Goal: Transaction & Acquisition: Download file/media

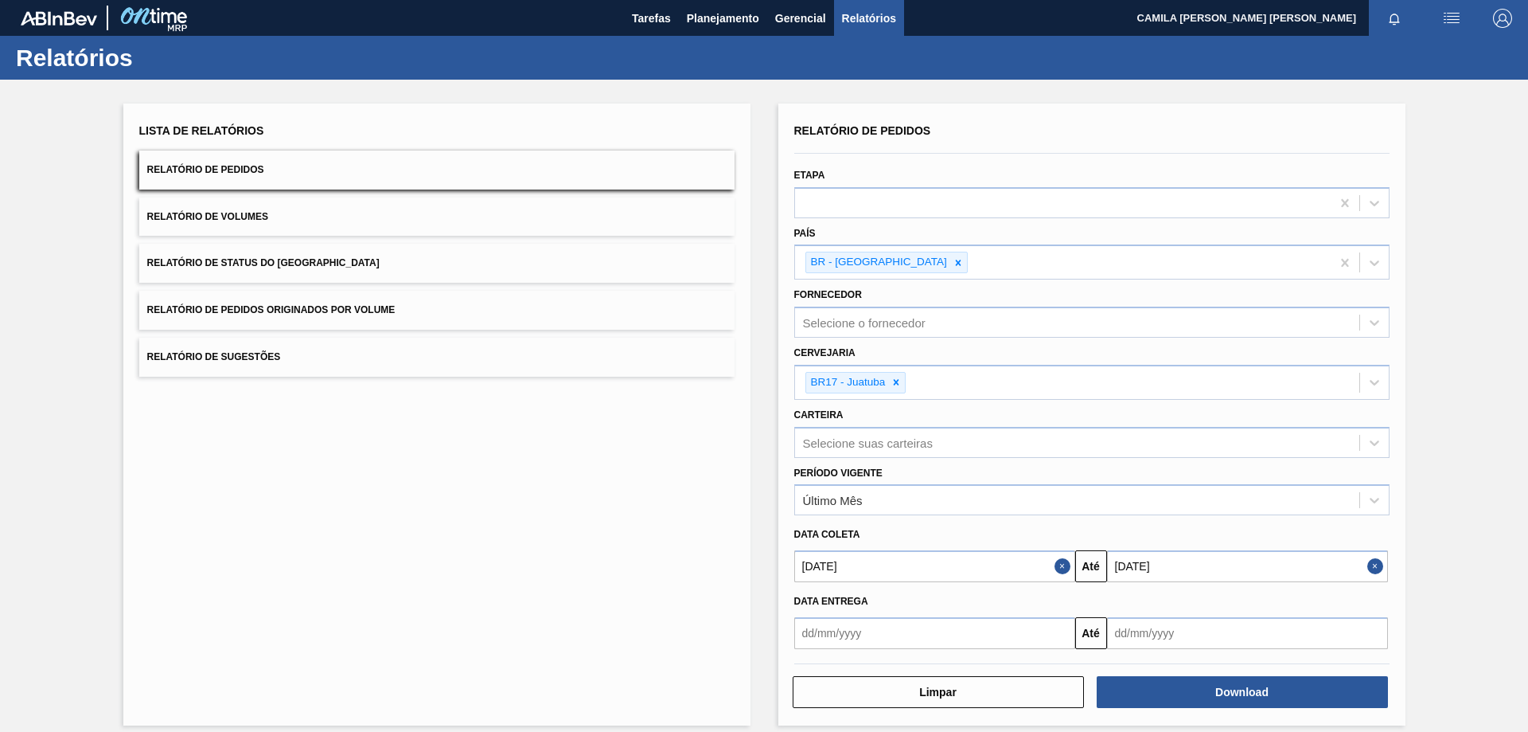
click at [74, 57] on h1 "Relatórios" at bounding box center [157, 58] width 283 height 18
click at [655, 10] on span "Tarefas" at bounding box center [651, 18] width 39 height 19
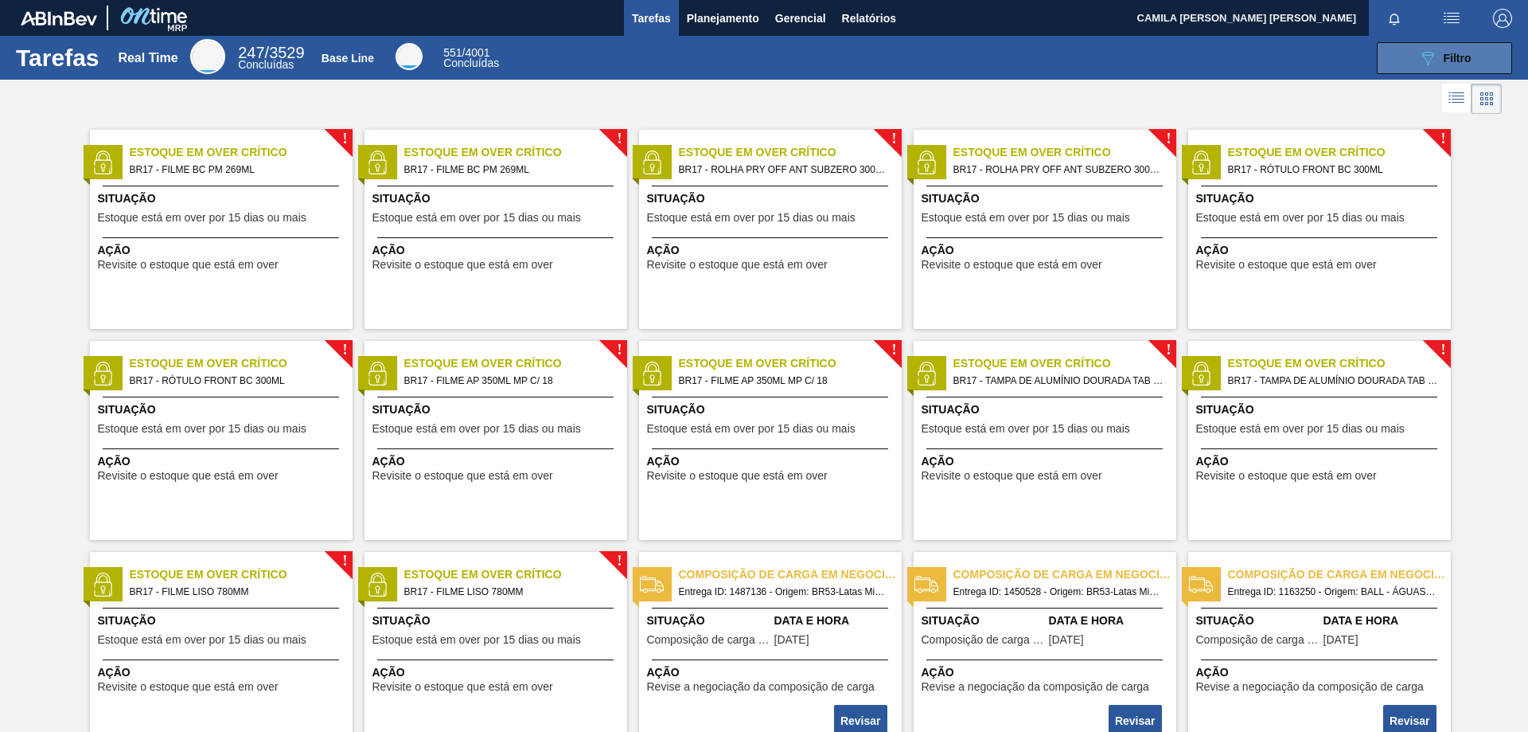
click at [1436, 59] on div "089F7B8B-B2A5-4AFE-B5C0-19BA573D28AC Filtro" at bounding box center [1445, 58] width 53 height 19
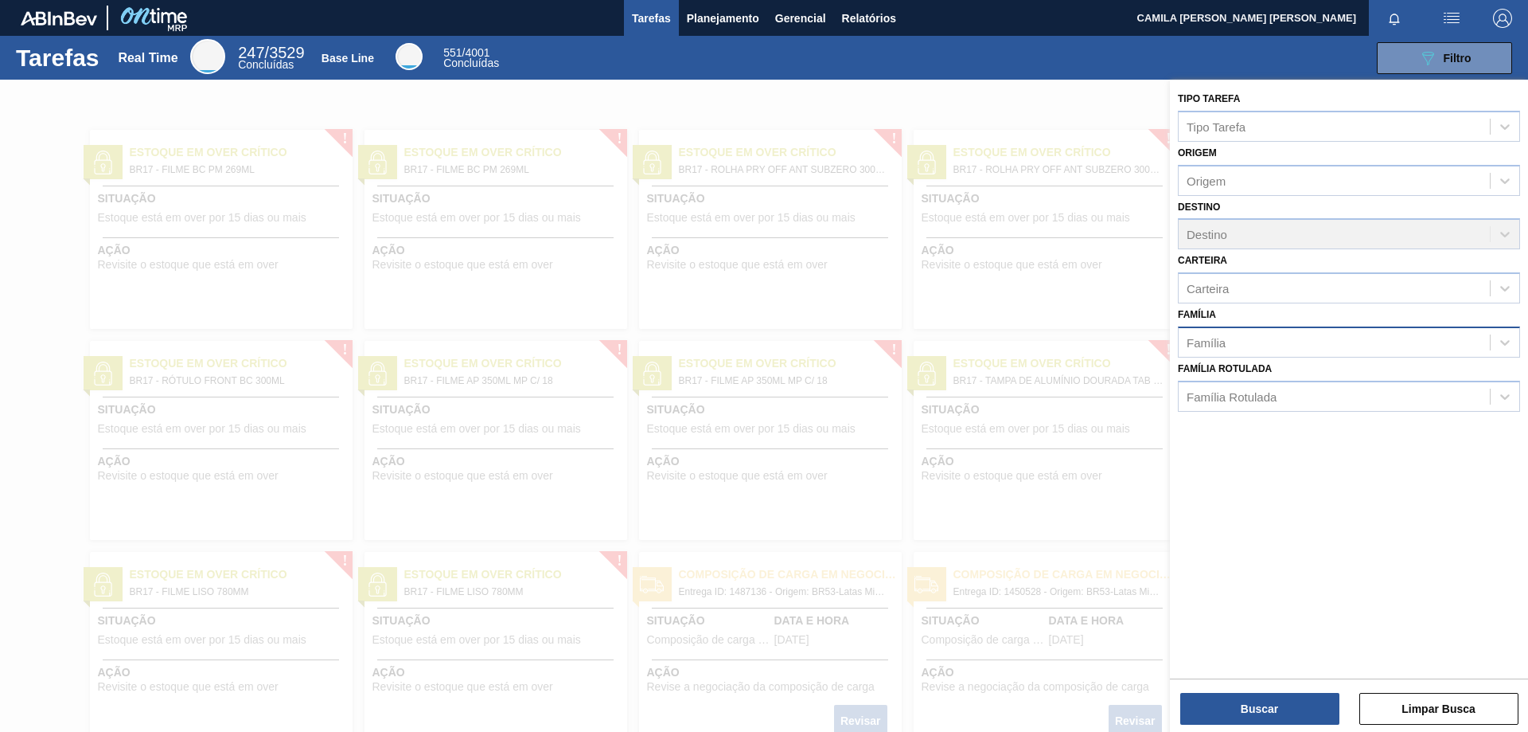
click at [1310, 336] on div "Família" at bounding box center [1334, 341] width 311 height 23
click at [1250, 346] on div "Família" at bounding box center [1334, 341] width 311 height 23
click at [1320, 396] on div "Família Rotulada" at bounding box center [1334, 396] width 311 height 23
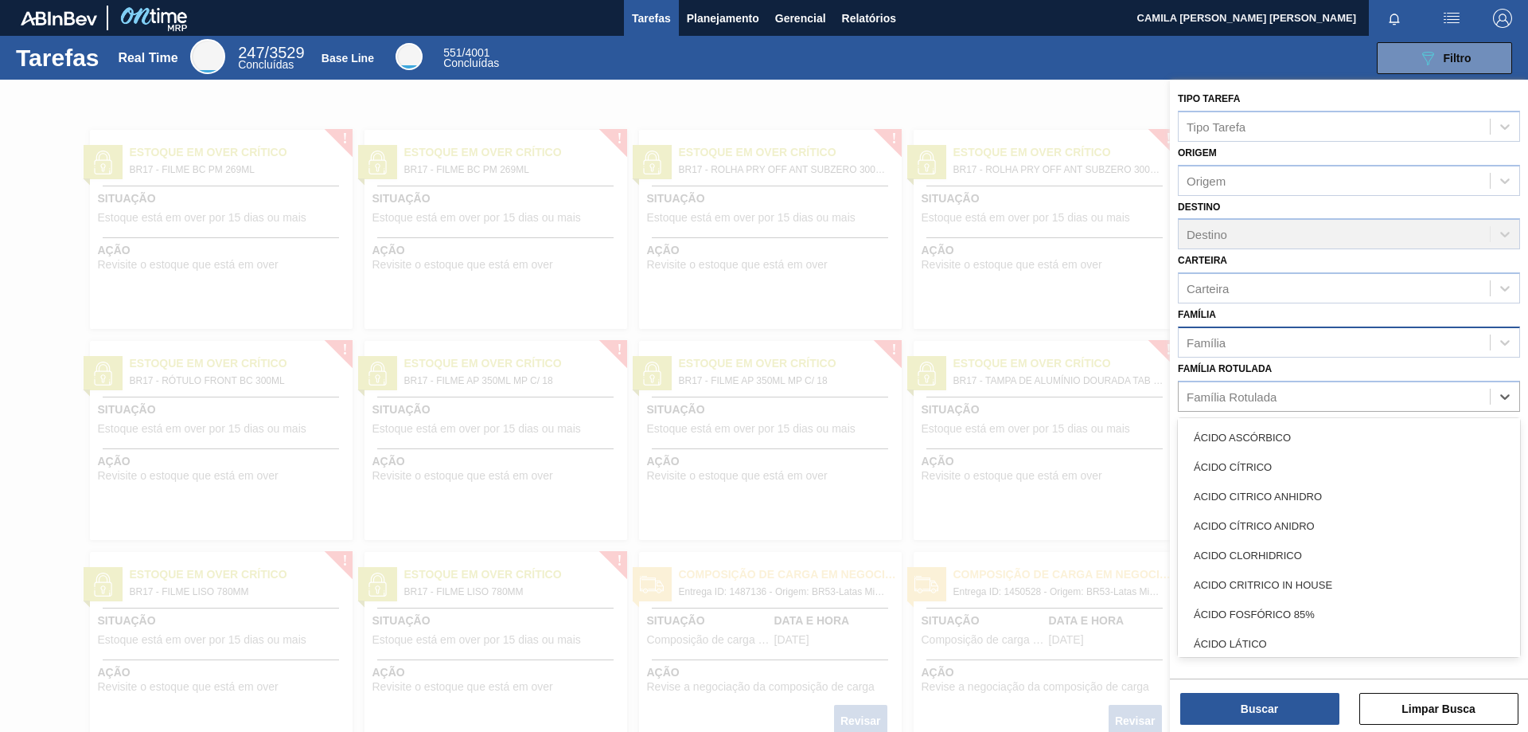
scroll to position [1751, 0]
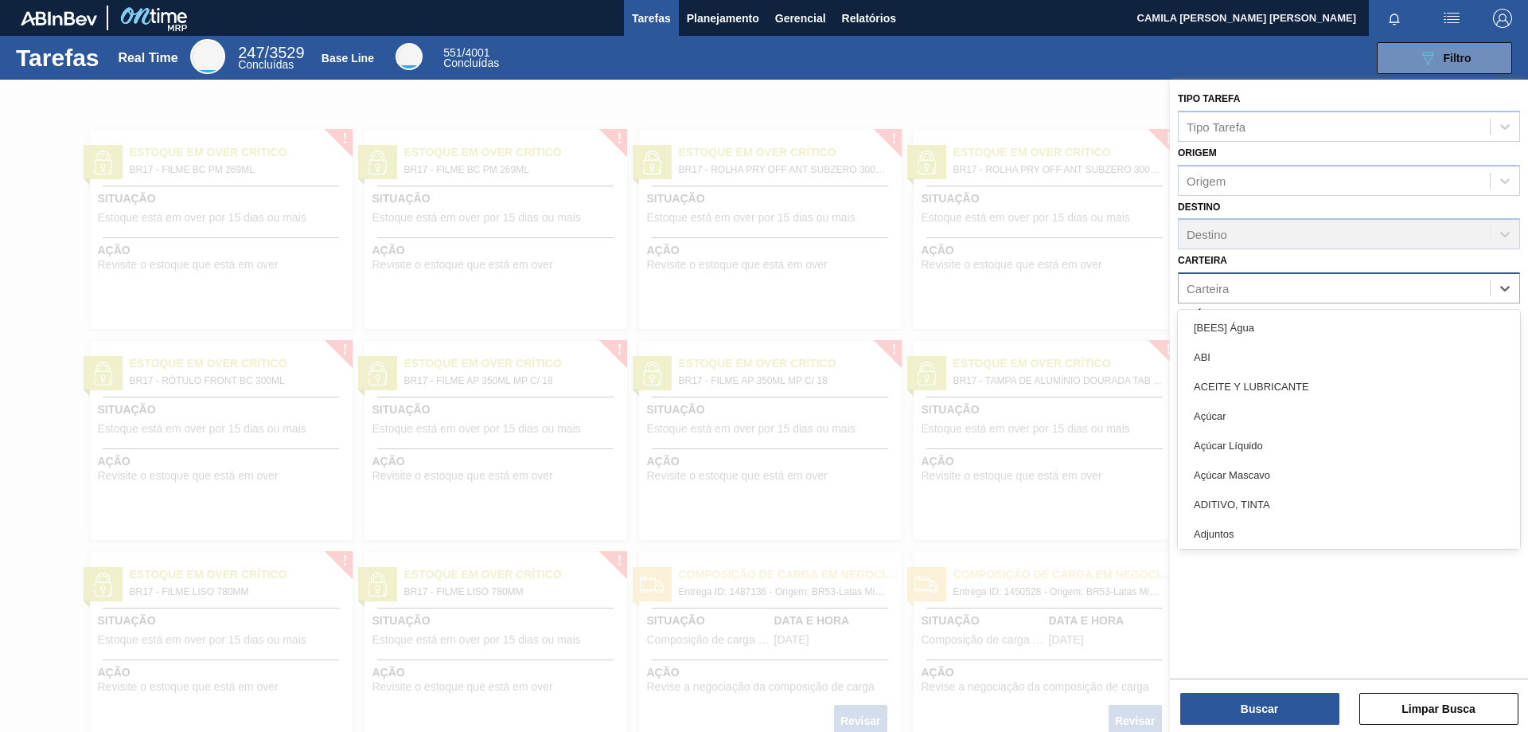
click at [1290, 285] on div "Carteira" at bounding box center [1334, 288] width 311 height 23
type input "fo"
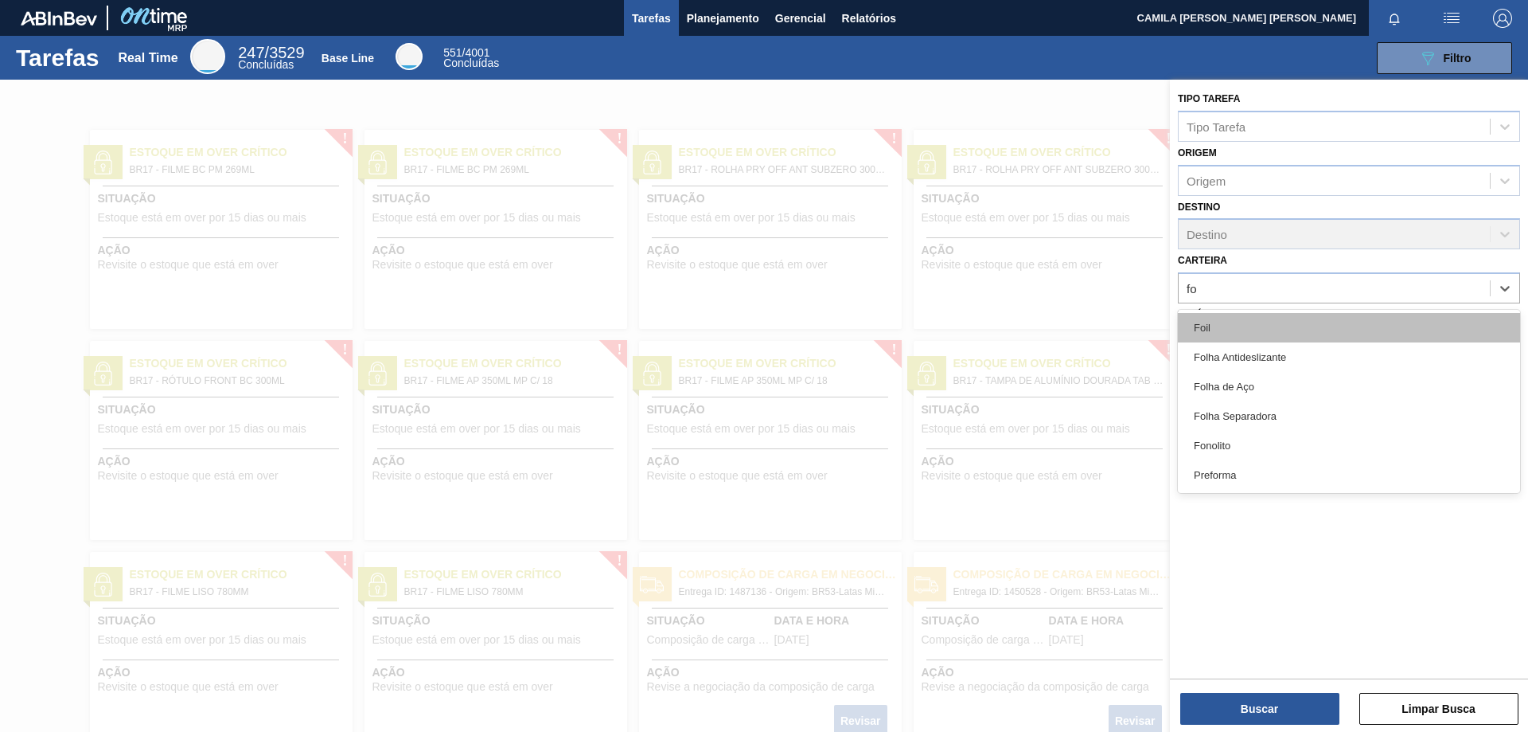
click at [1216, 323] on div "Foil" at bounding box center [1349, 327] width 342 height 29
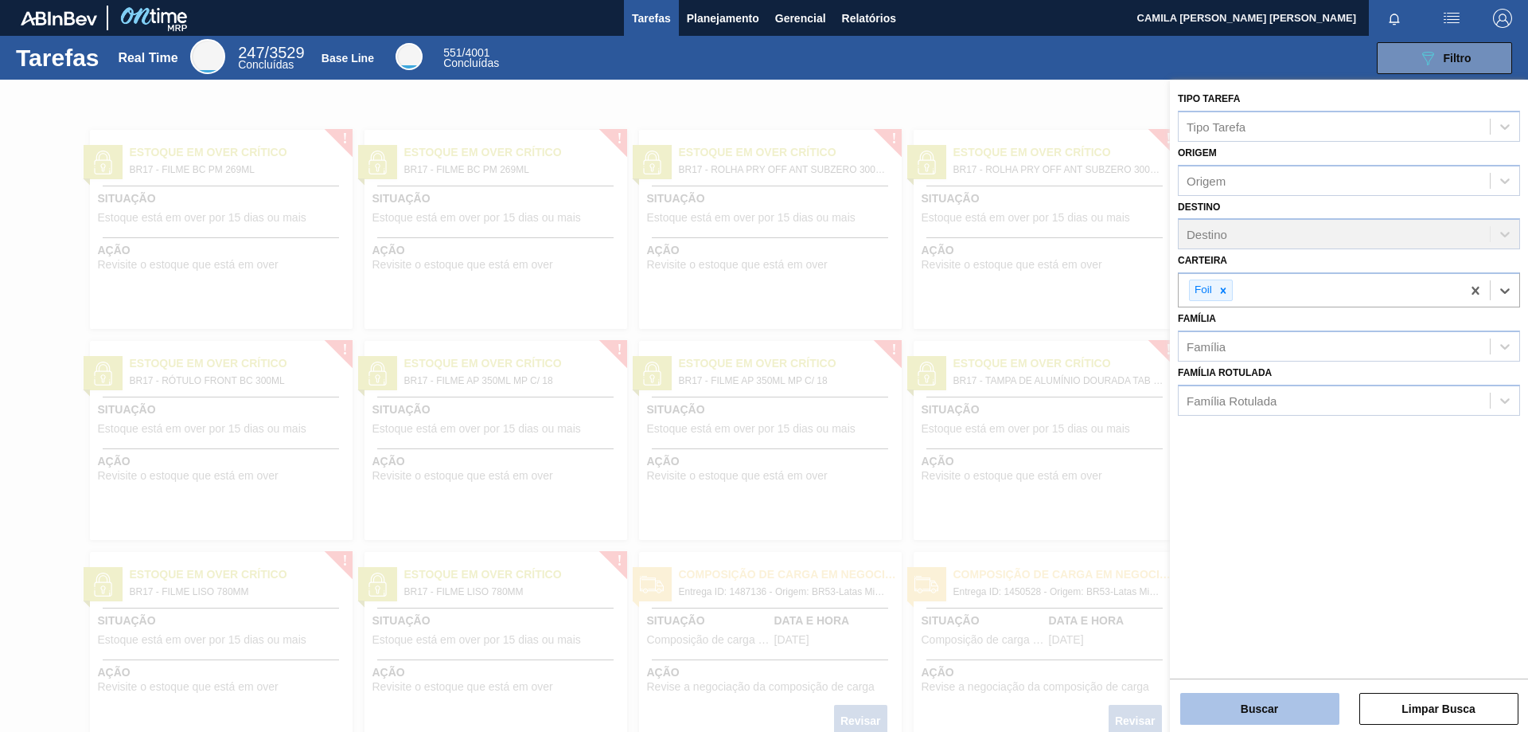
click at [1309, 705] on button "Buscar" at bounding box center [1260, 709] width 159 height 32
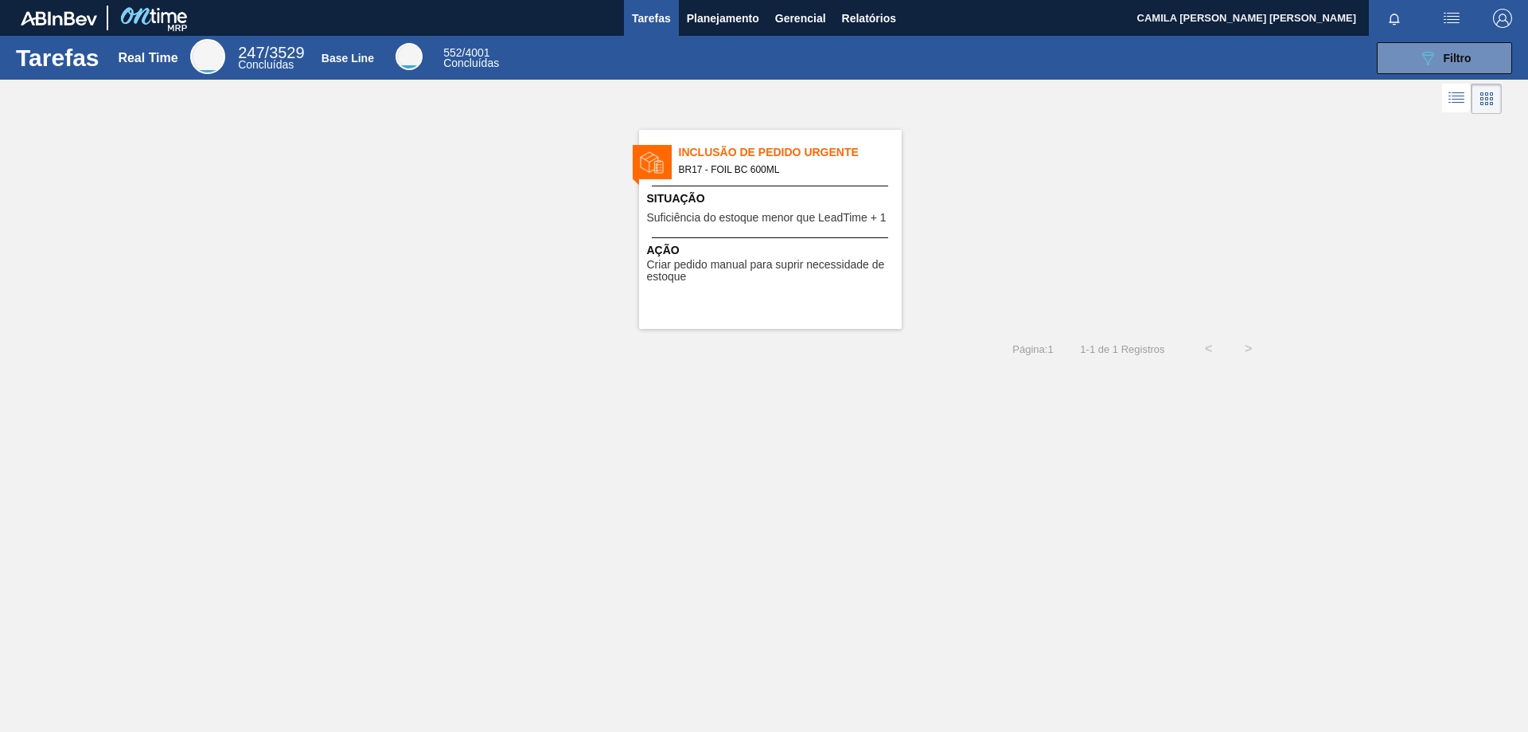
click at [665, 9] on span "Tarefas" at bounding box center [651, 18] width 39 height 19
click at [713, 9] on span "Planejamento" at bounding box center [723, 18] width 72 height 19
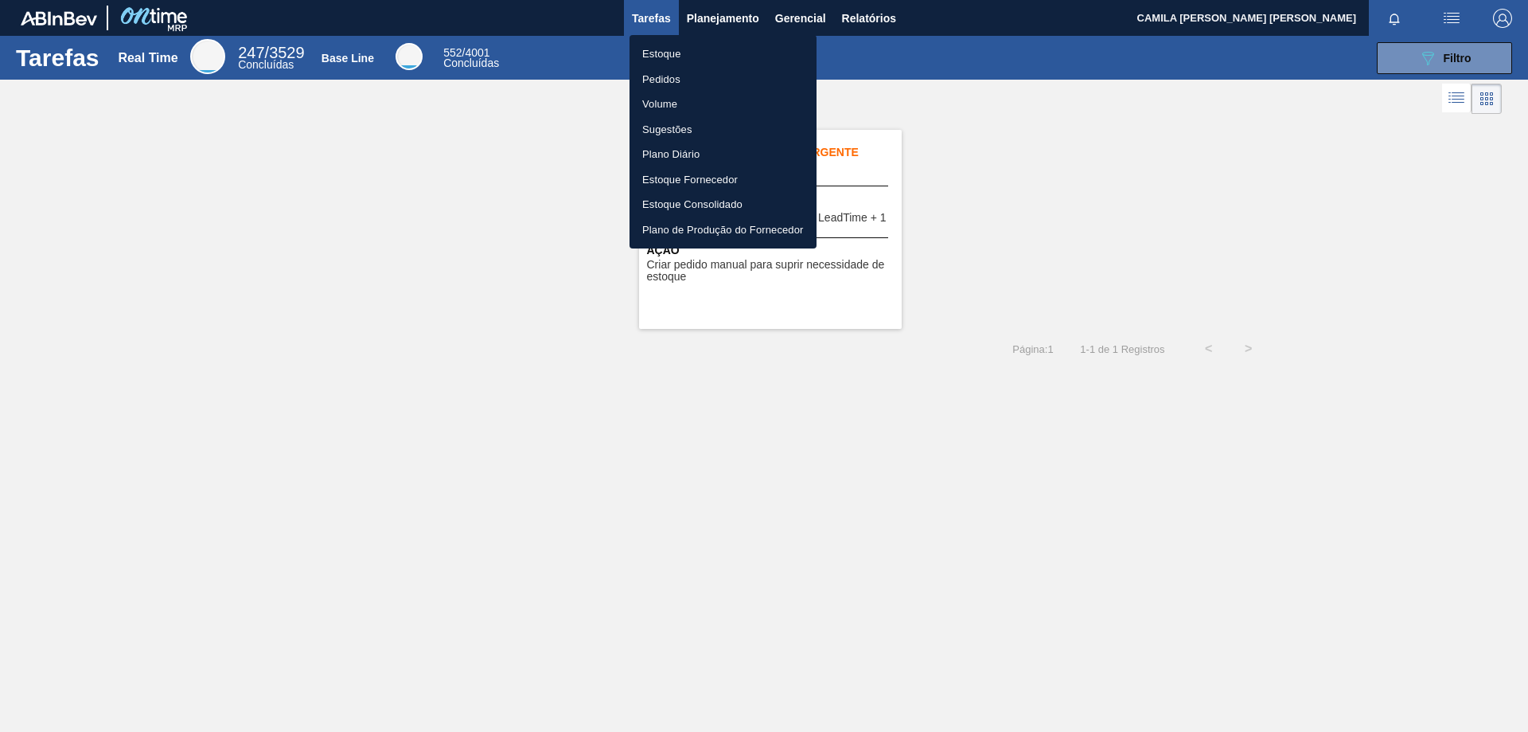
click at [698, 72] on li "Pedidos" at bounding box center [723, 79] width 187 height 25
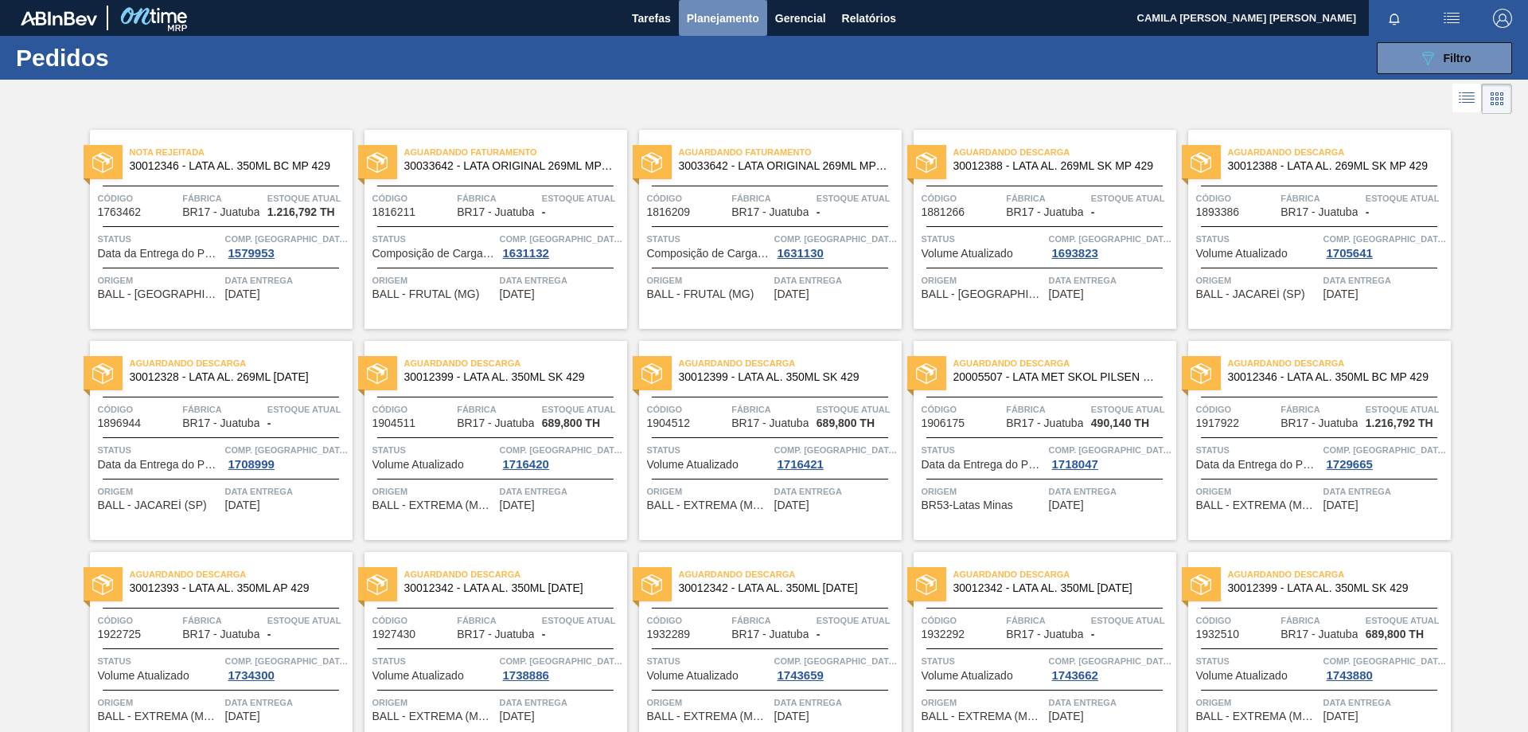
click at [728, 18] on span "Planejamento" at bounding box center [723, 18] width 72 height 19
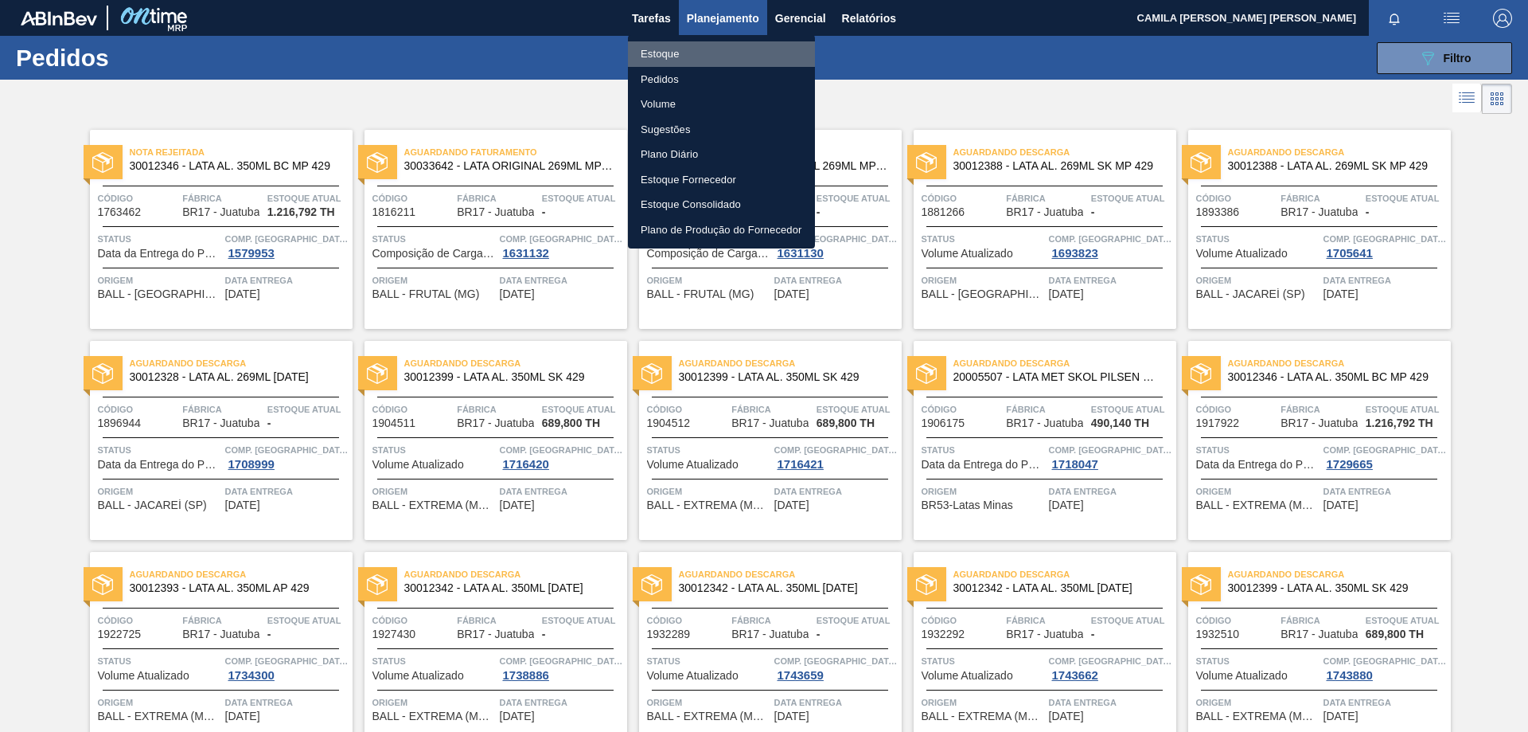
click at [732, 57] on li "Estoque" at bounding box center [721, 53] width 187 height 25
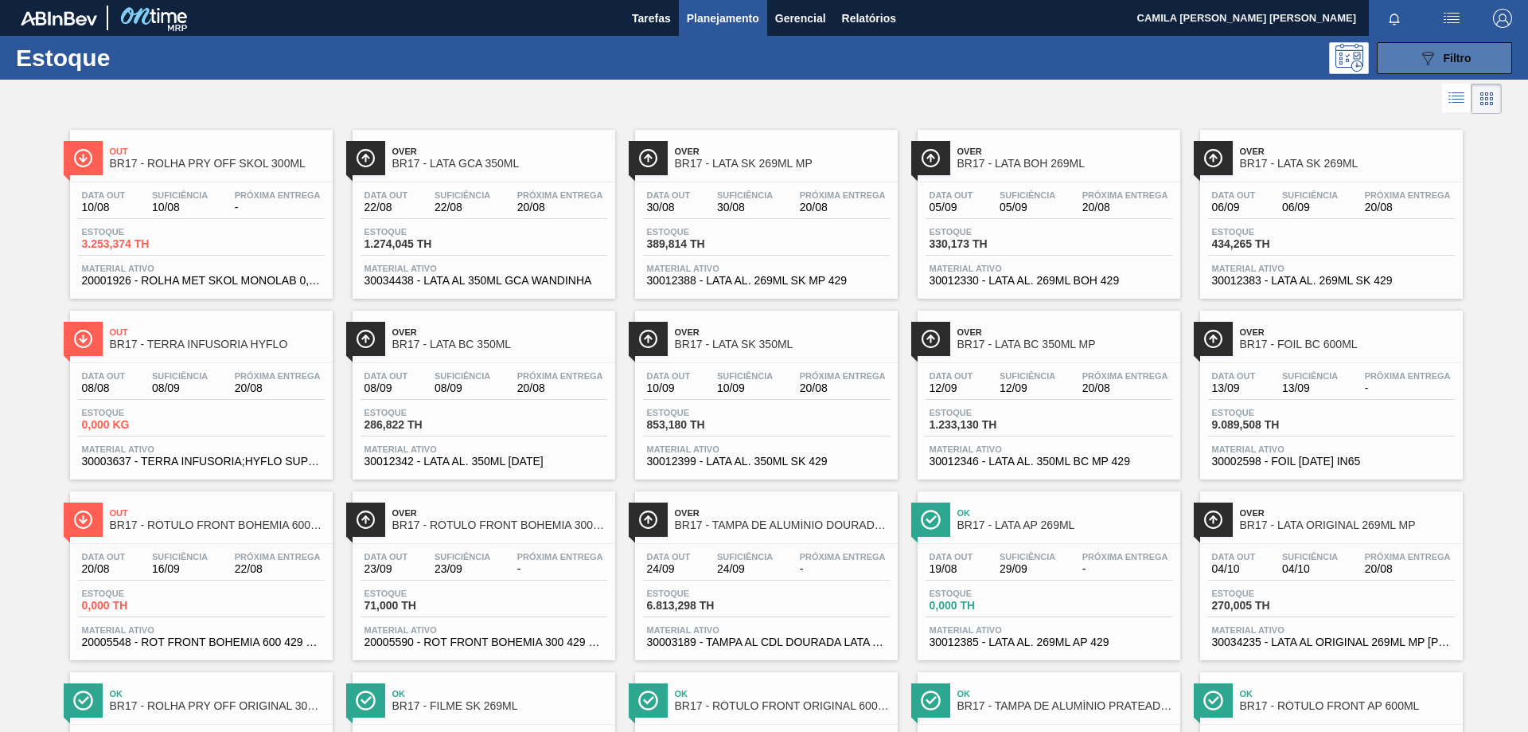
click at [1488, 65] on button "089F7B8B-B2A5-4AFE-B5C0-19BA573D28AC Filtro" at bounding box center [1444, 58] width 135 height 32
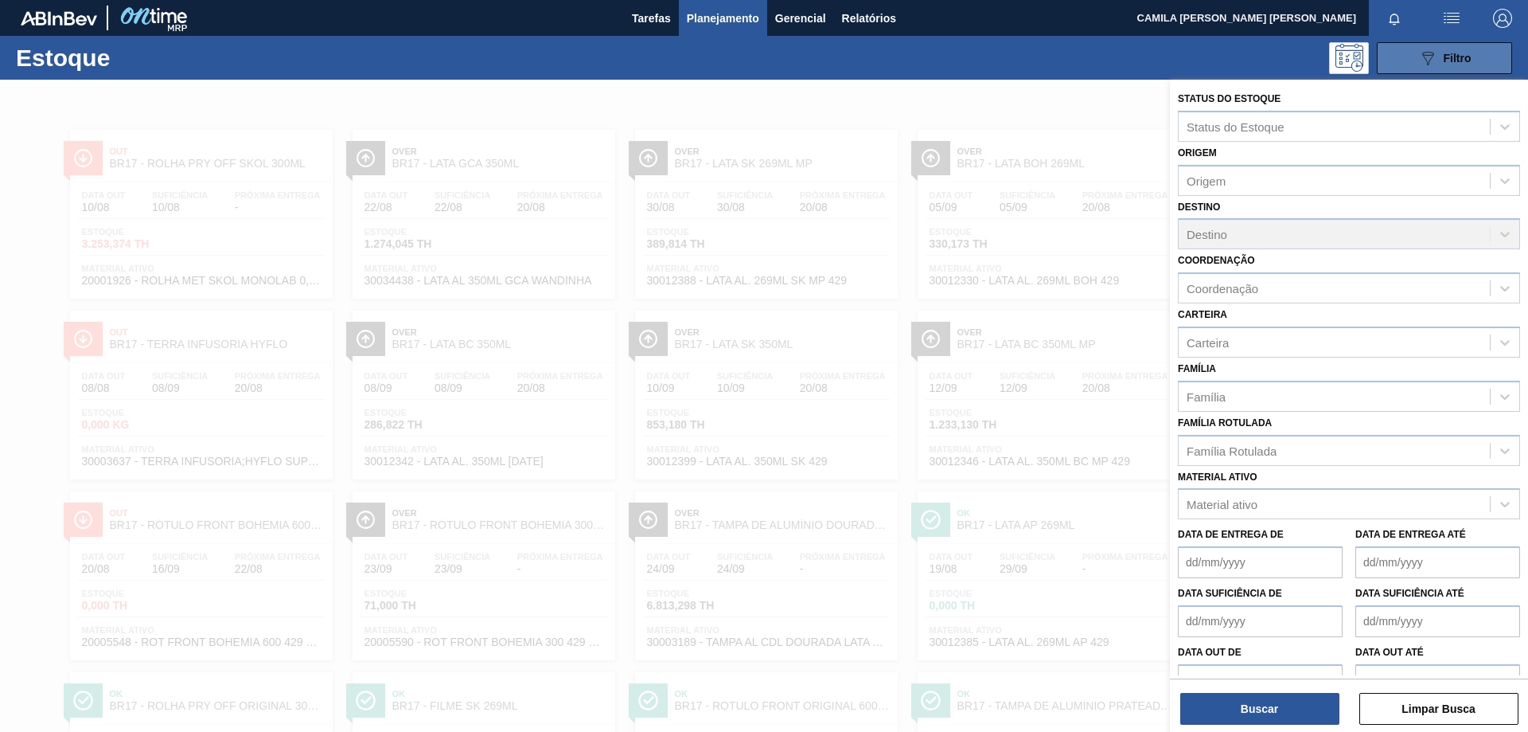
click at [1488, 65] on button "089F7B8B-B2A5-4AFE-B5C0-19BA573D28AC Filtro" at bounding box center [1444, 58] width 135 height 32
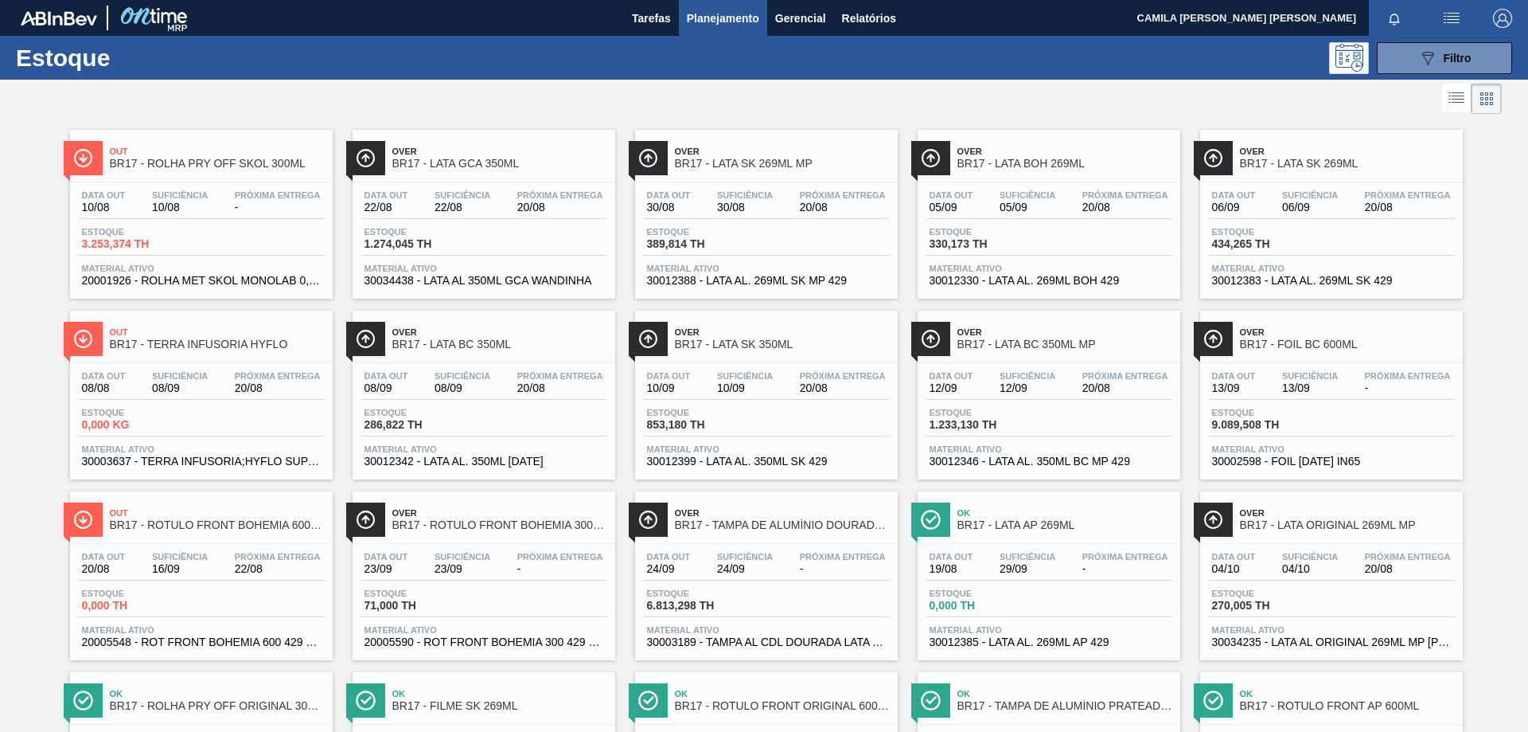
scroll to position [80, 0]
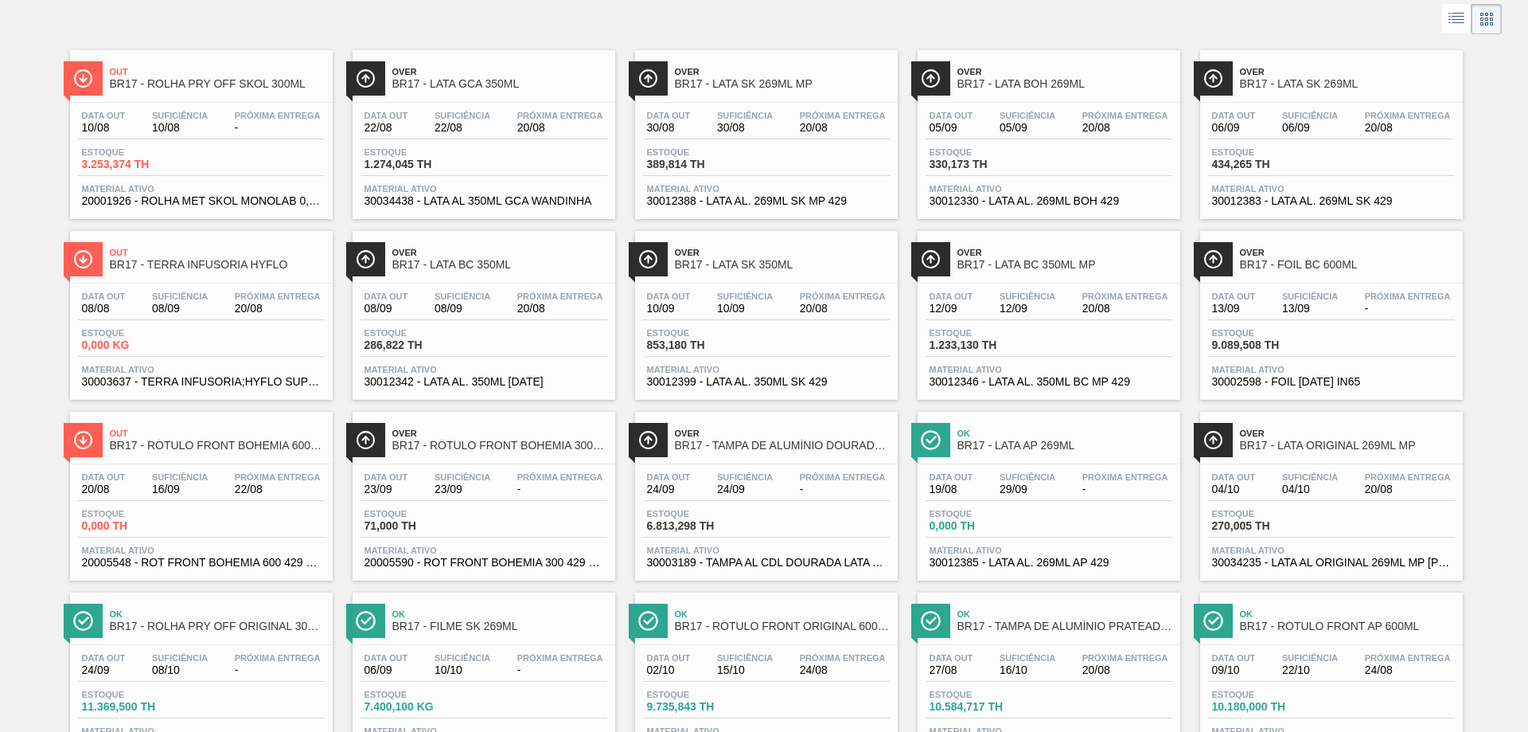
click at [248, 271] on div "Out BR17 - TERRA INFUSORIA HYFLO" at bounding box center [217, 259] width 215 height 36
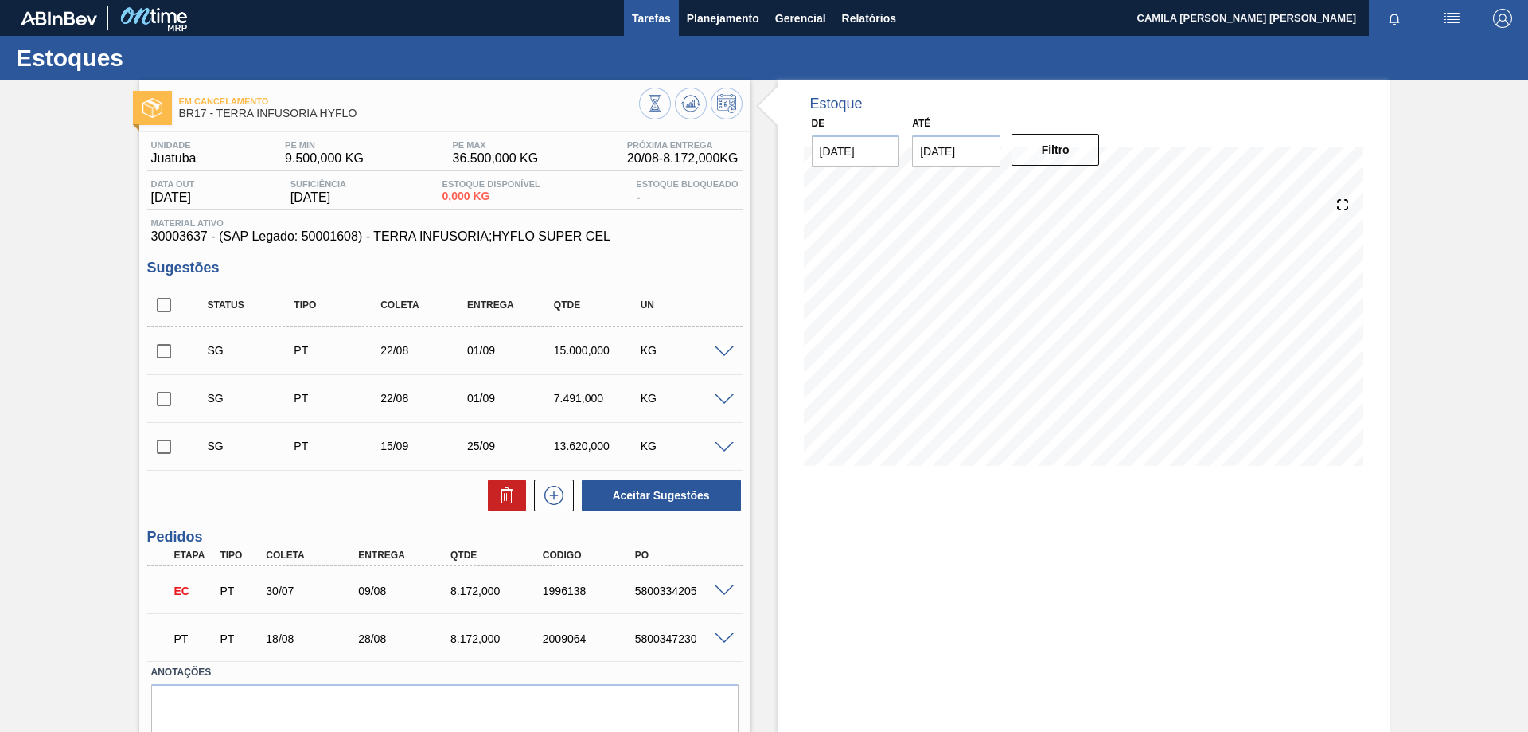
click at [657, 10] on span "Tarefas" at bounding box center [651, 18] width 39 height 19
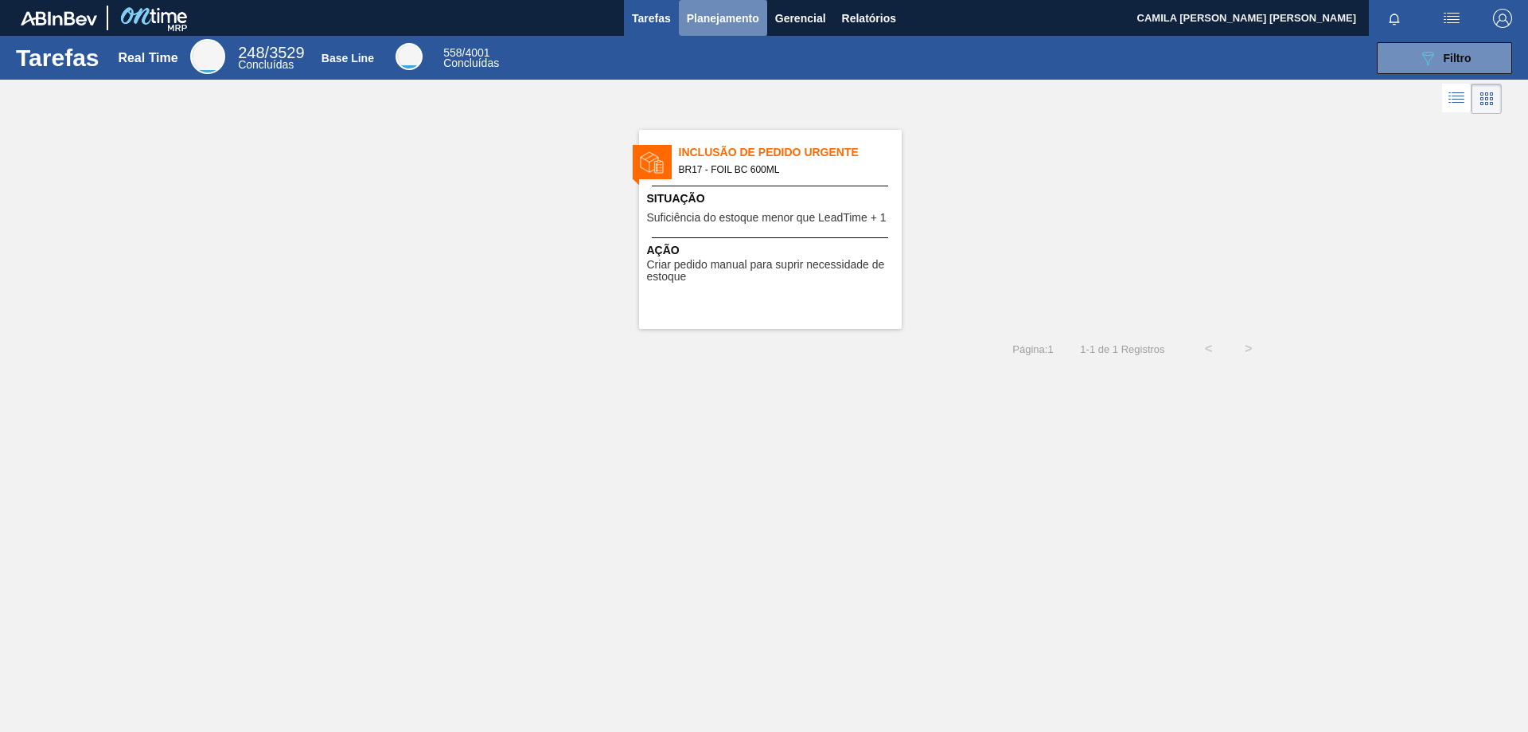
click at [727, 12] on span "Planejamento" at bounding box center [723, 18] width 72 height 19
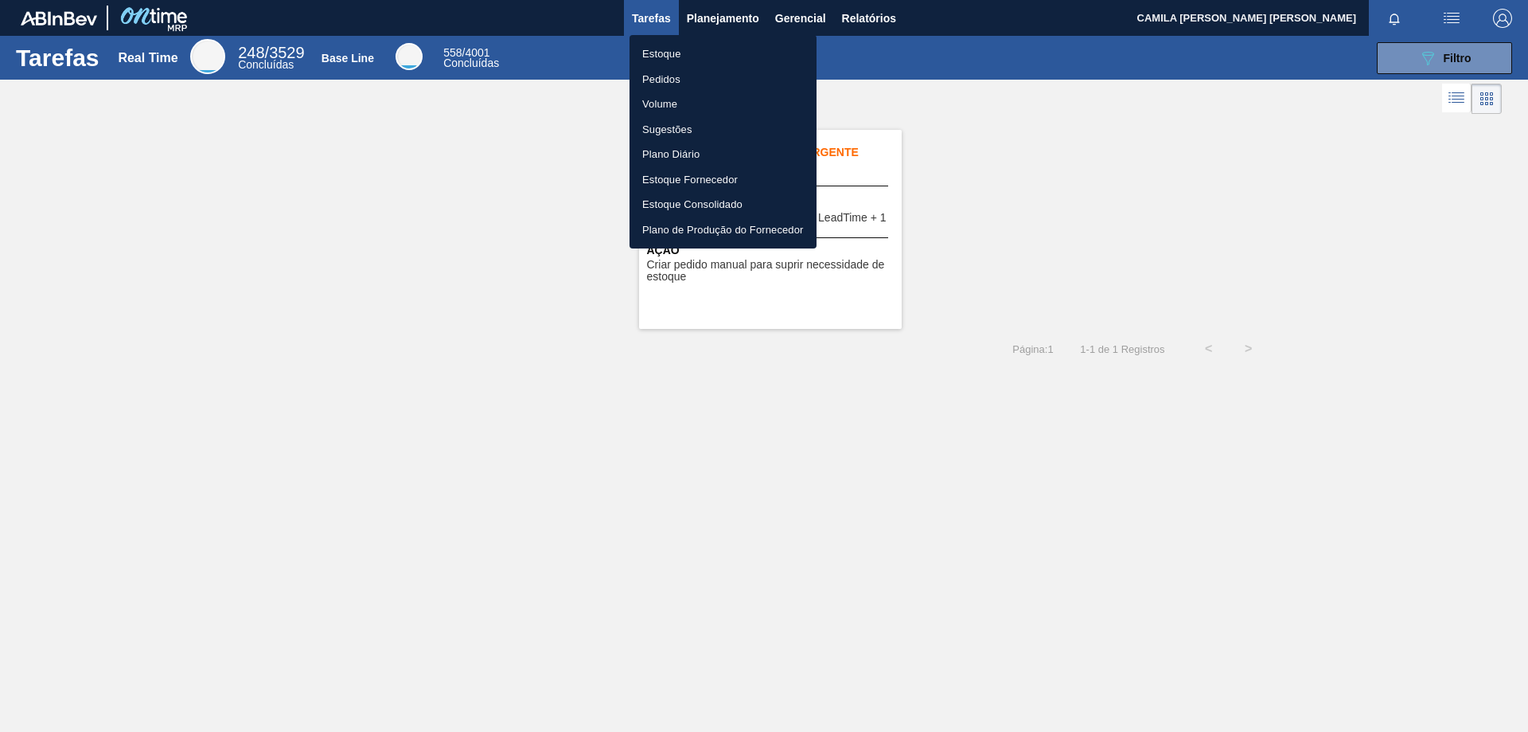
click at [661, 52] on li "Estoque" at bounding box center [723, 53] width 187 height 25
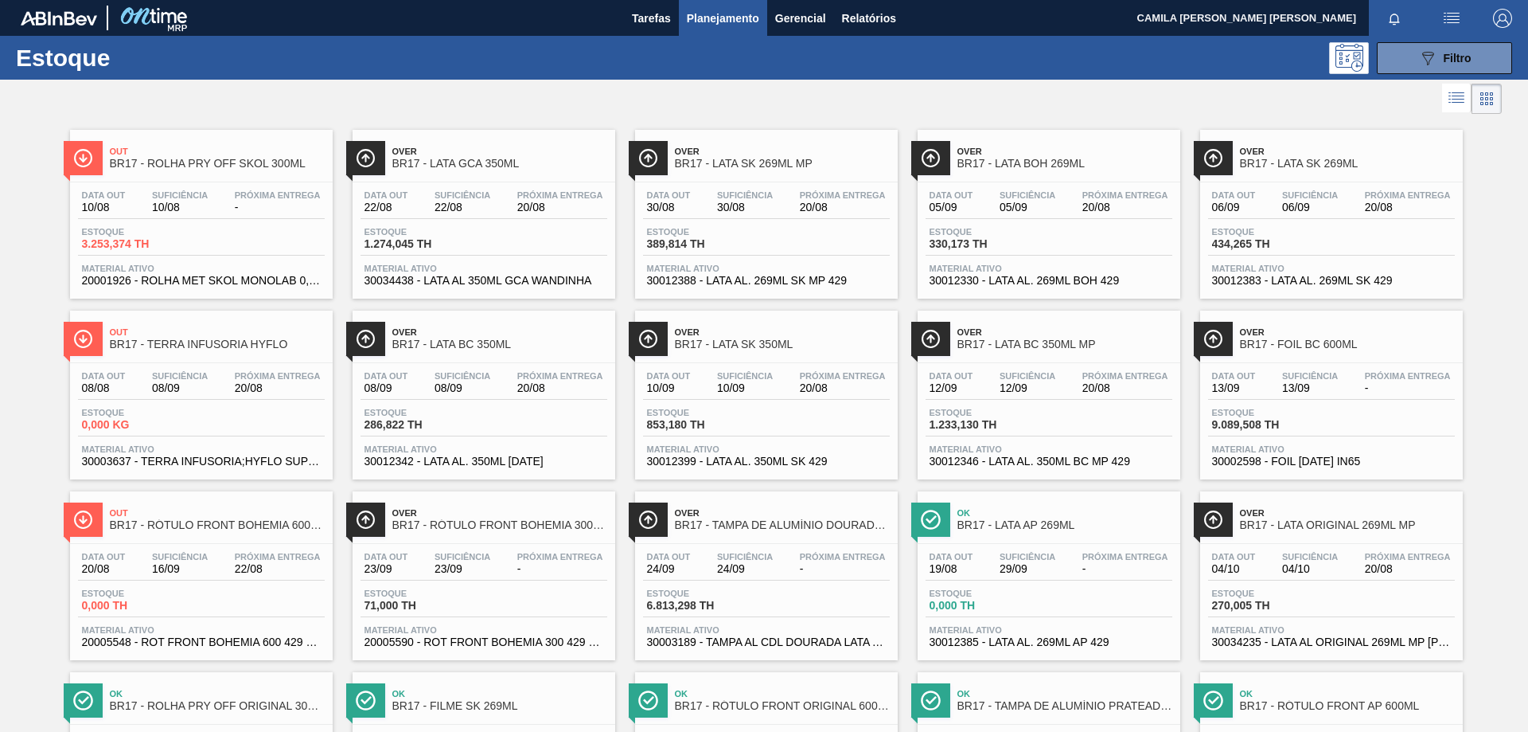
click at [1453, 103] on icon at bounding box center [1458, 102] width 13 height 1
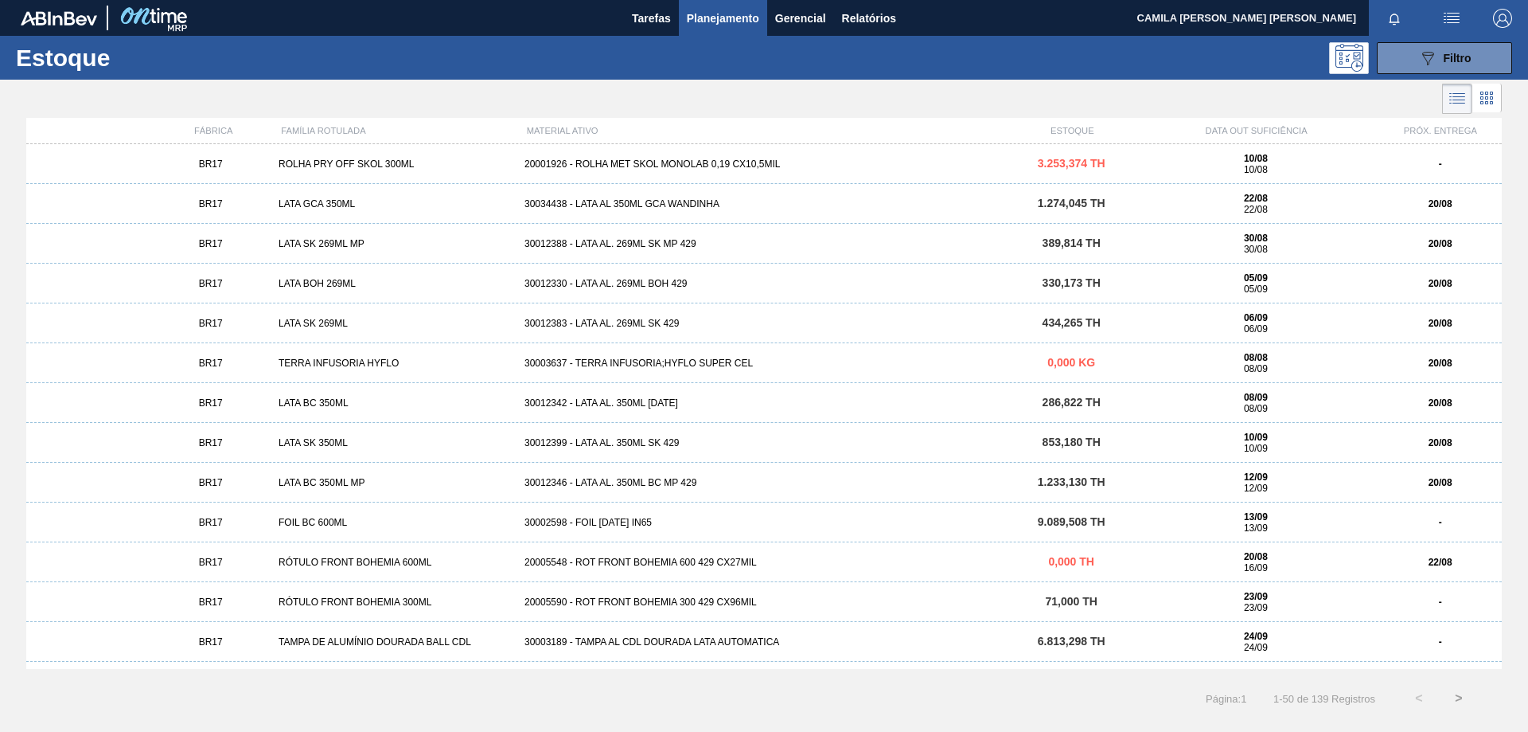
click at [1446, 104] on li at bounding box center [1457, 99] width 30 height 30
click at [1482, 101] on icon at bounding box center [1487, 97] width 19 height 19
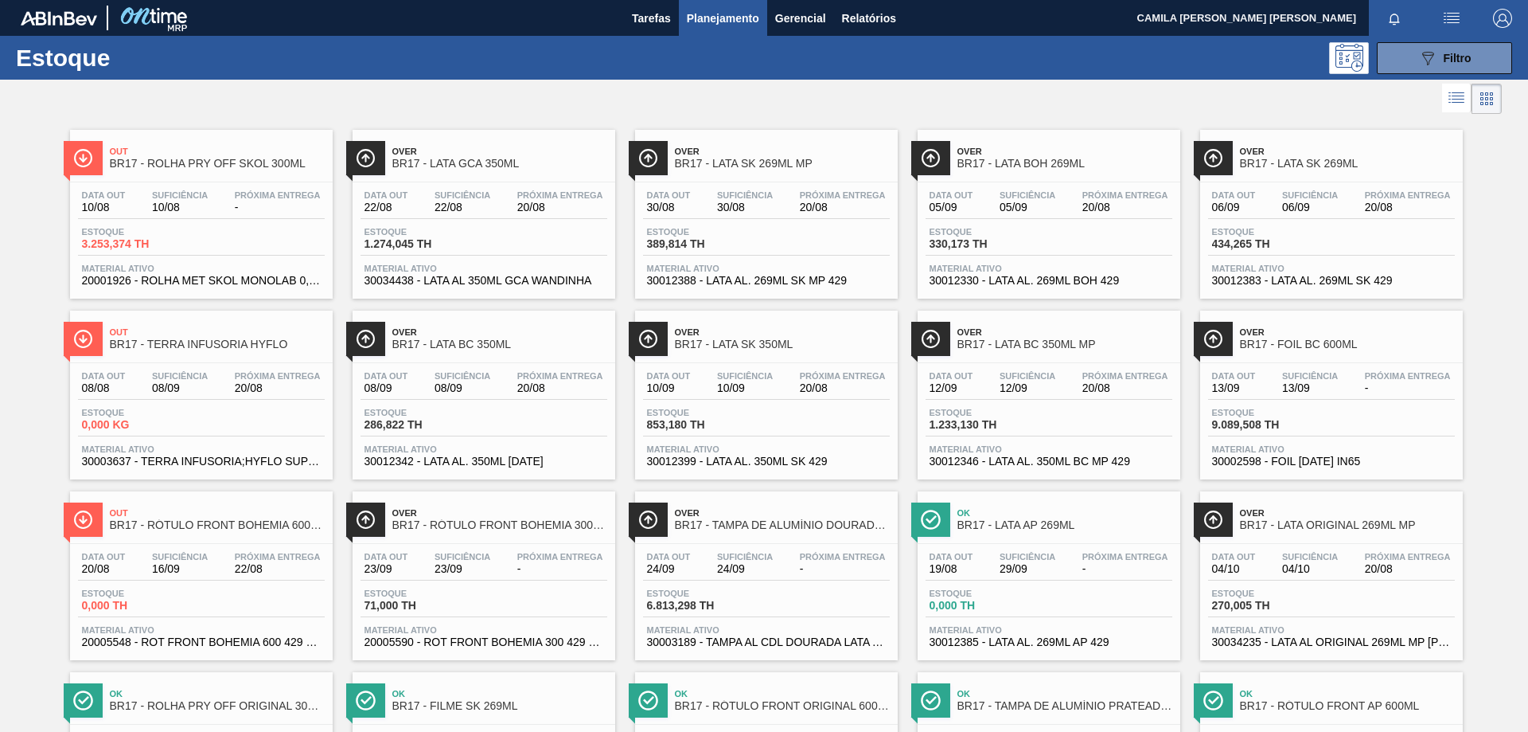
click at [415, 155] on span "Over" at bounding box center [499, 151] width 215 height 10
click at [1459, 57] on span "Filtro" at bounding box center [1458, 58] width 28 height 13
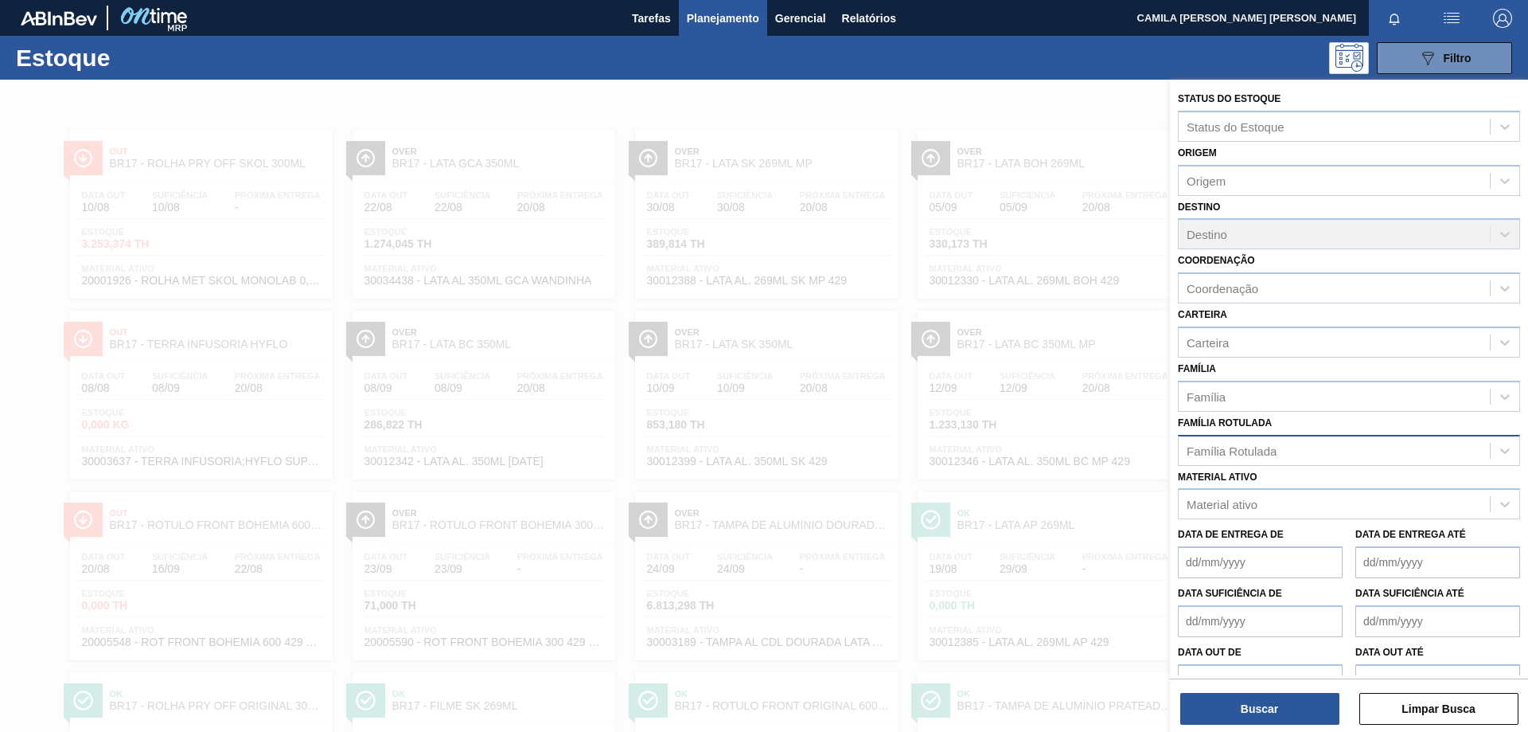
scroll to position [29, 0]
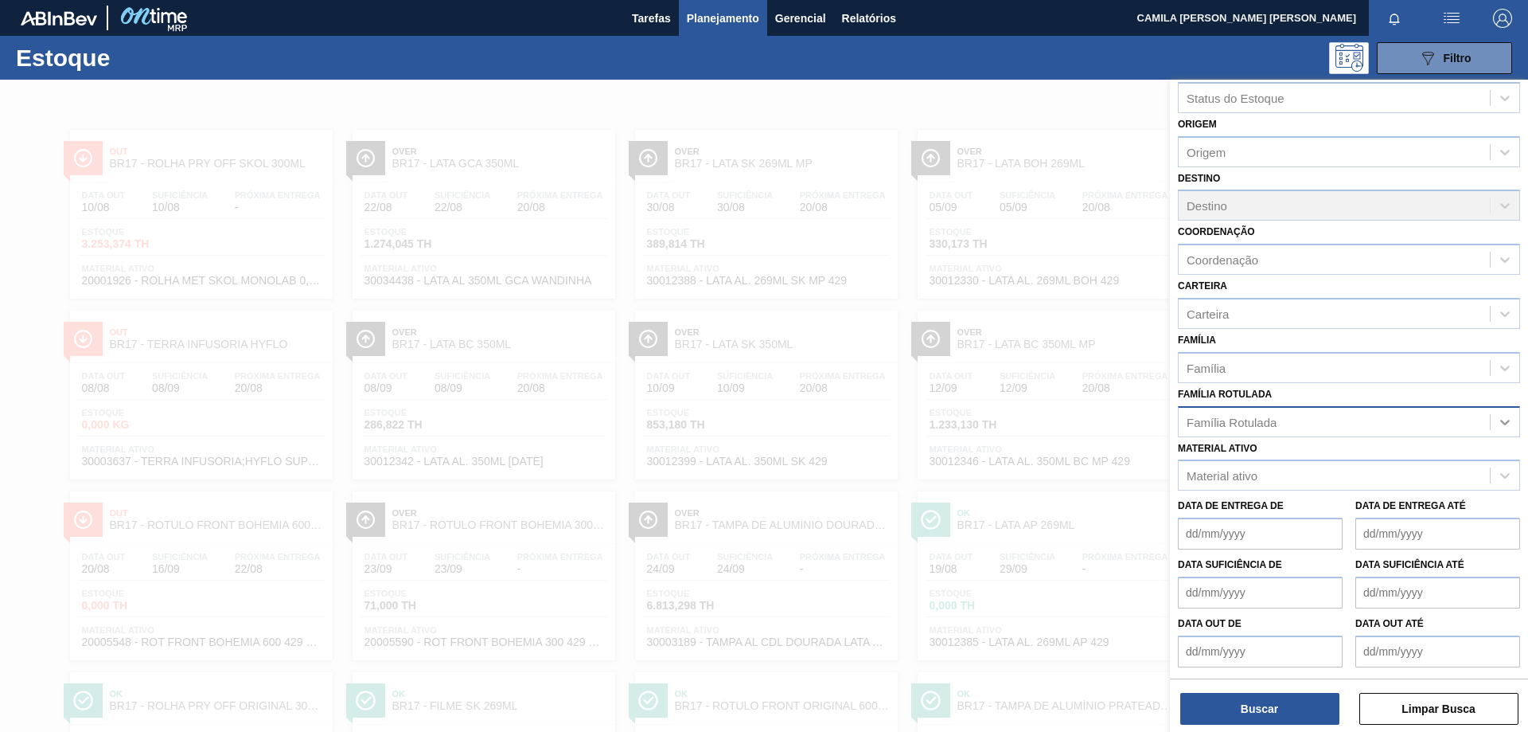
click at [1514, 417] on div at bounding box center [1505, 422] width 29 height 29
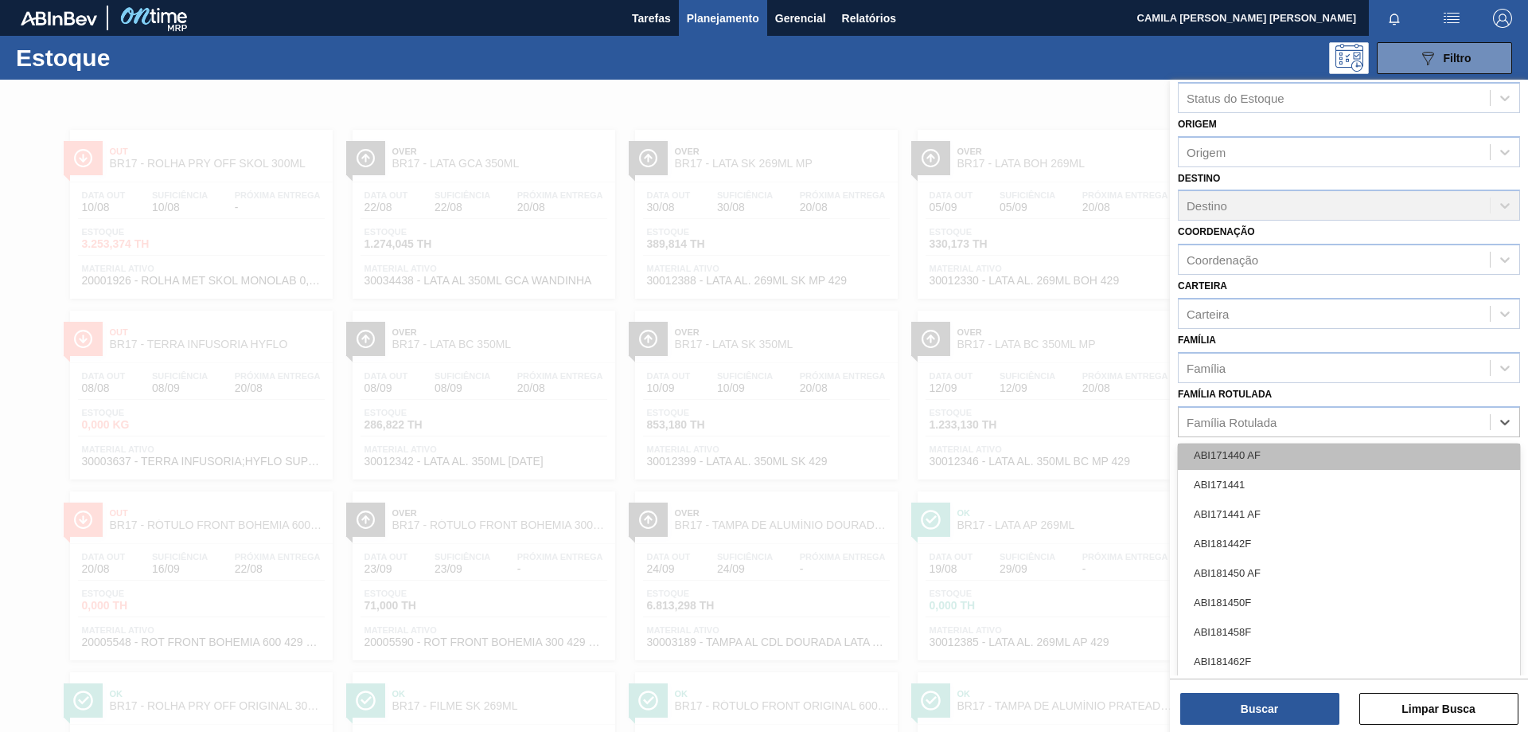
scroll to position [637, 0]
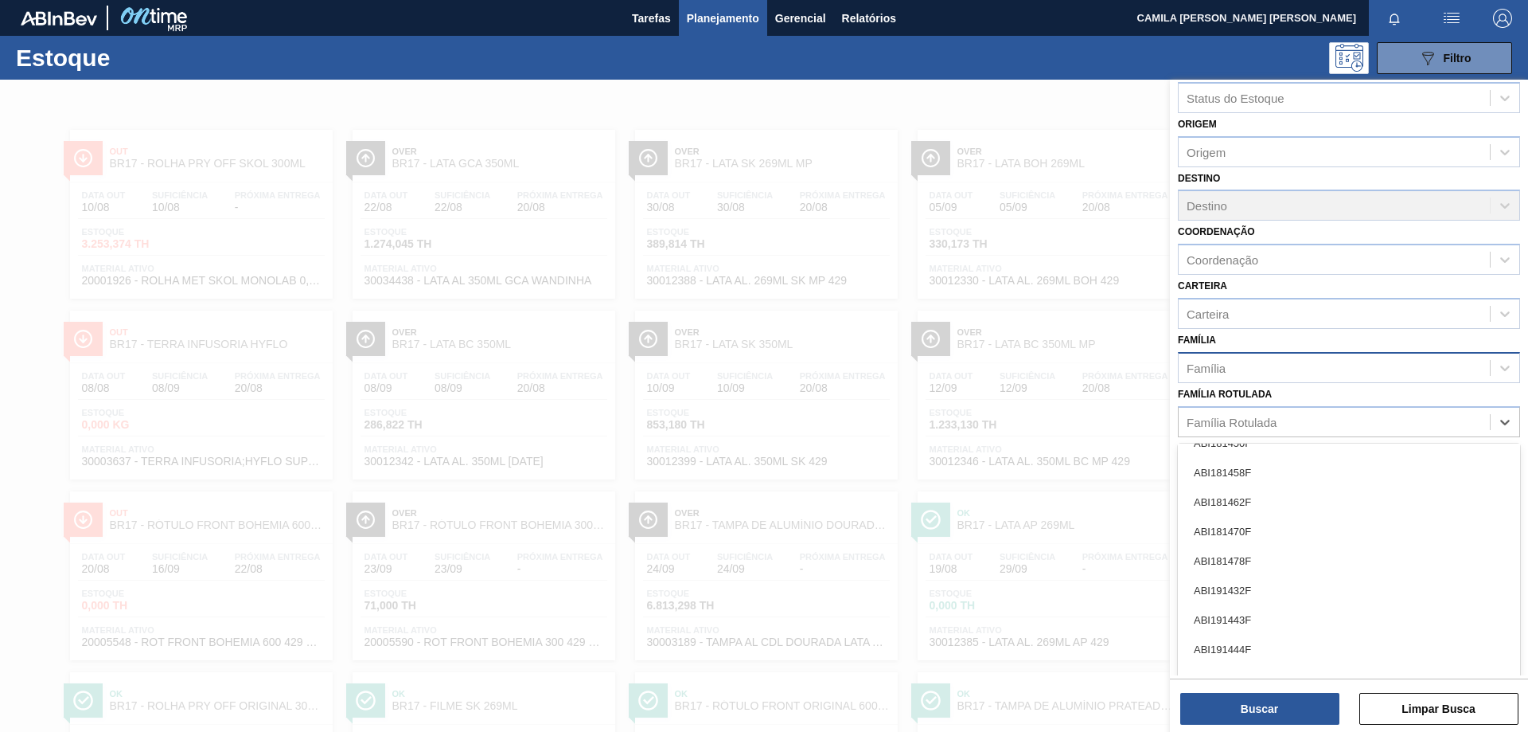
click at [1222, 357] on div "Família" at bounding box center [1334, 367] width 311 height 23
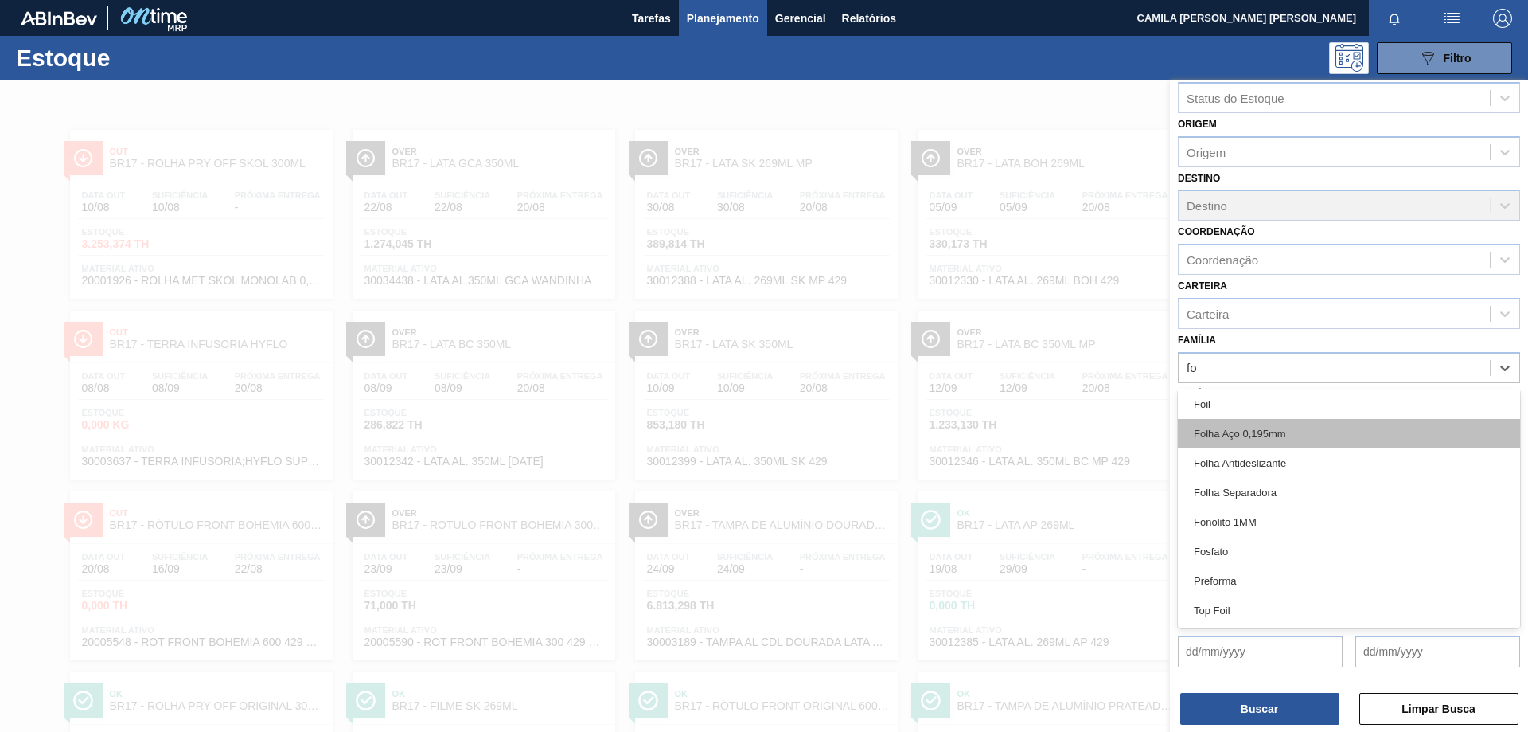
scroll to position [33, 0]
type input "foi"
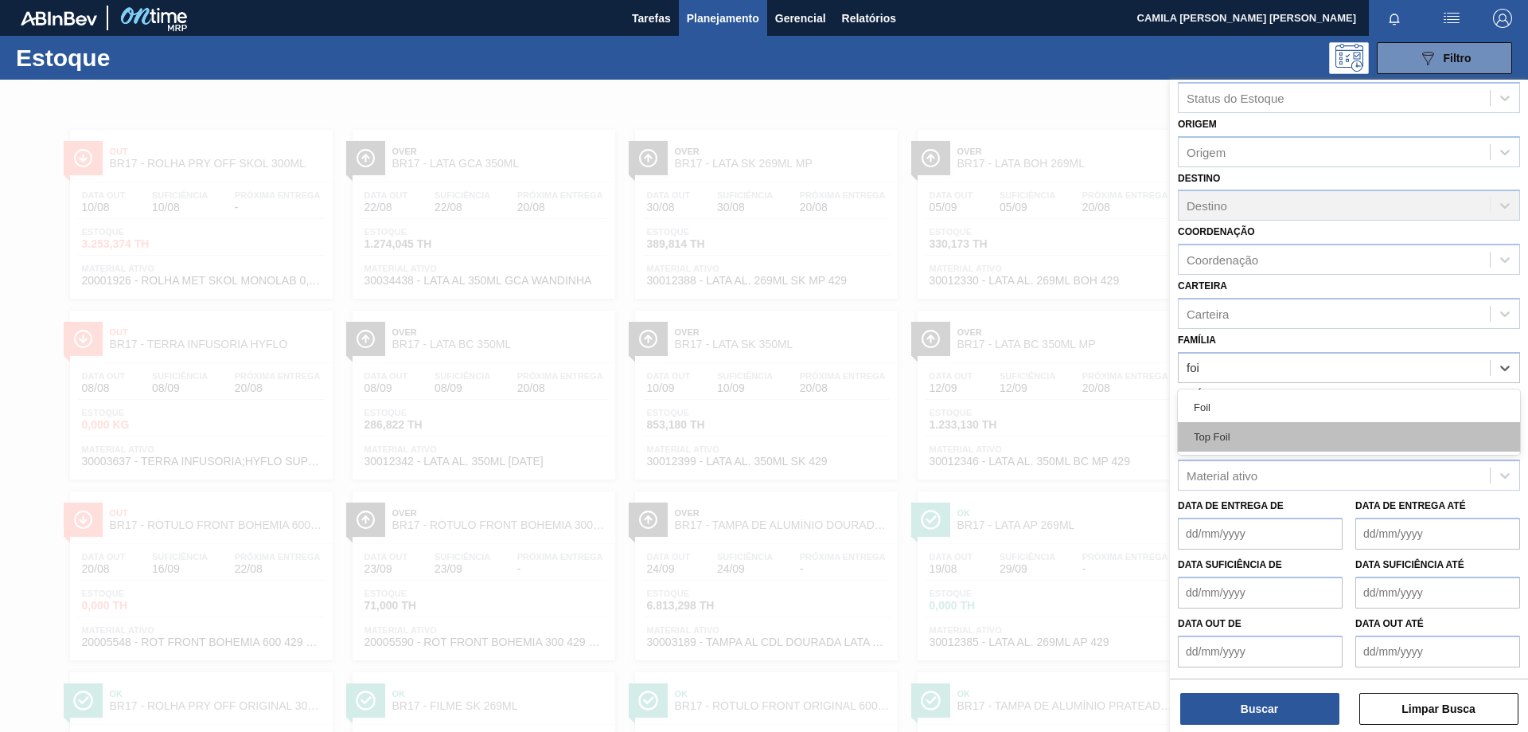
scroll to position [0, 0]
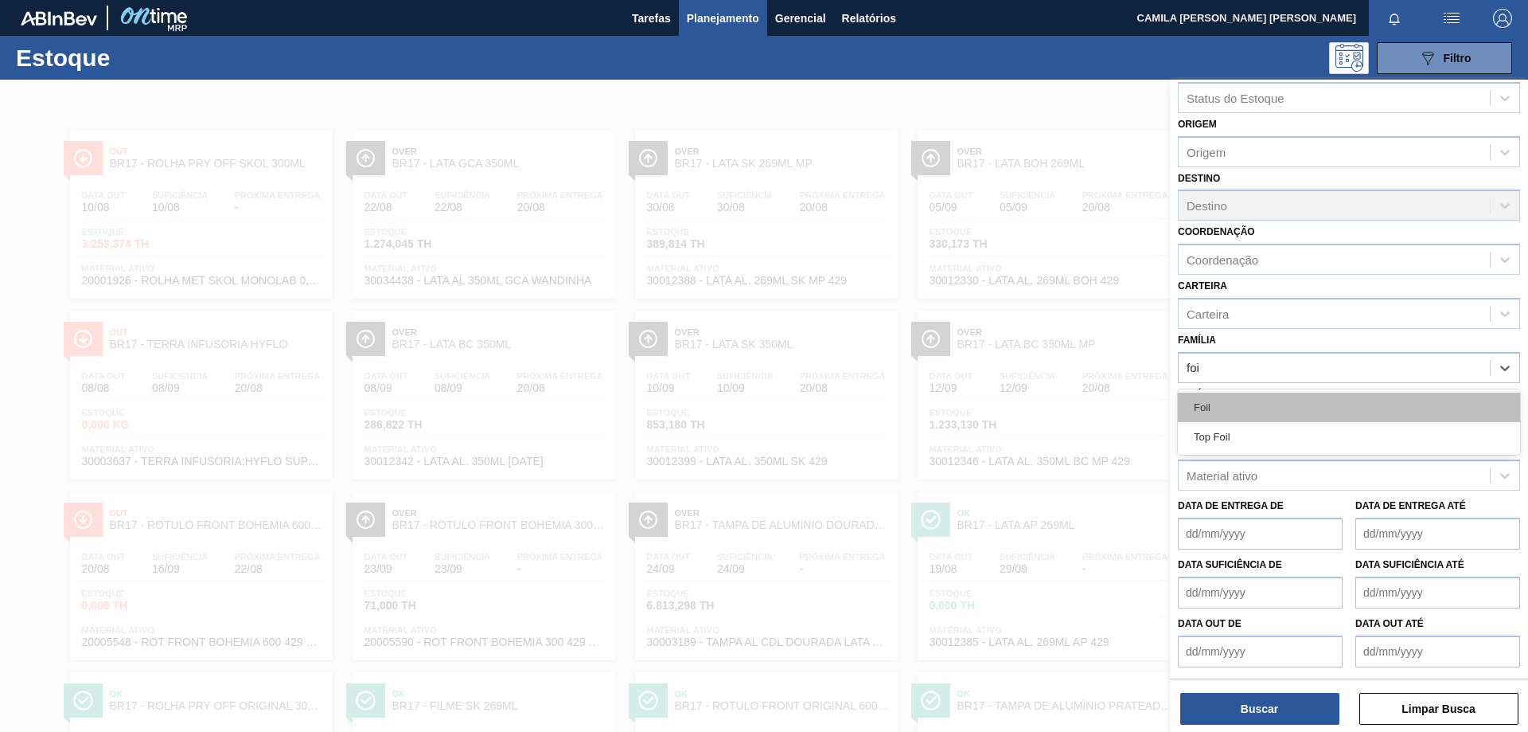
click at [1251, 403] on div "Foil" at bounding box center [1349, 406] width 342 height 29
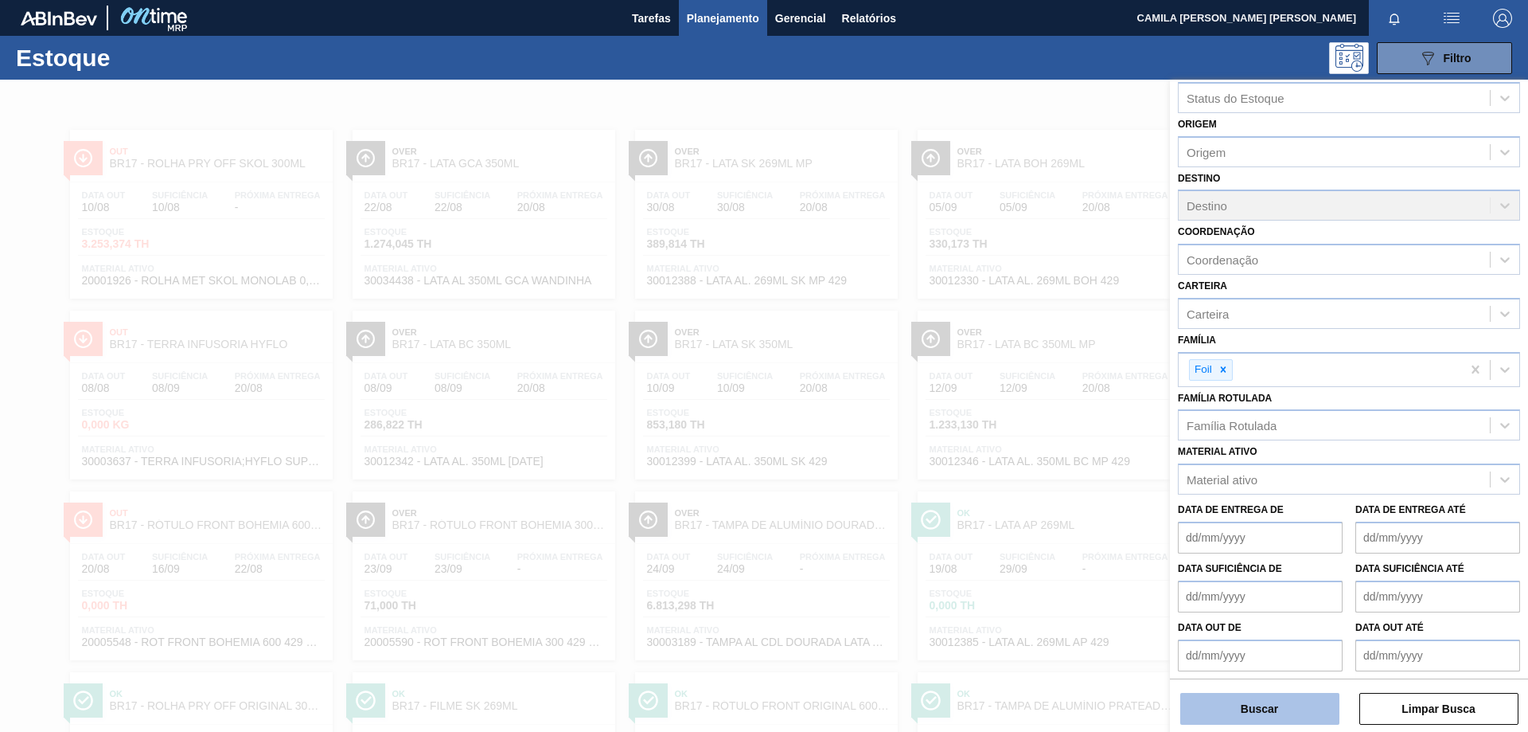
click at [1287, 703] on button "Buscar" at bounding box center [1260, 709] width 159 height 32
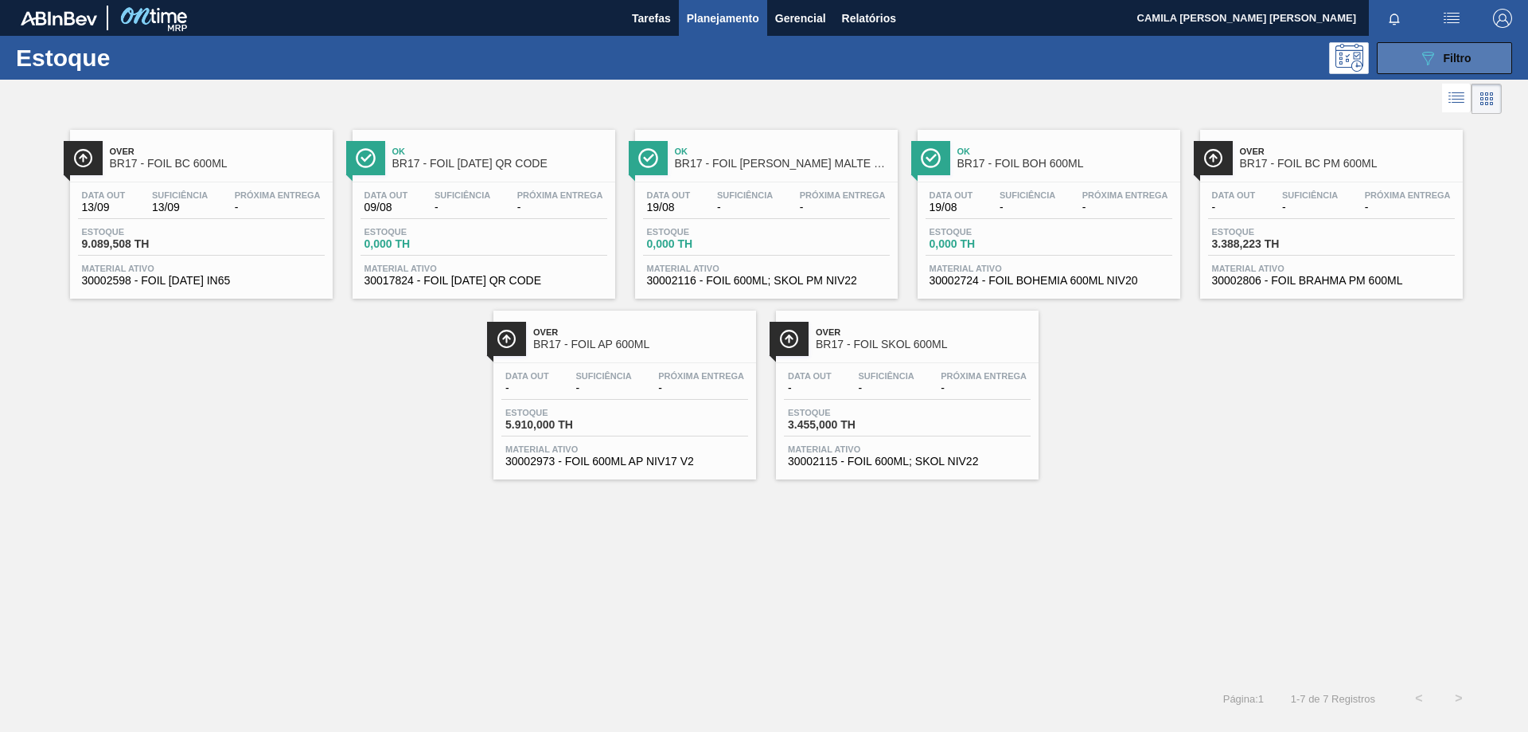
click at [1433, 64] on icon "089F7B8B-B2A5-4AFE-B5C0-19BA573D28AC" at bounding box center [1428, 58] width 19 height 19
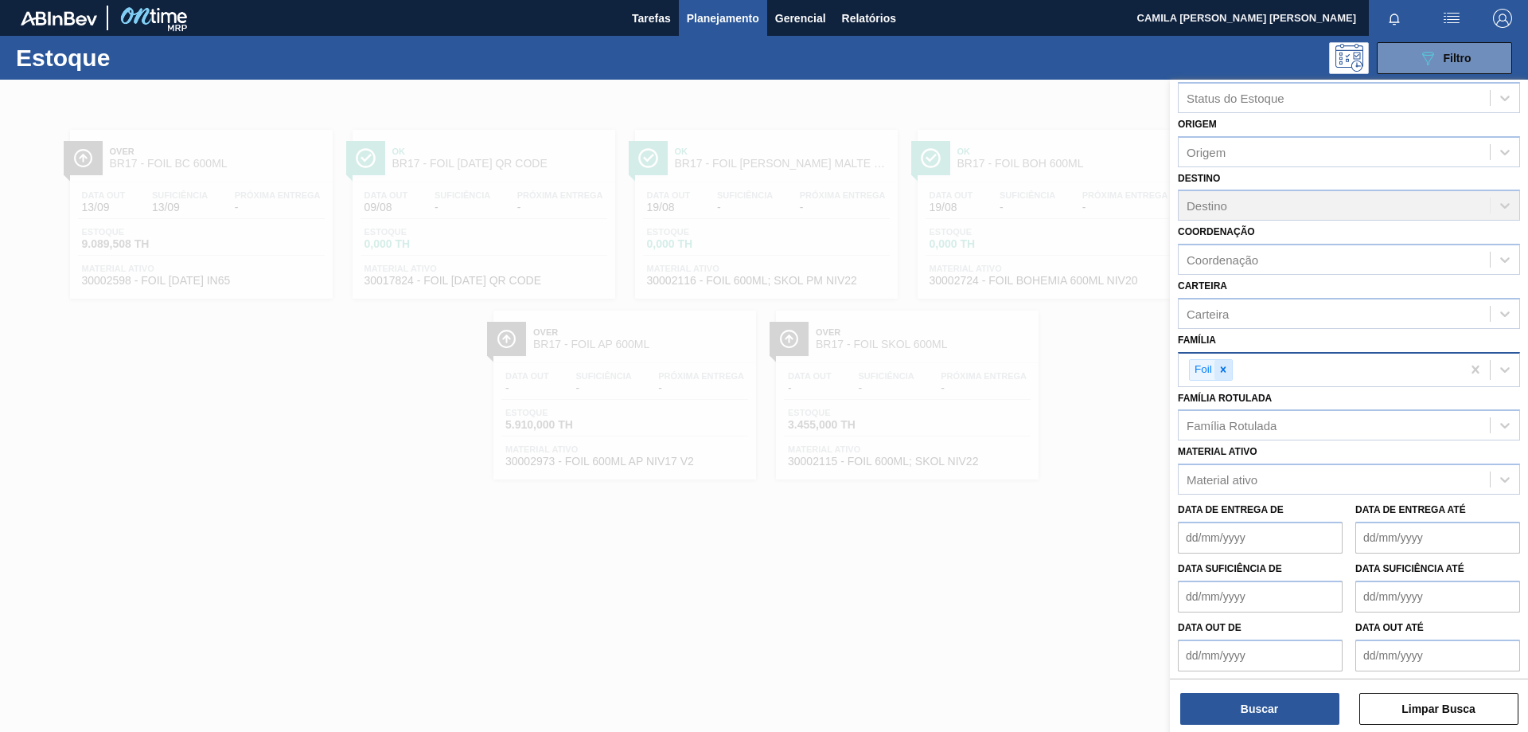
click at [1227, 370] on icon at bounding box center [1223, 369] width 11 height 11
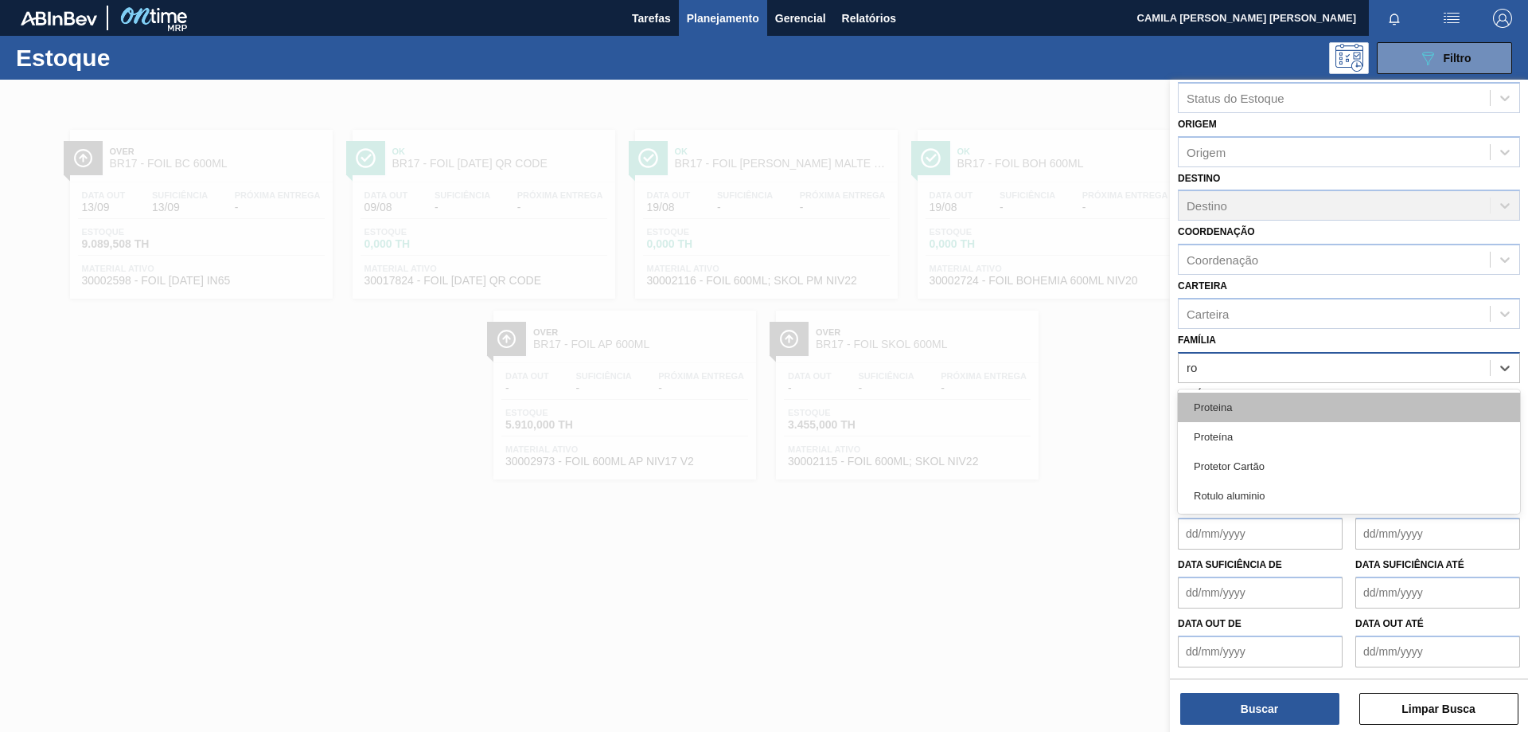
type input "r"
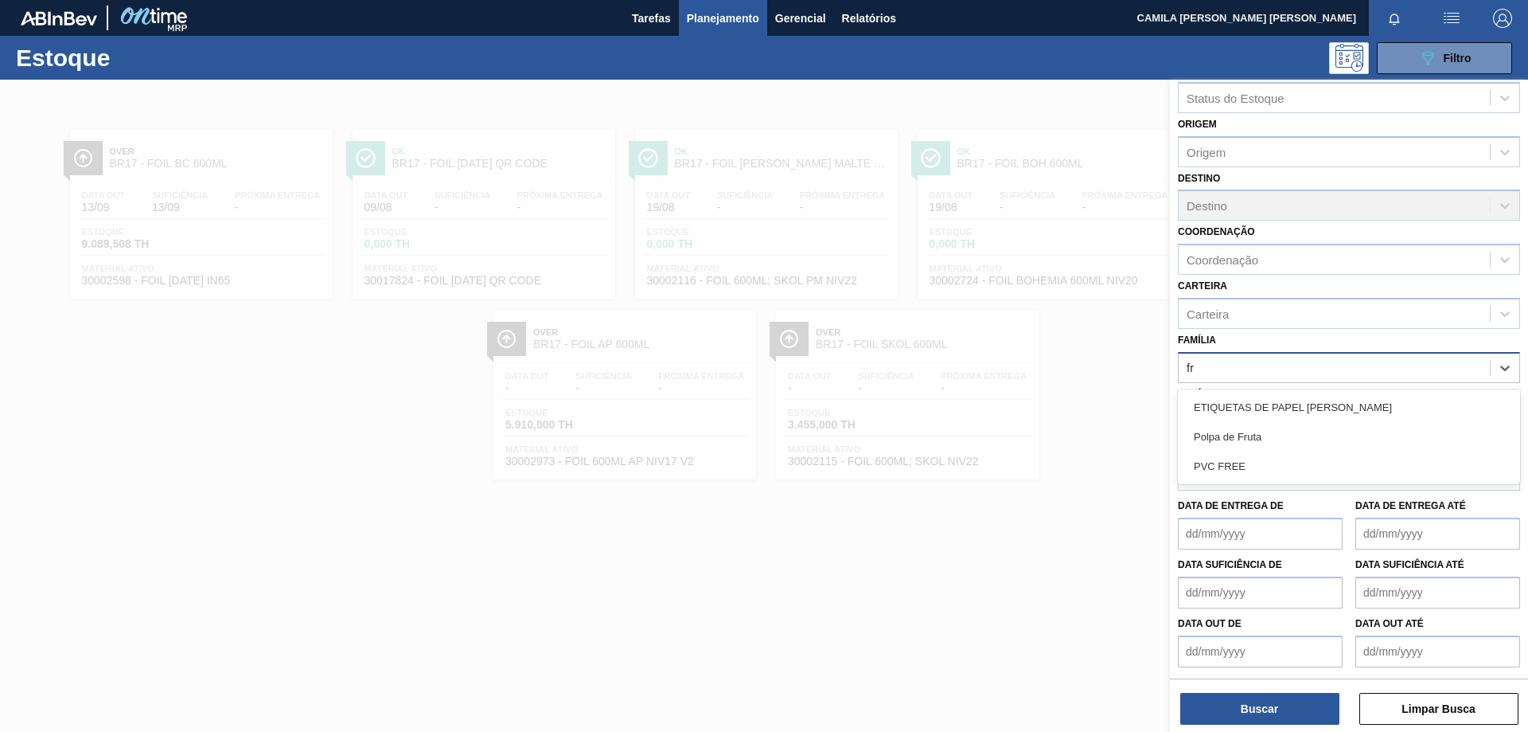
type input "f"
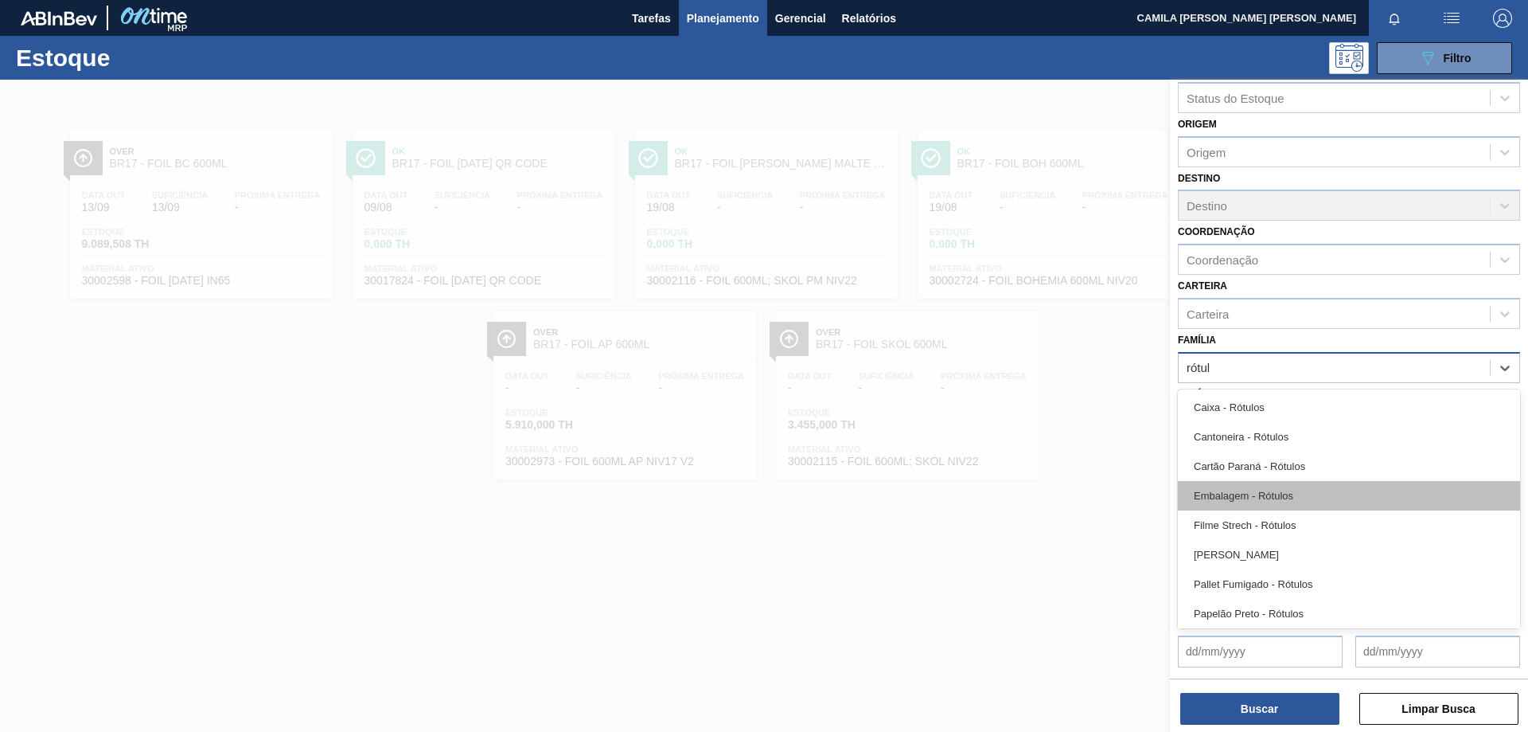
type input "rótulo"
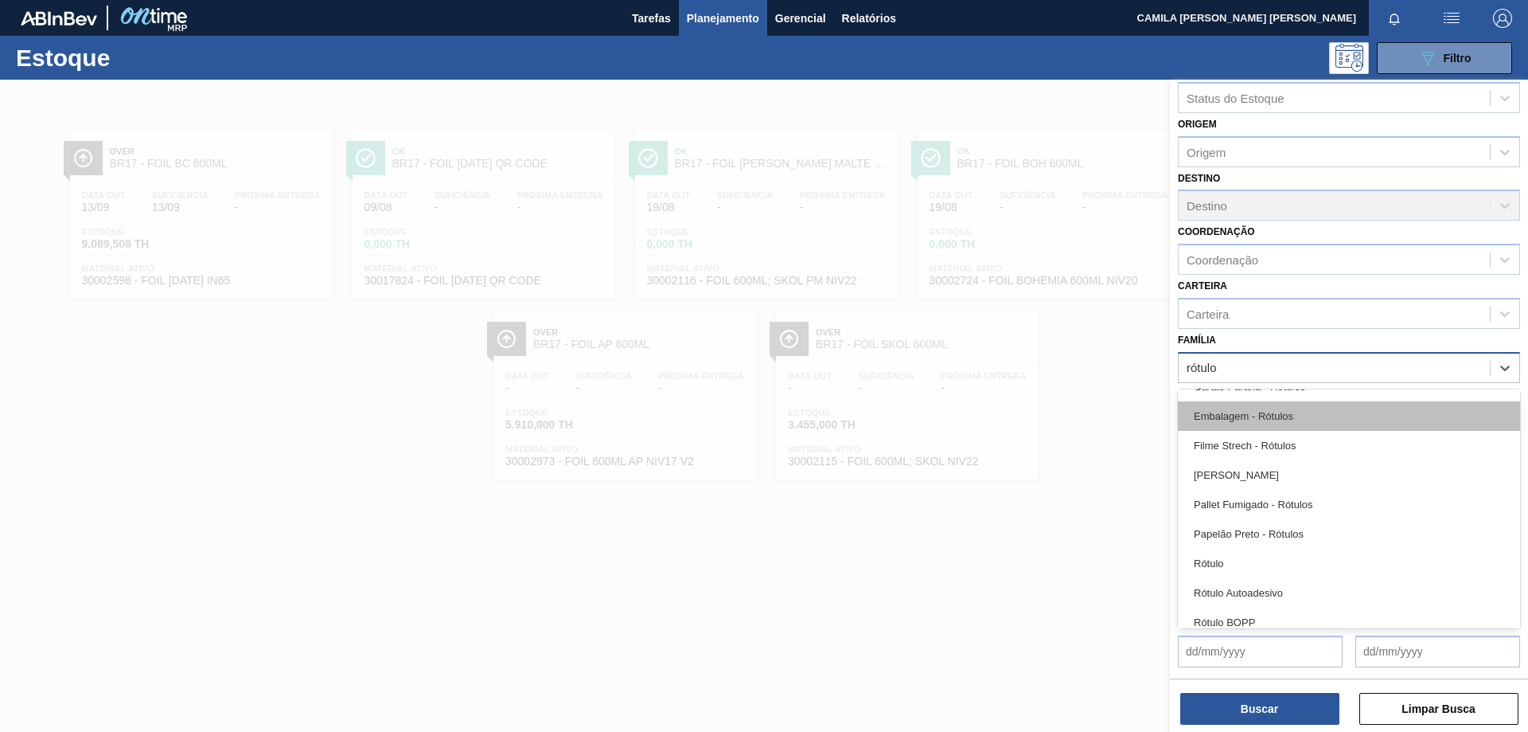
scroll to position [159, 0]
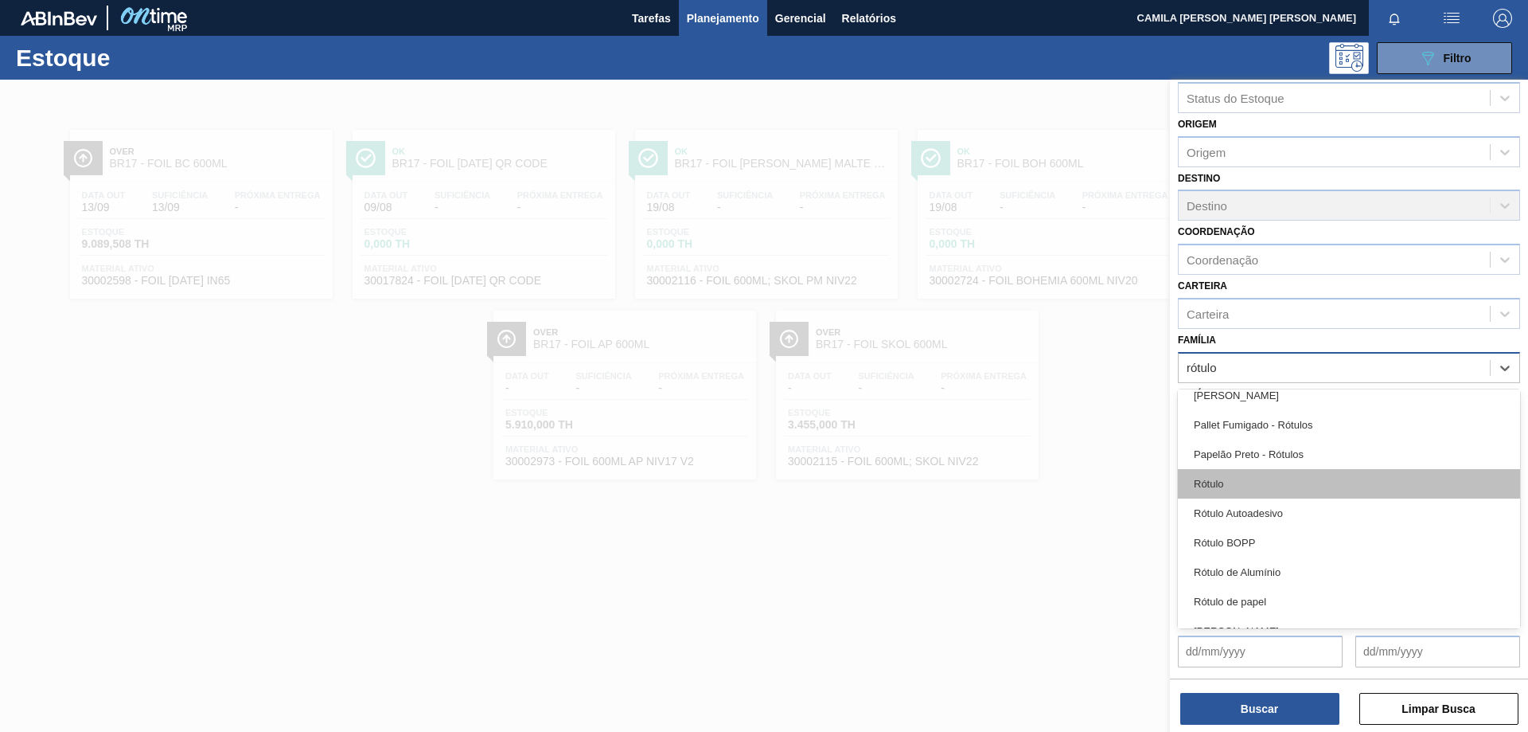
click at [1220, 486] on div "Rótulo" at bounding box center [1349, 483] width 342 height 29
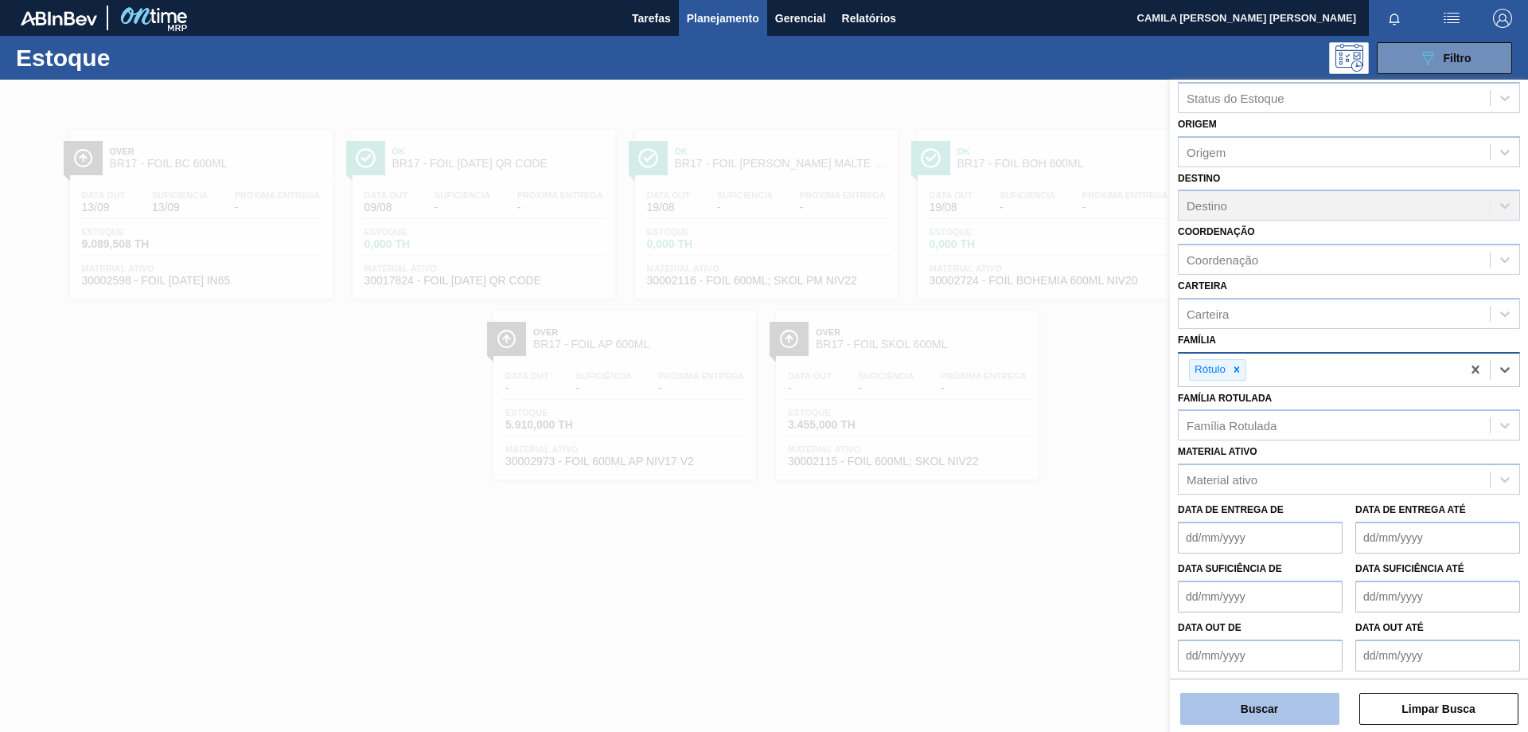
click at [1281, 712] on button "Buscar" at bounding box center [1260, 709] width 159 height 32
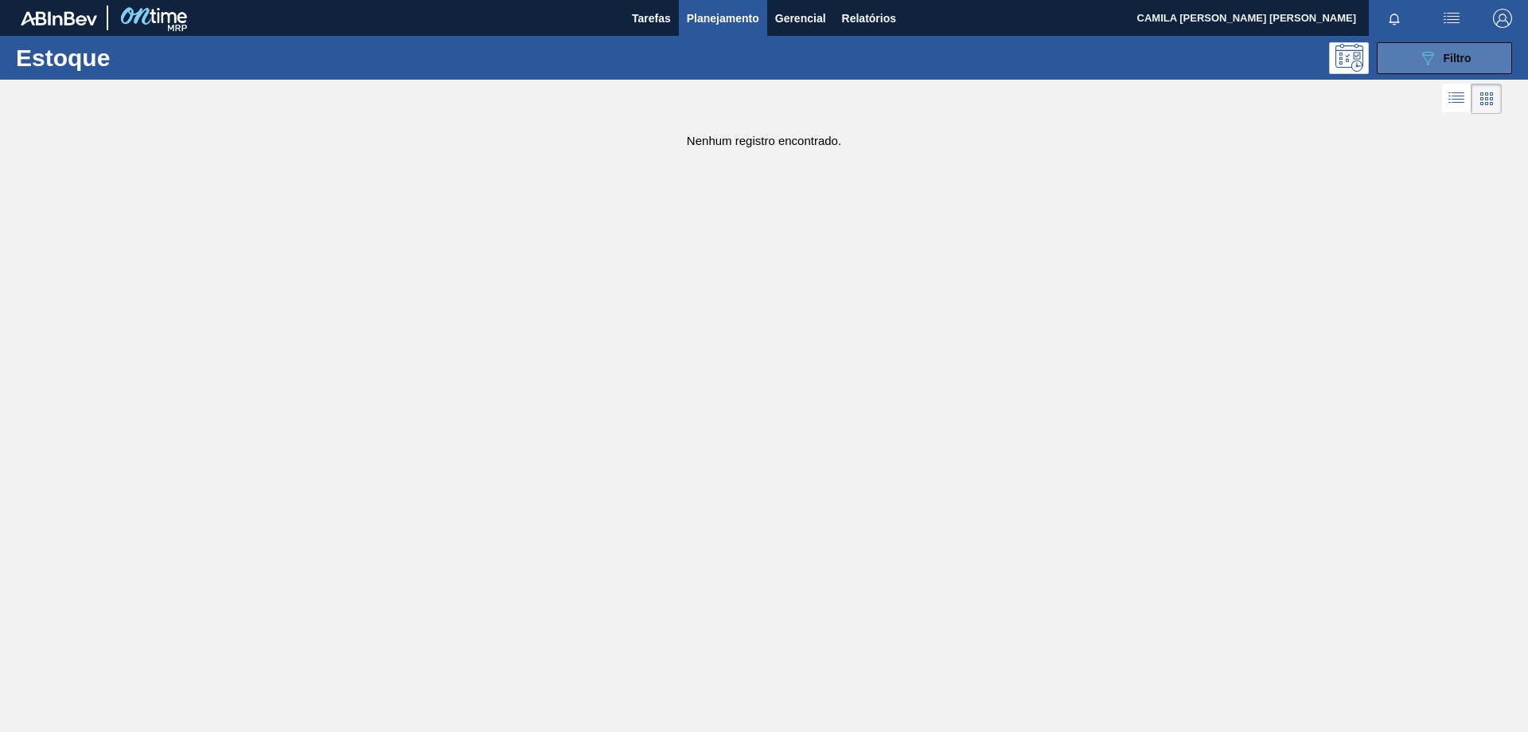
click at [1444, 46] on button "089F7B8B-B2A5-4AFE-B5C0-19BA573D28AC Filtro" at bounding box center [1444, 58] width 135 height 32
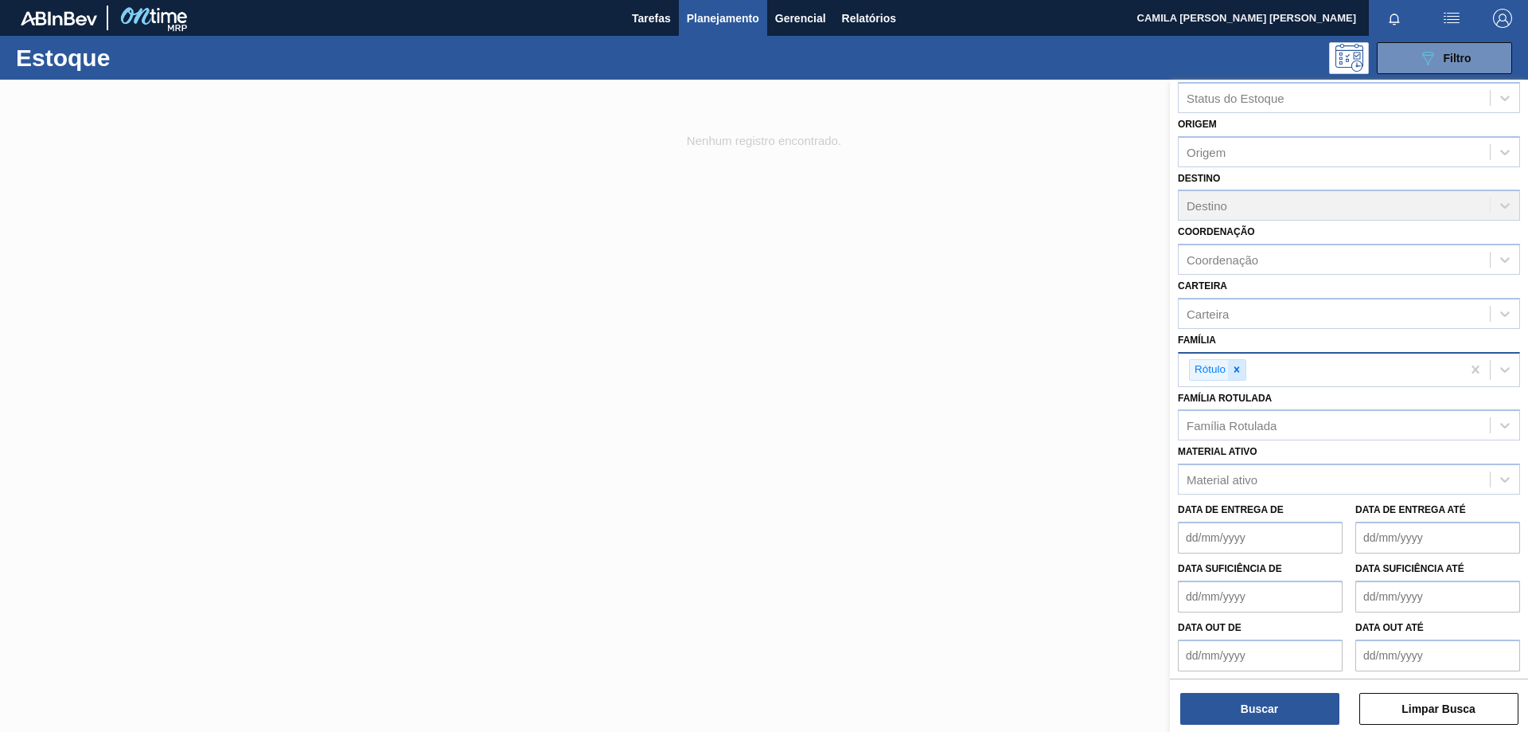
click at [1233, 367] on icon at bounding box center [1237, 369] width 11 height 11
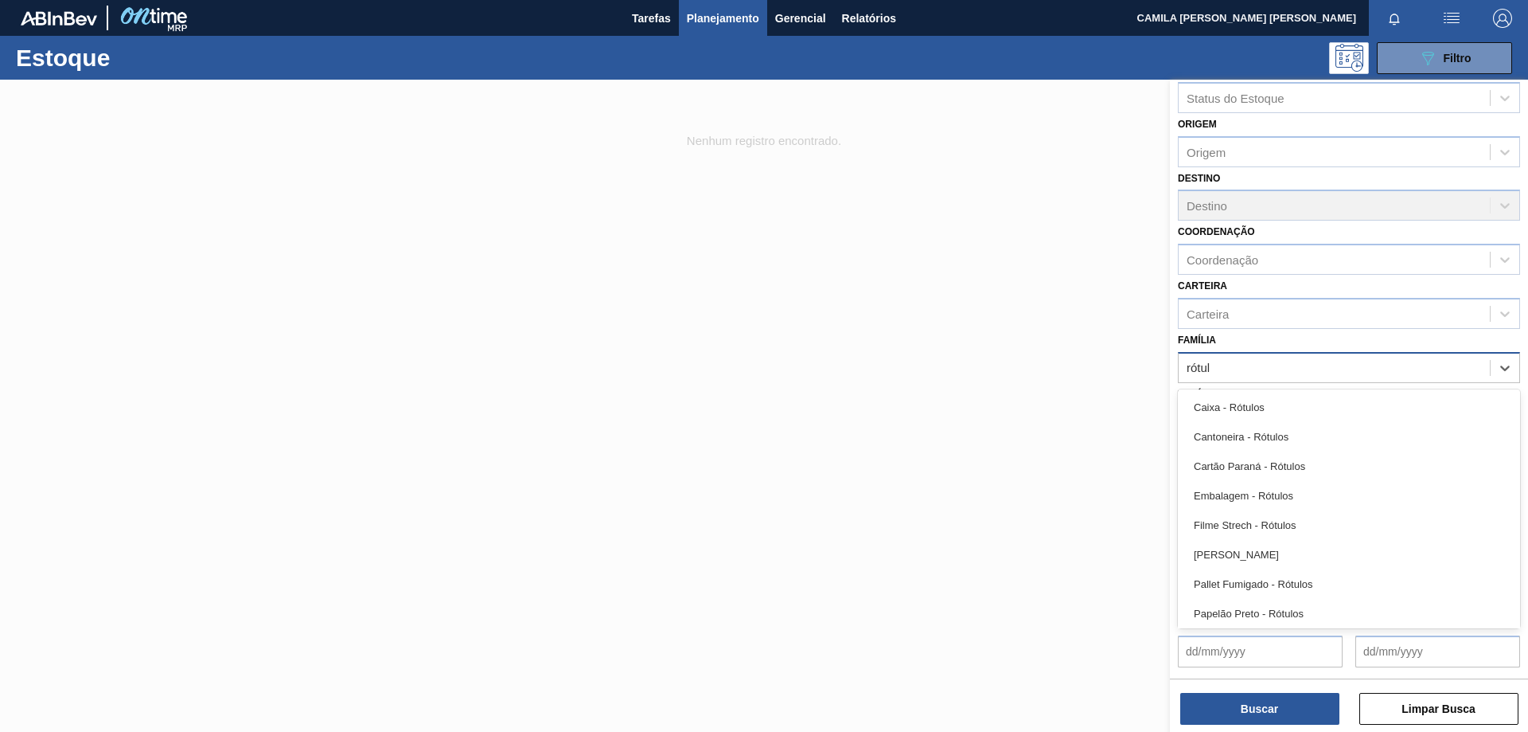
type input "rótulo"
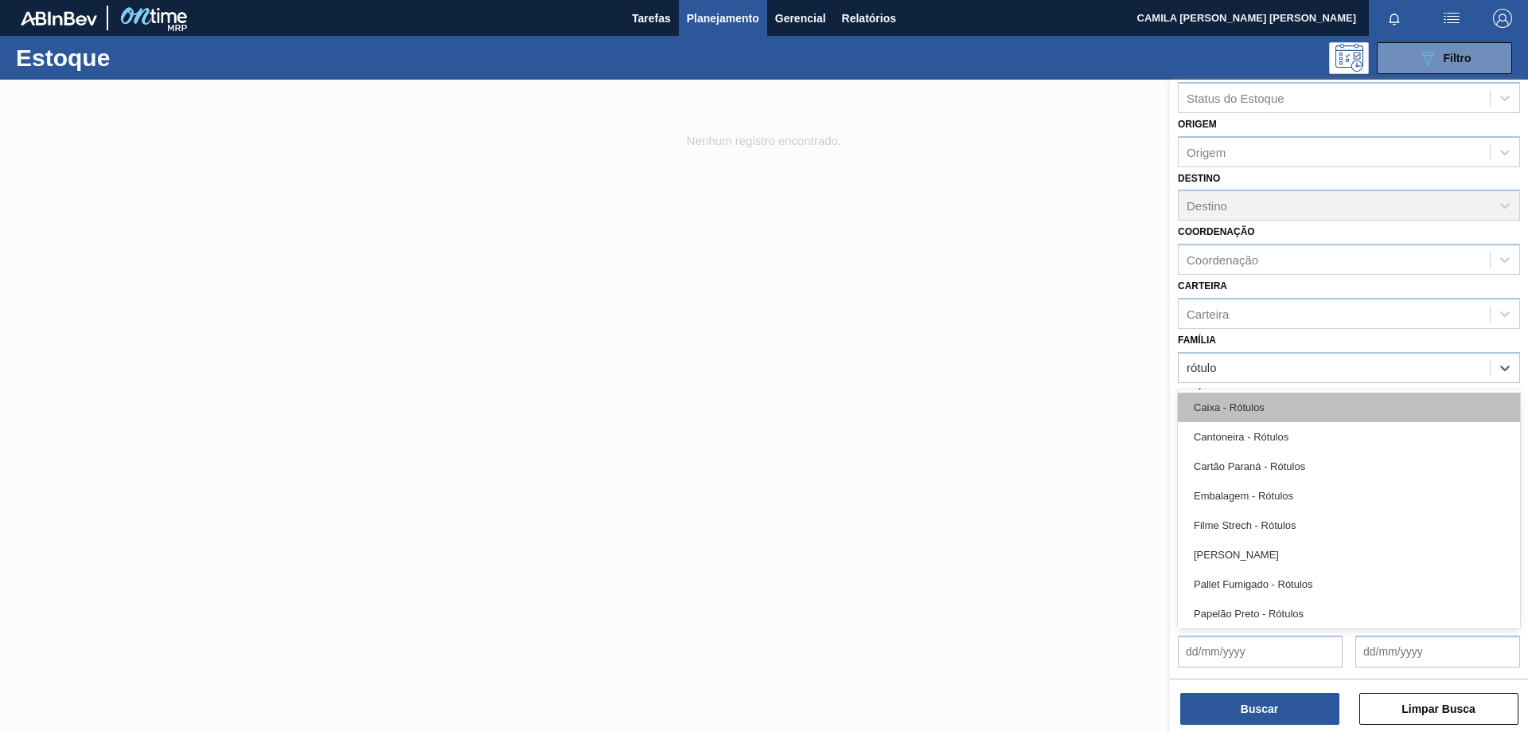
click at [1365, 415] on div "Caixa - Rótulos" at bounding box center [1349, 406] width 342 height 29
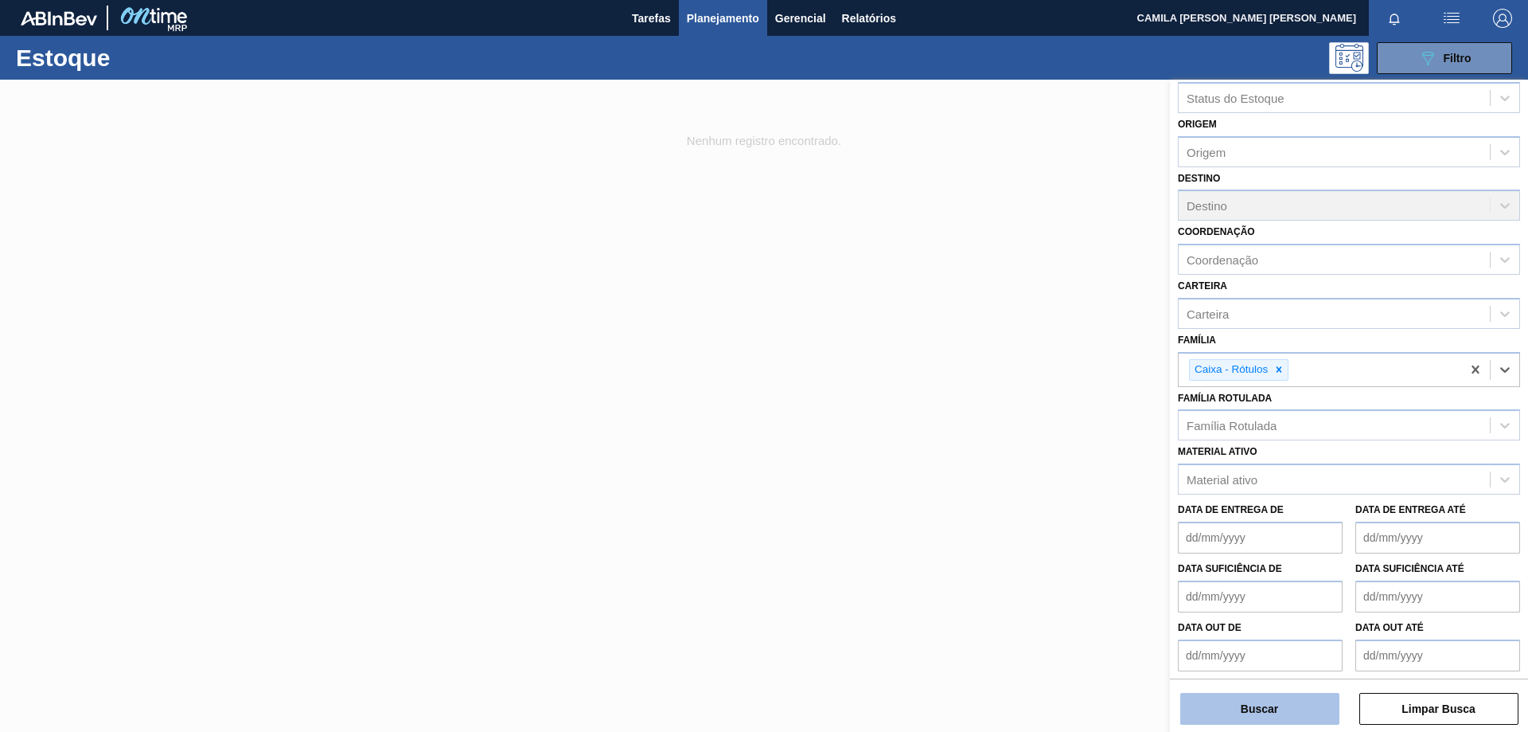
click at [1279, 717] on button "Buscar" at bounding box center [1260, 709] width 159 height 32
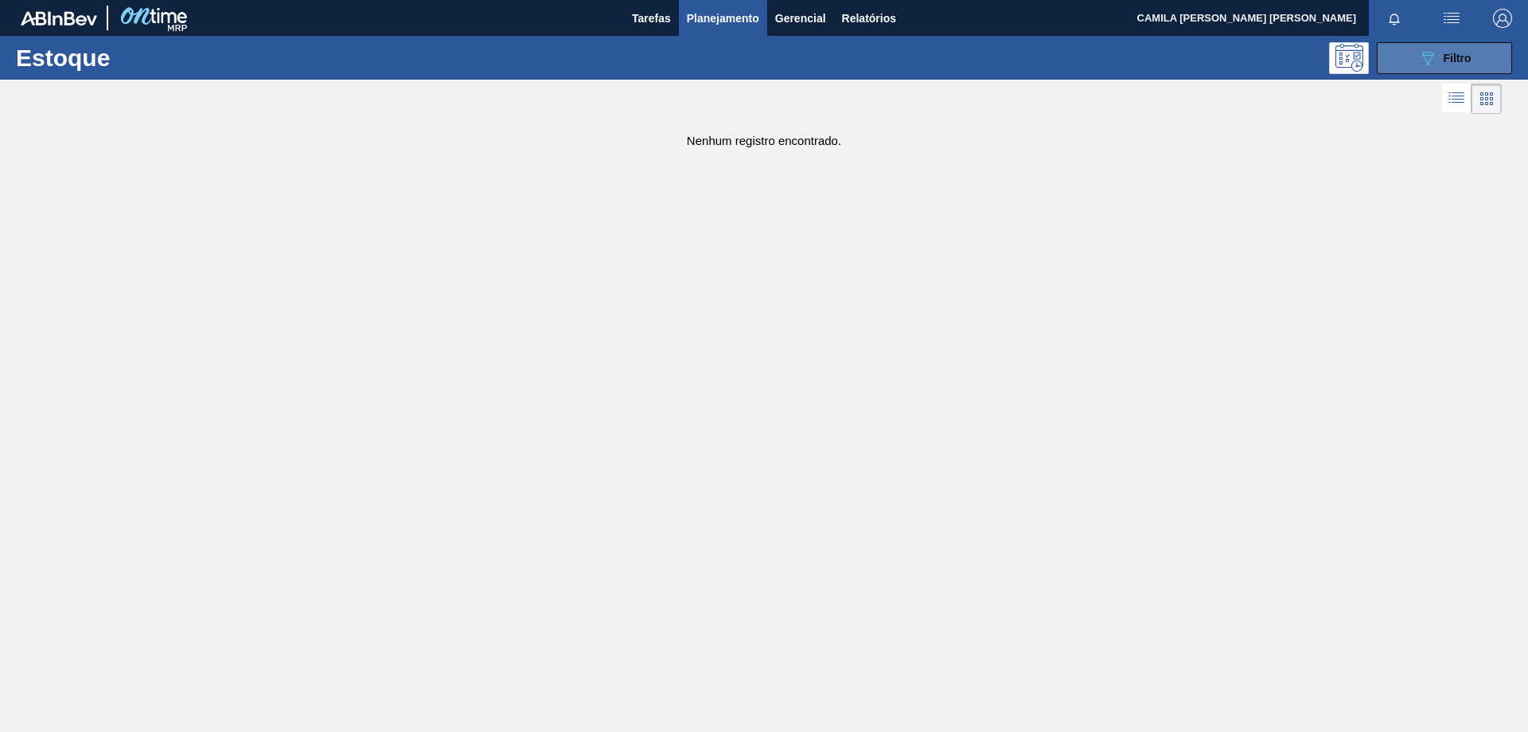
click at [1413, 50] on button "089F7B8B-B2A5-4AFE-B5C0-19BA573D28AC Filtro" at bounding box center [1444, 58] width 135 height 32
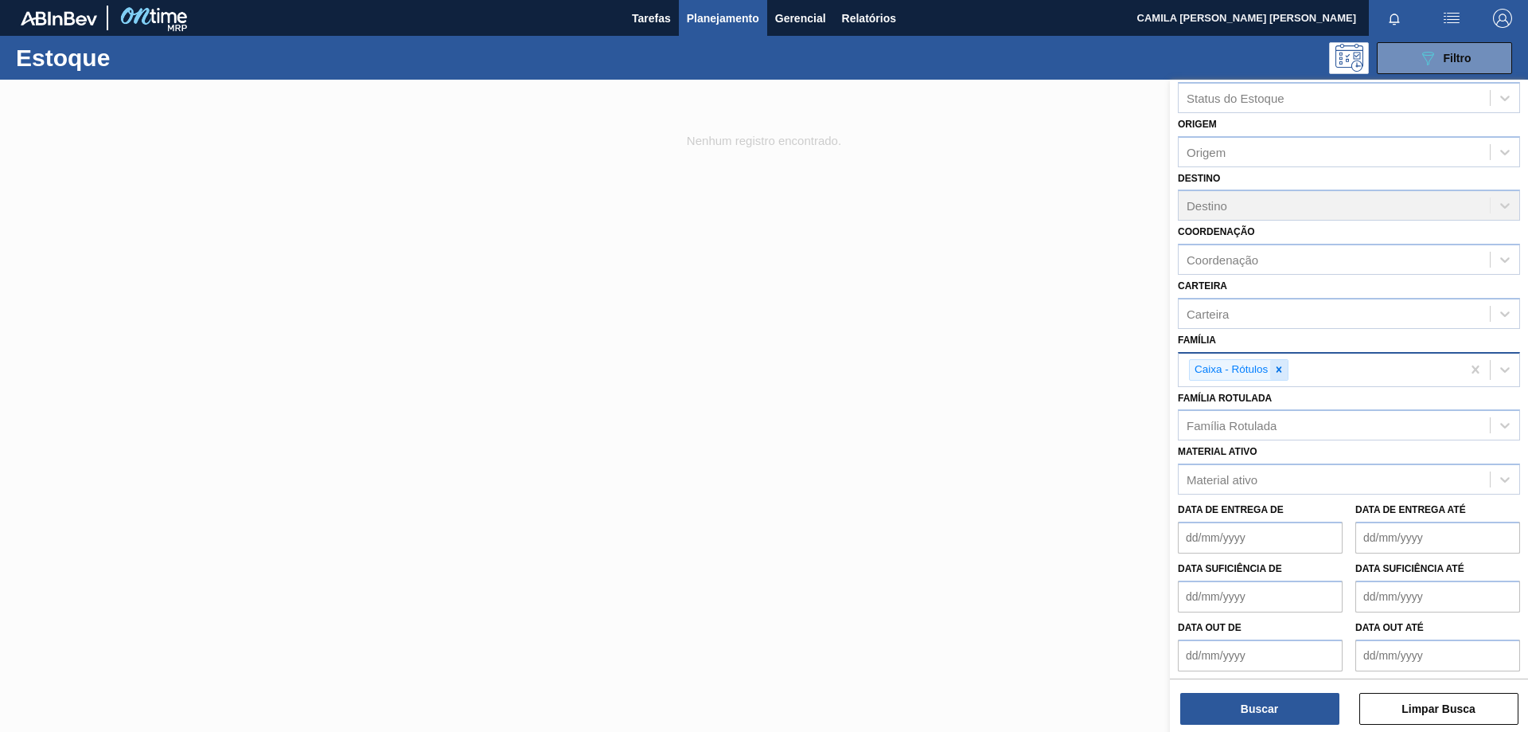
click at [1277, 365] on icon at bounding box center [1279, 369] width 11 height 11
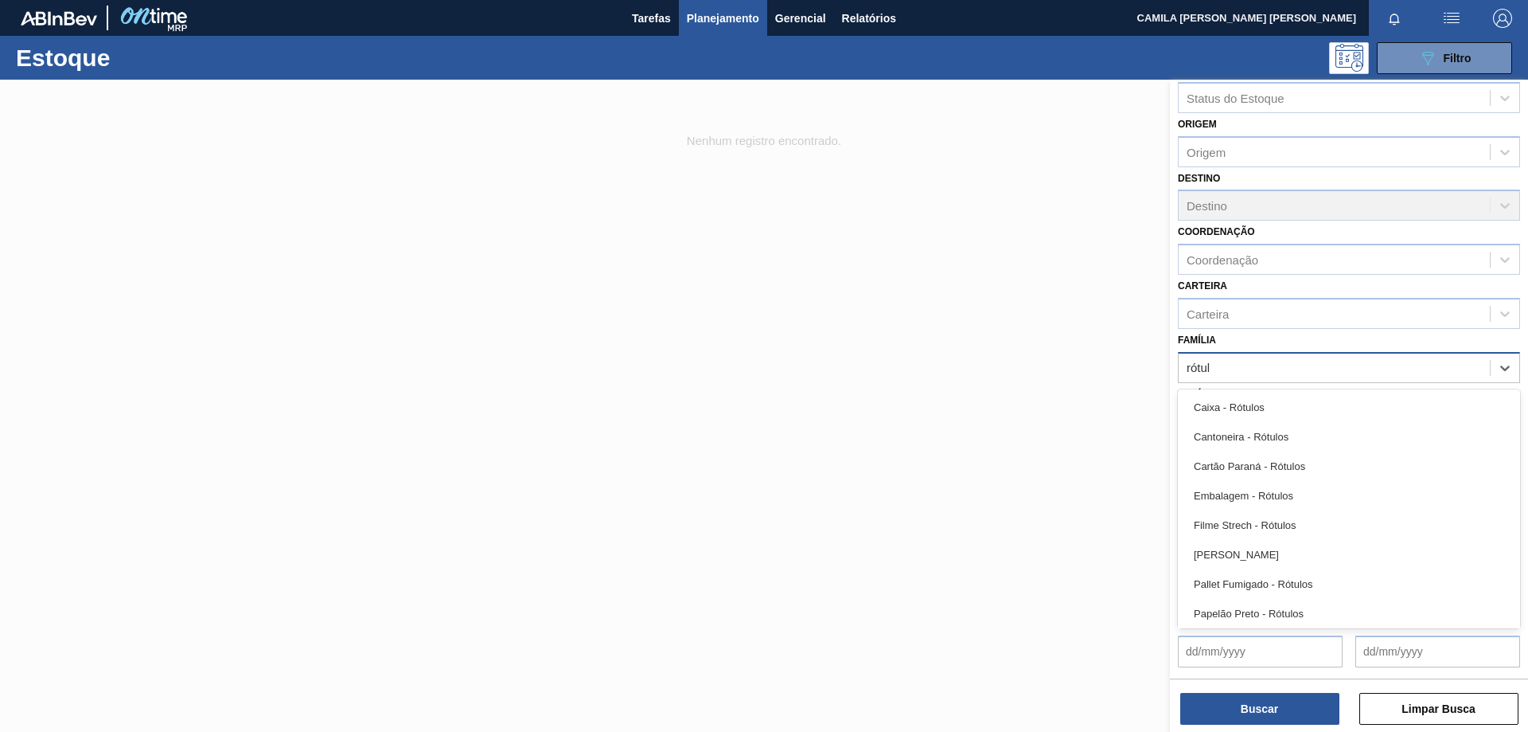
type input "rótulo"
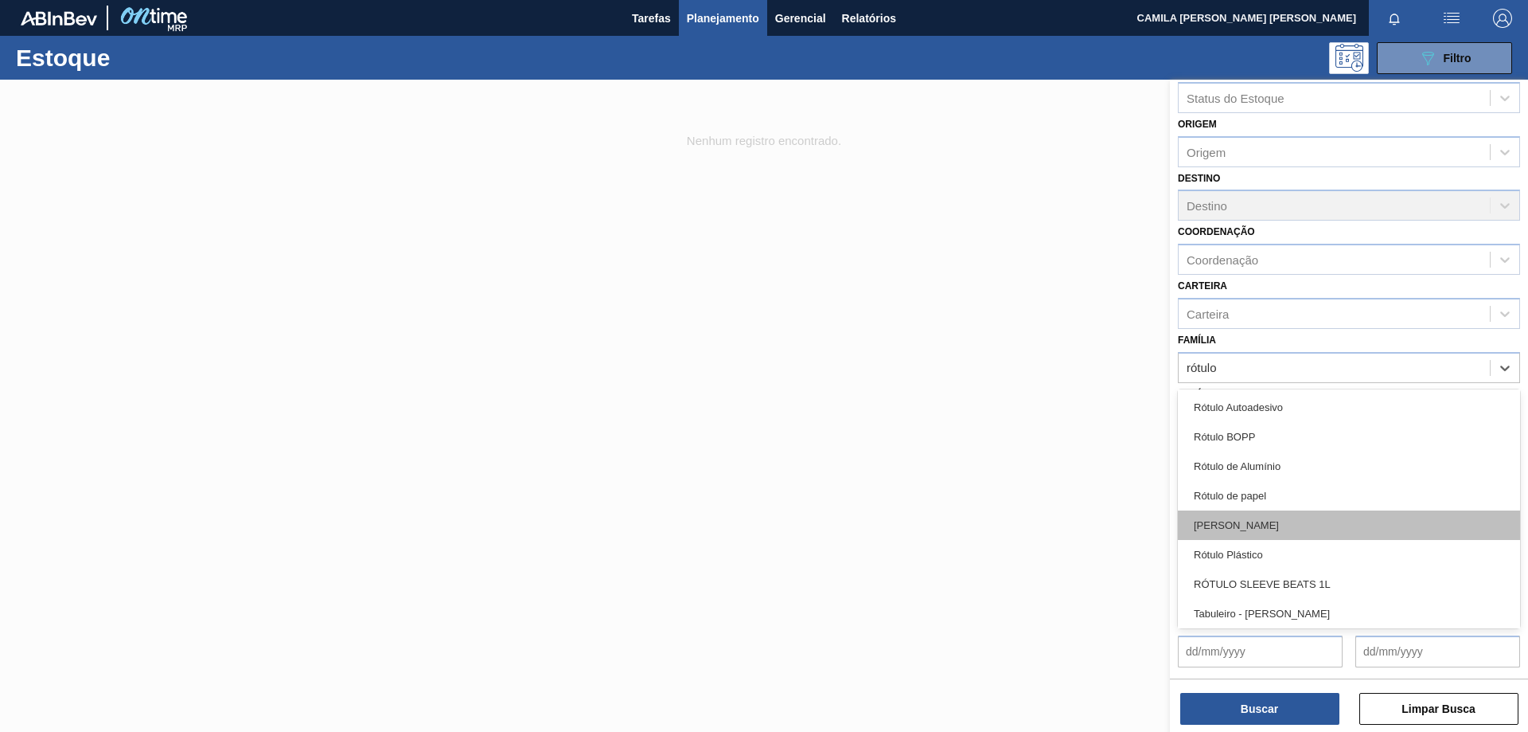
scroll to position [268, 0]
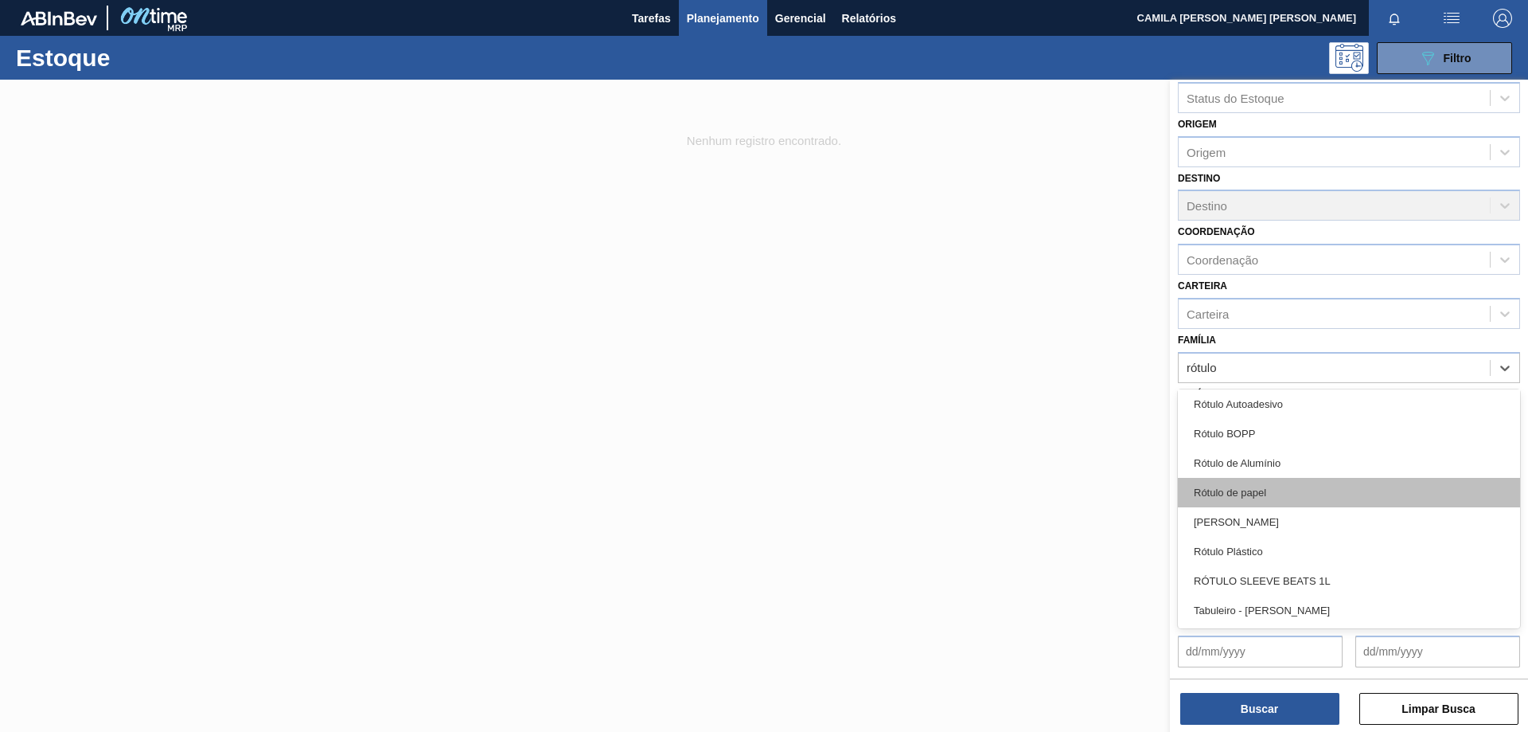
click at [1309, 494] on div "Rótulo de papel" at bounding box center [1349, 492] width 342 height 29
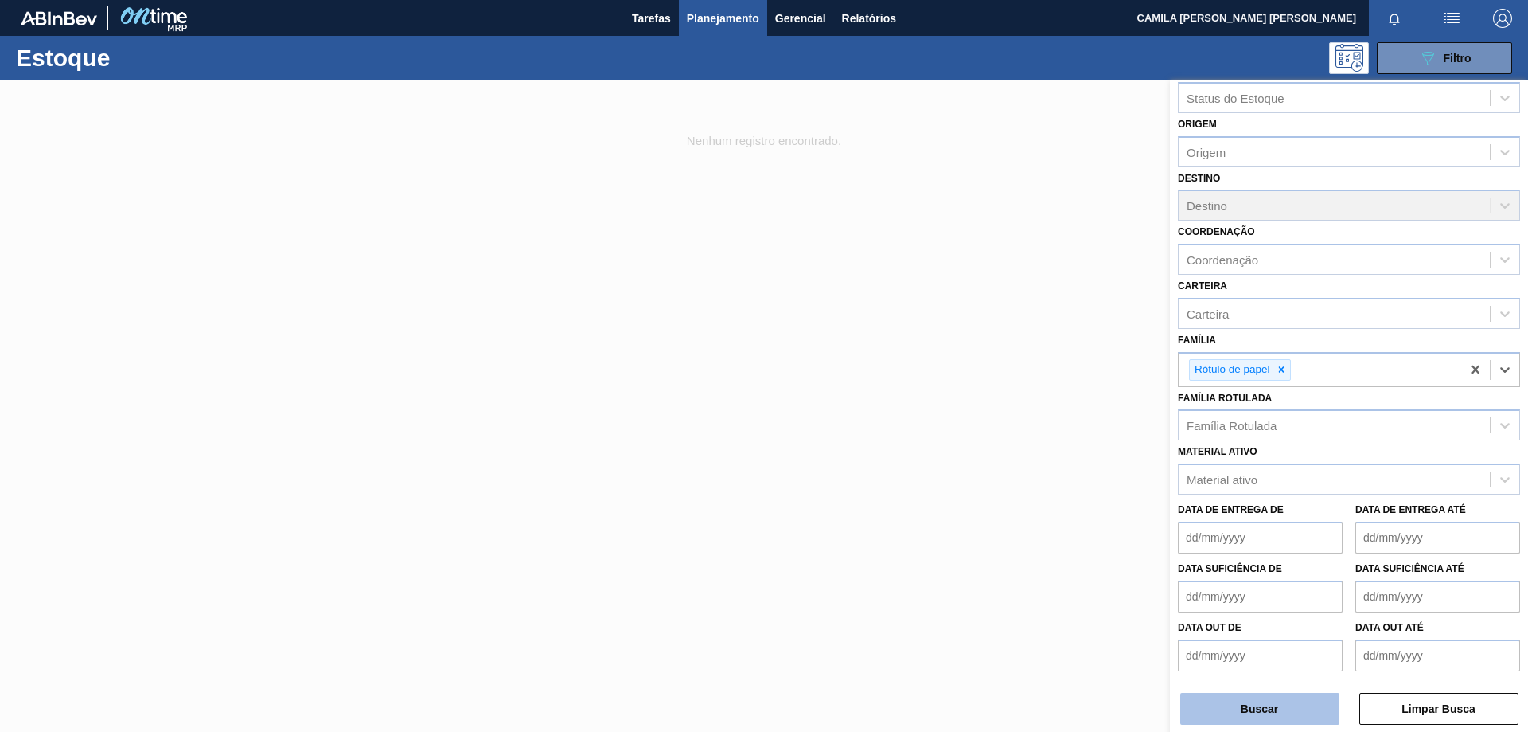
click at [1262, 705] on button "Buscar" at bounding box center [1260, 709] width 159 height 32
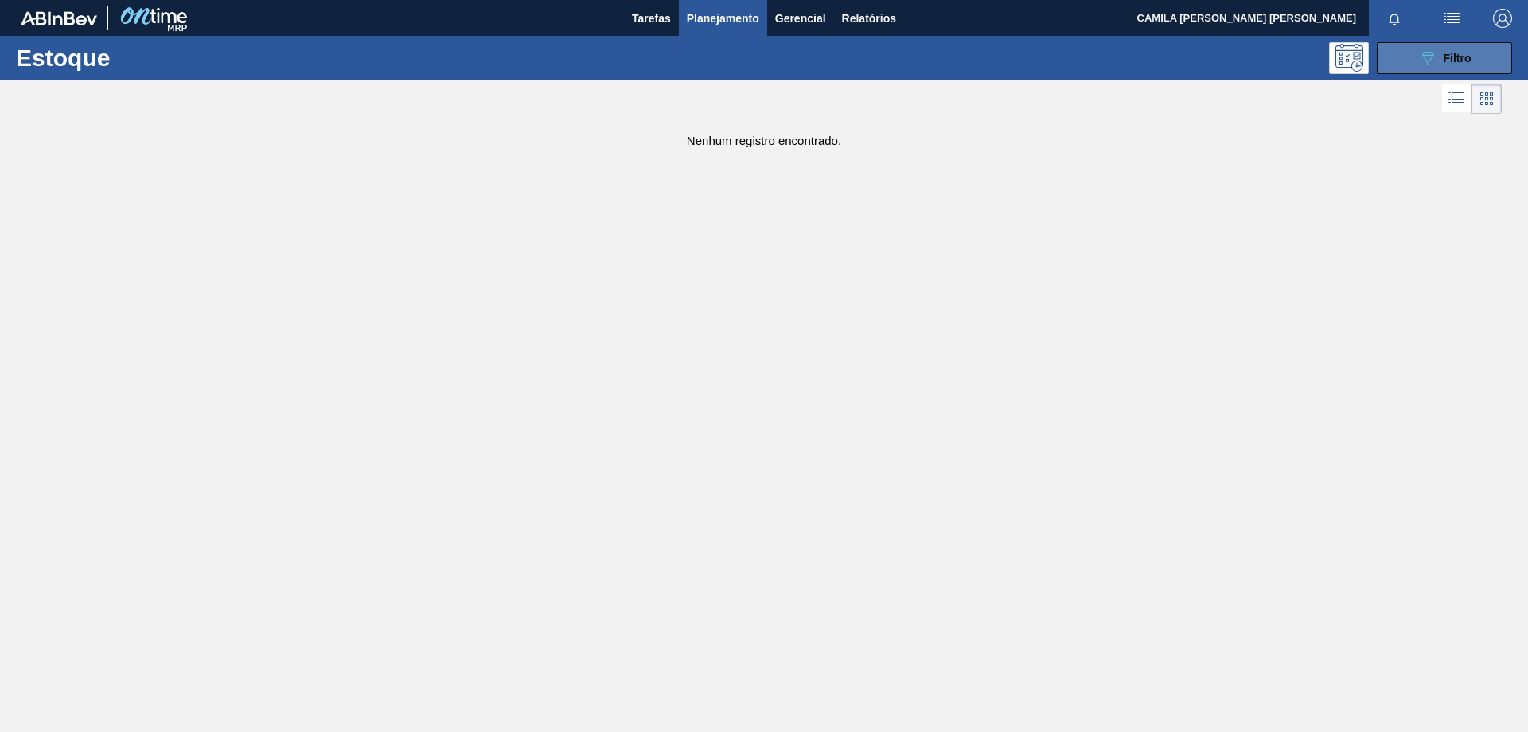
click at [1424, 72] on button "089F7B8B-B2A5-4AFE-B5C0-19BA573D28AC Filtro" at bounding box center [1444, 58] width 135 height 32
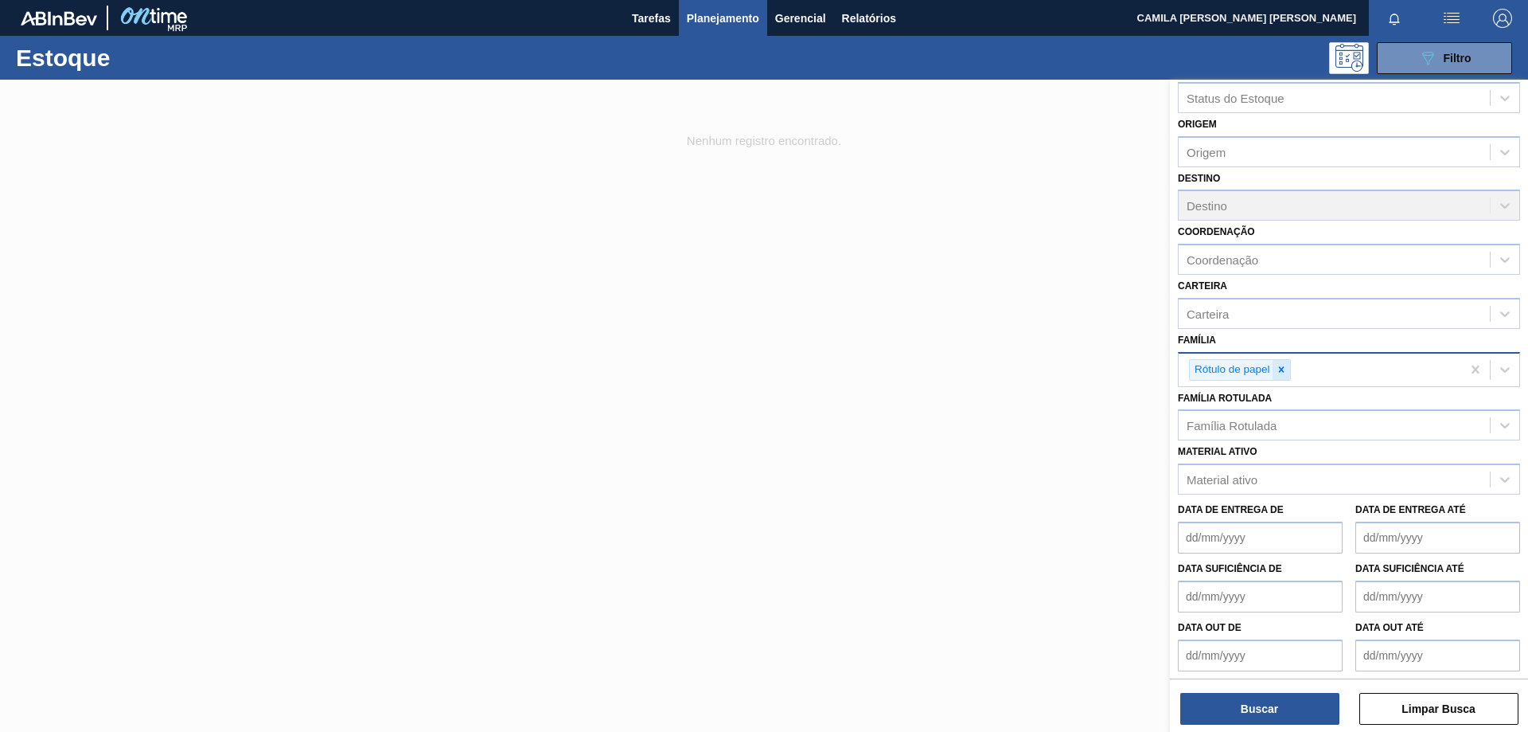
click at [1279, 373] on icon at bounding box center [1281, 369] width 11 height 11
click at [1269, 482] on div "Material ativo" at bounding box center [1334, 475] width 311 height 23
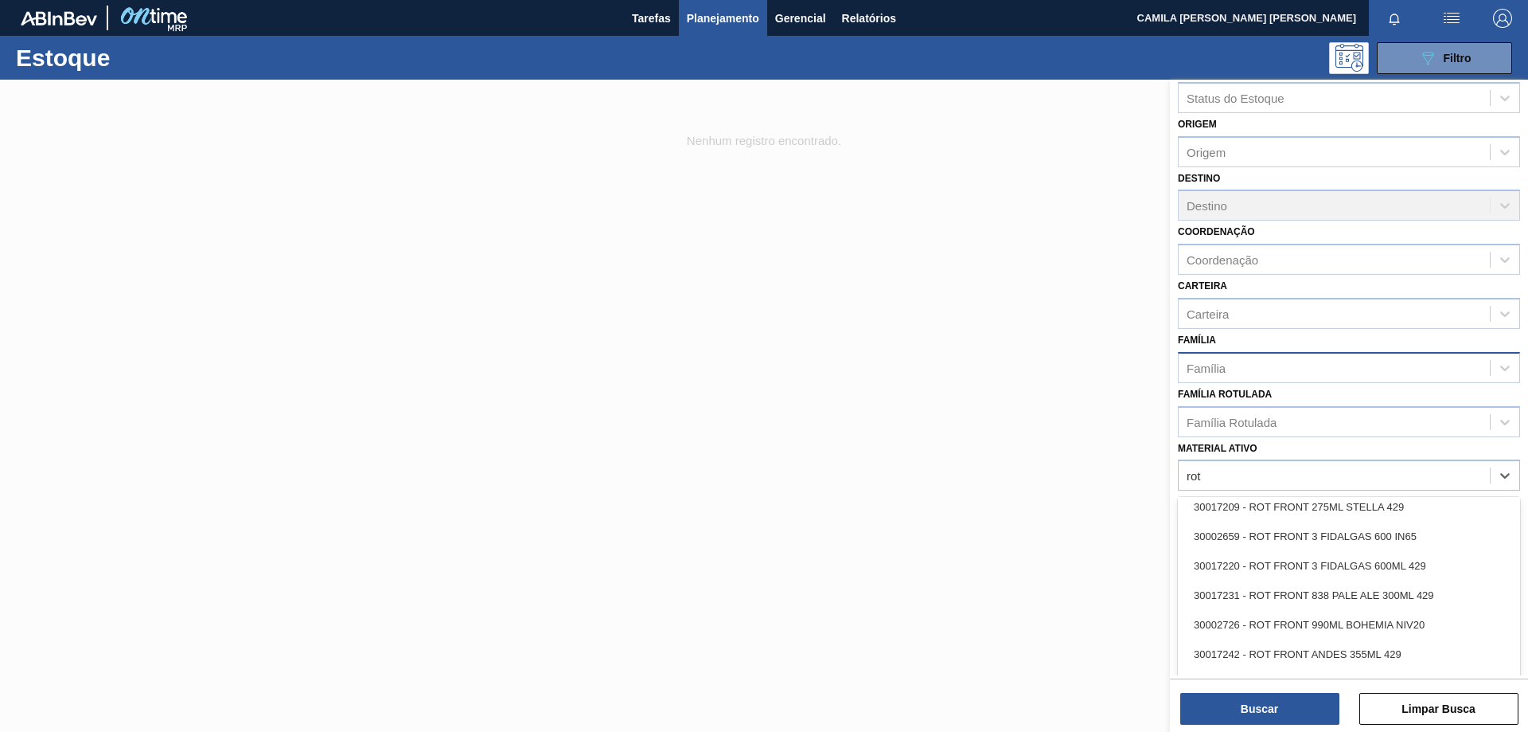
scroll to position [2547, 0]
type ativo "rot"
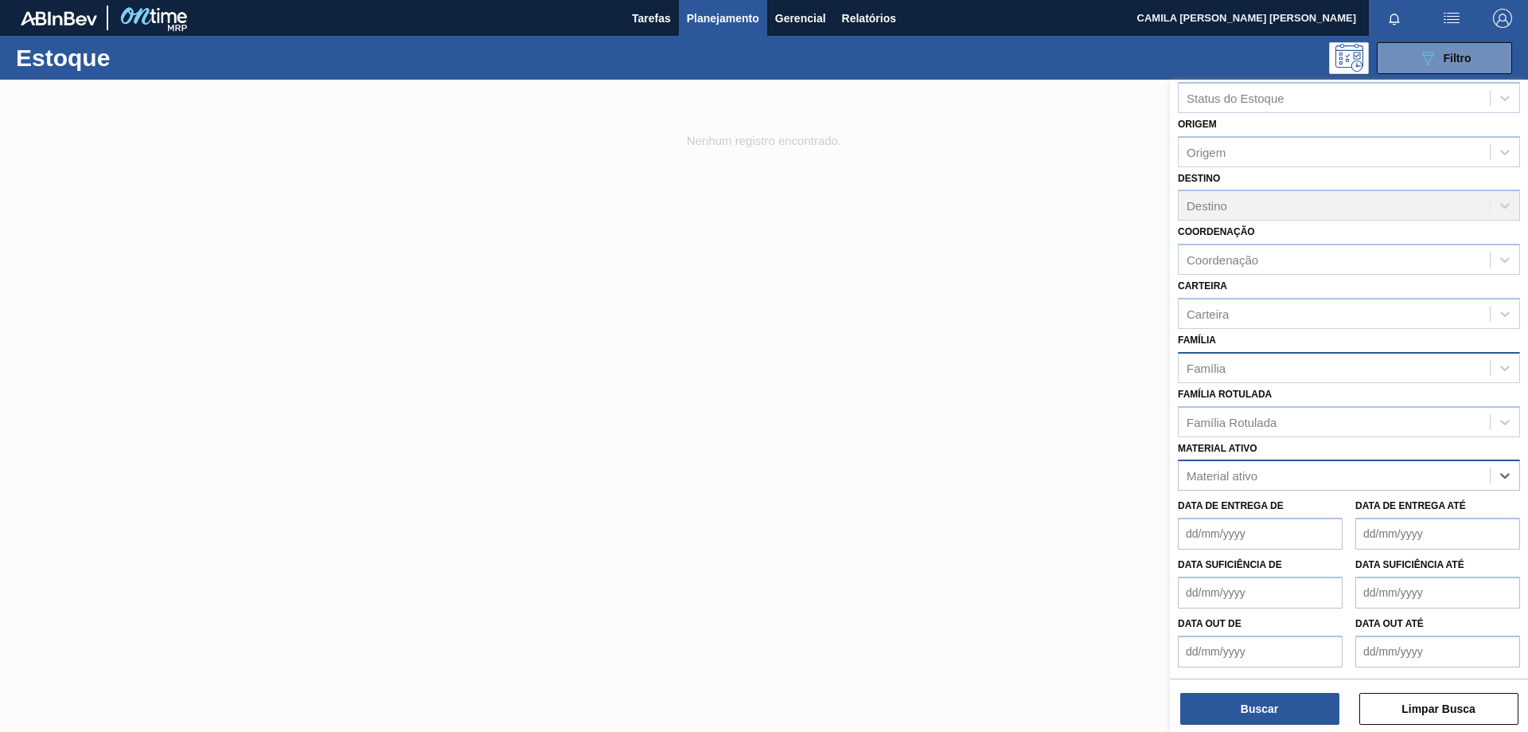
click at [1228, 481] on div "Material ativo" at bounding box center [1222, 476] width 71 height 14
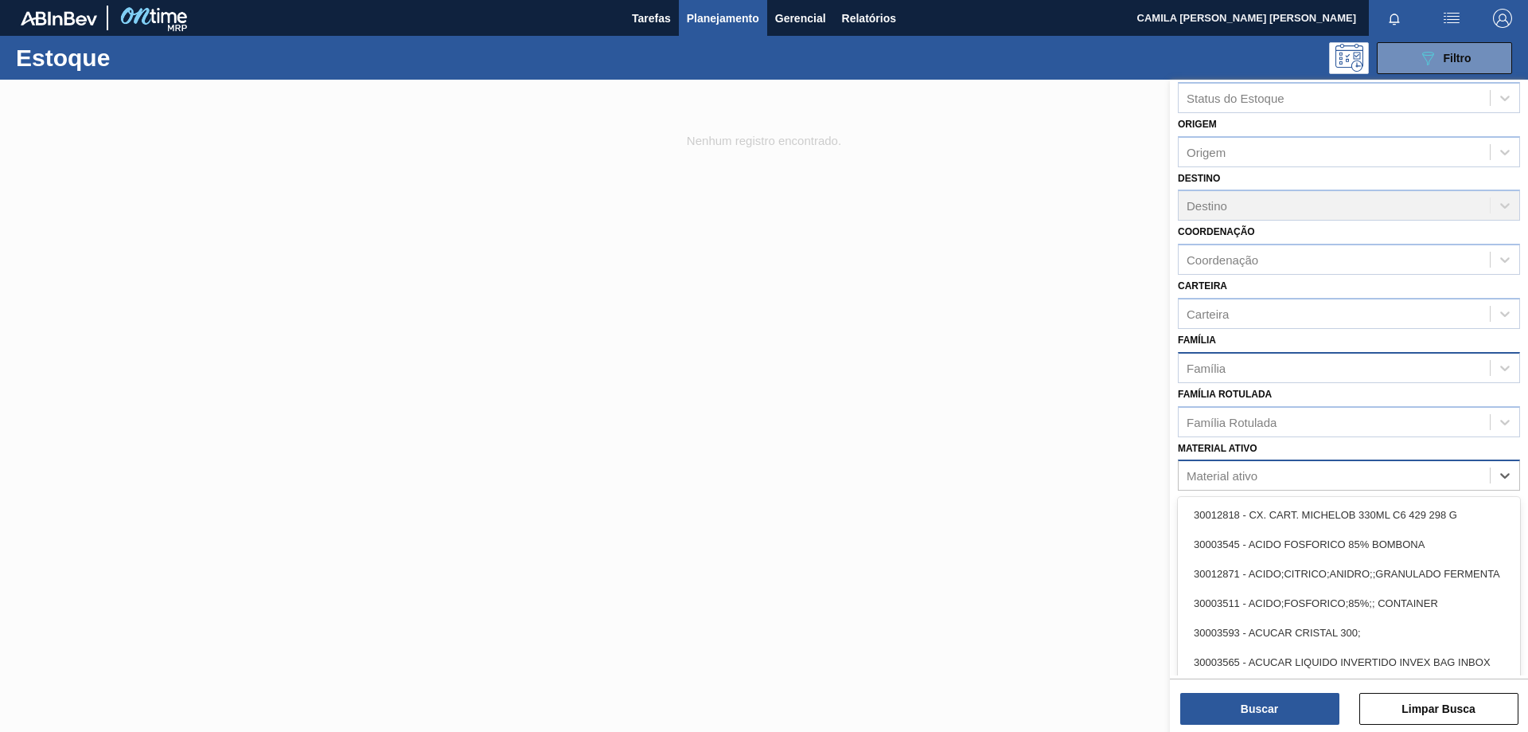
paste ativo "20005476"
type ativo "20005476"
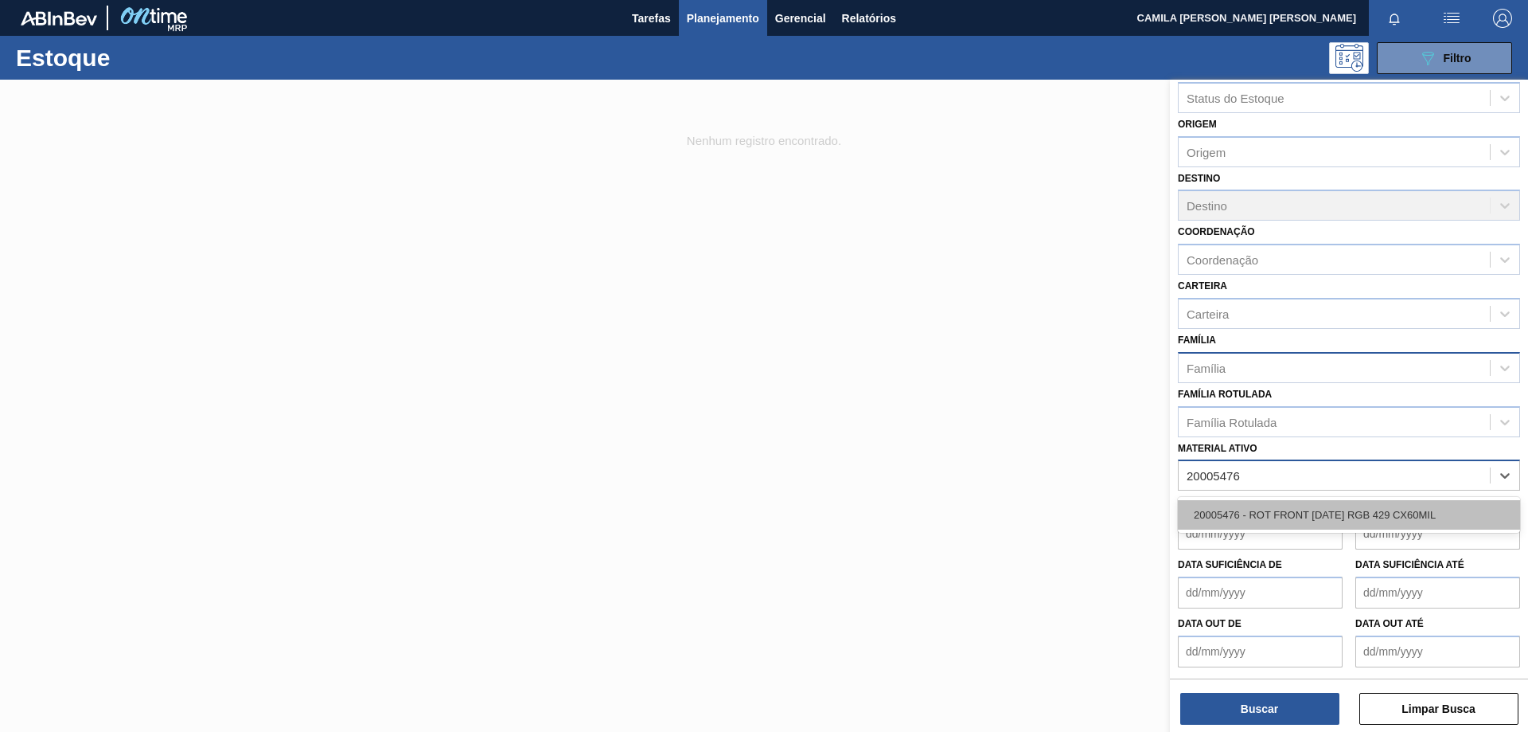
click at [1285, 509] on div "20005476 - ROT FRONT [DATE] RGB 429 CX60MIL" at bounding box center [1349, 514] width 342 height 29
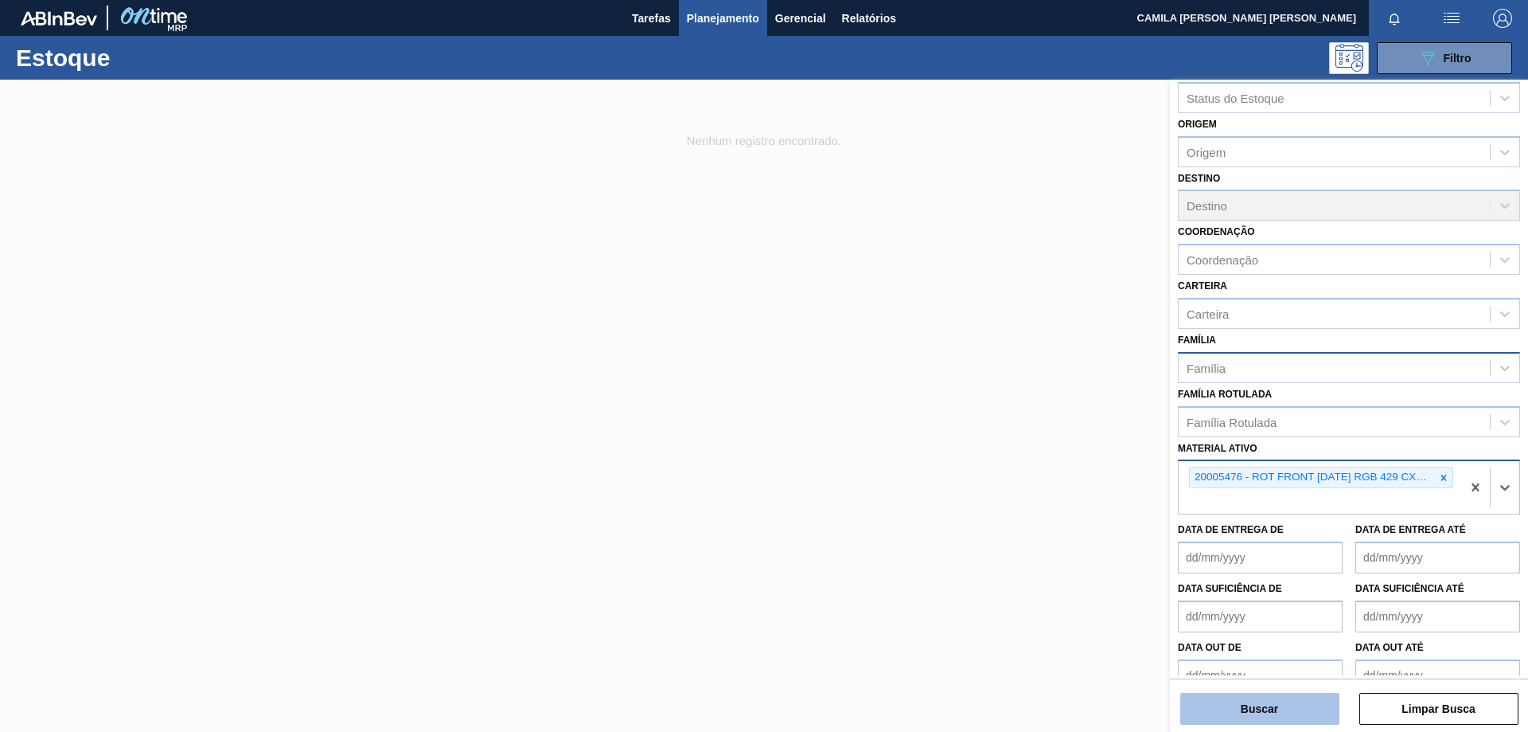
click at [1267, 707] on button "Buscar" at bounding box center [1260, 709] width 159 height 32
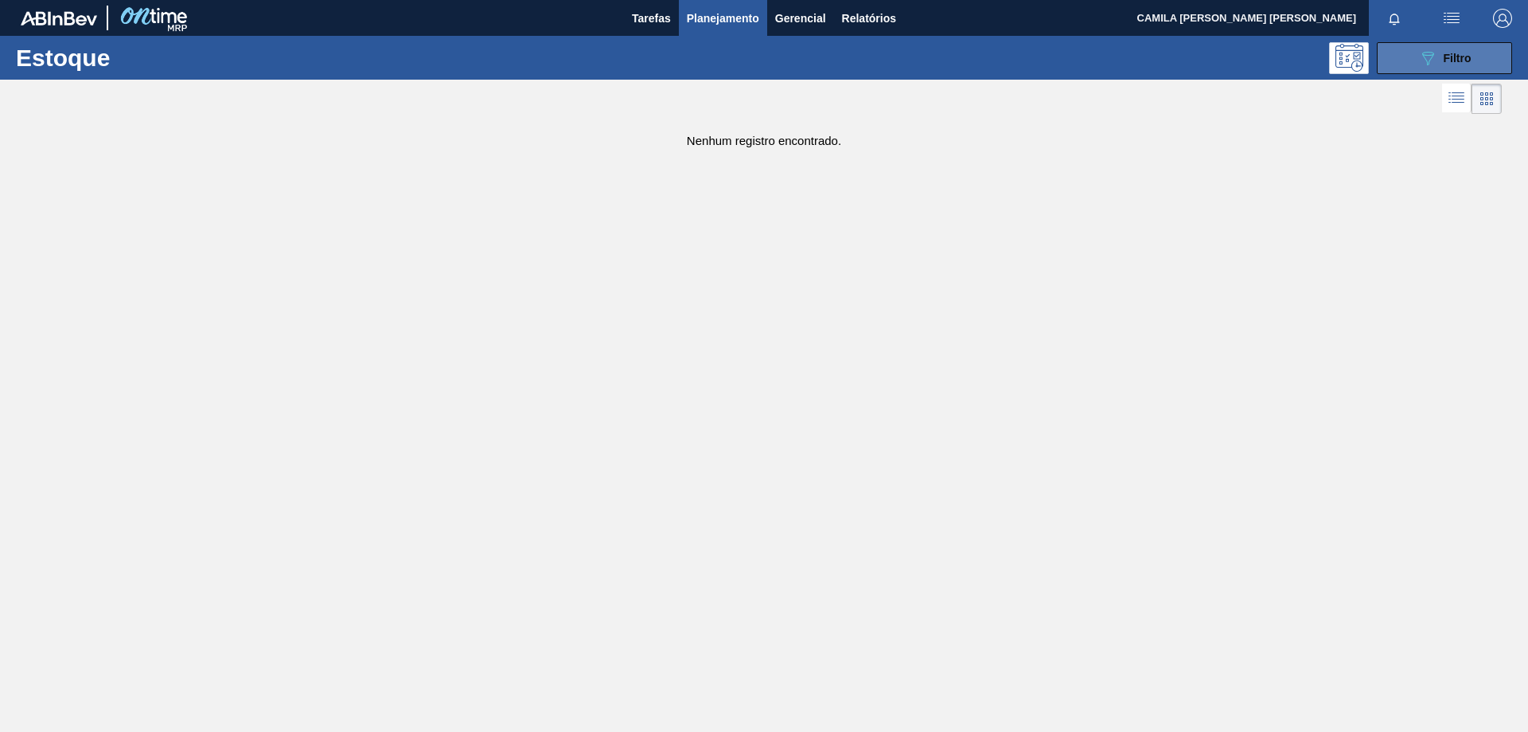
click at [1452, 62] on span "Filtro" at bounding box center [1458, 58] width 28 height 13
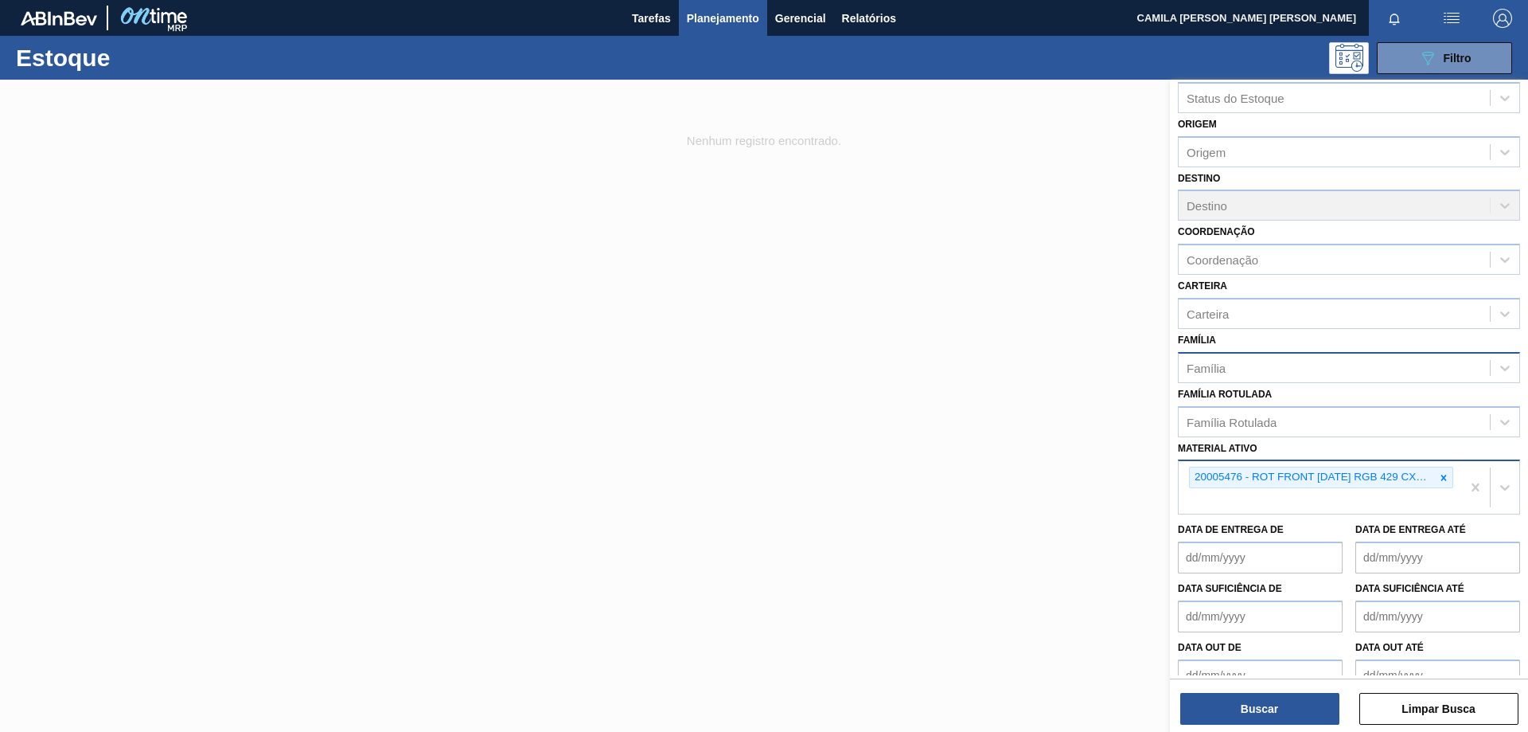
scroll to position [0, 0]
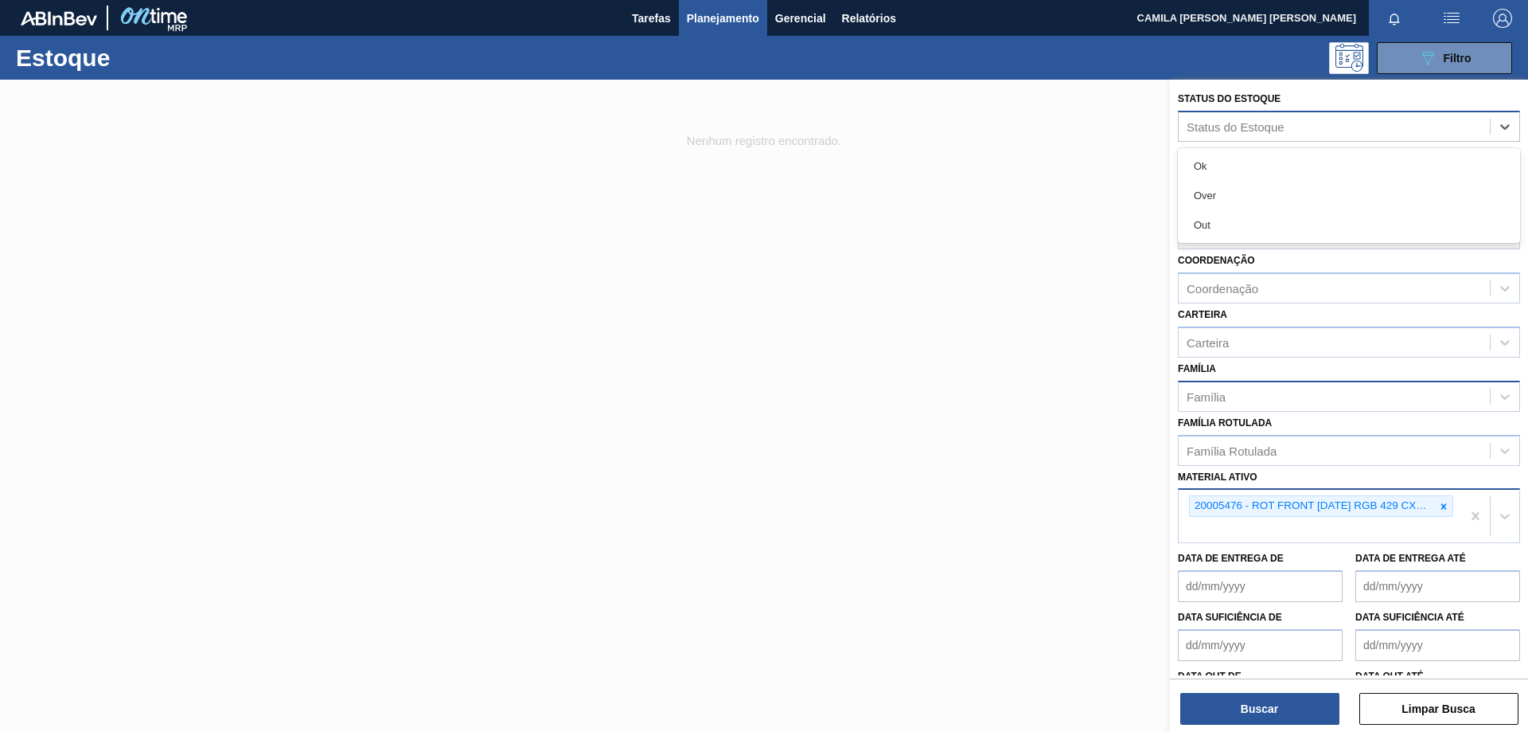
click at [1294, 116] on div "Status do Estoque" at bounding box center [1334, 126] width 311 height 23
click at [1232, 166] on div "Ok" at bounding box center [1349, 165] width 342 height 29
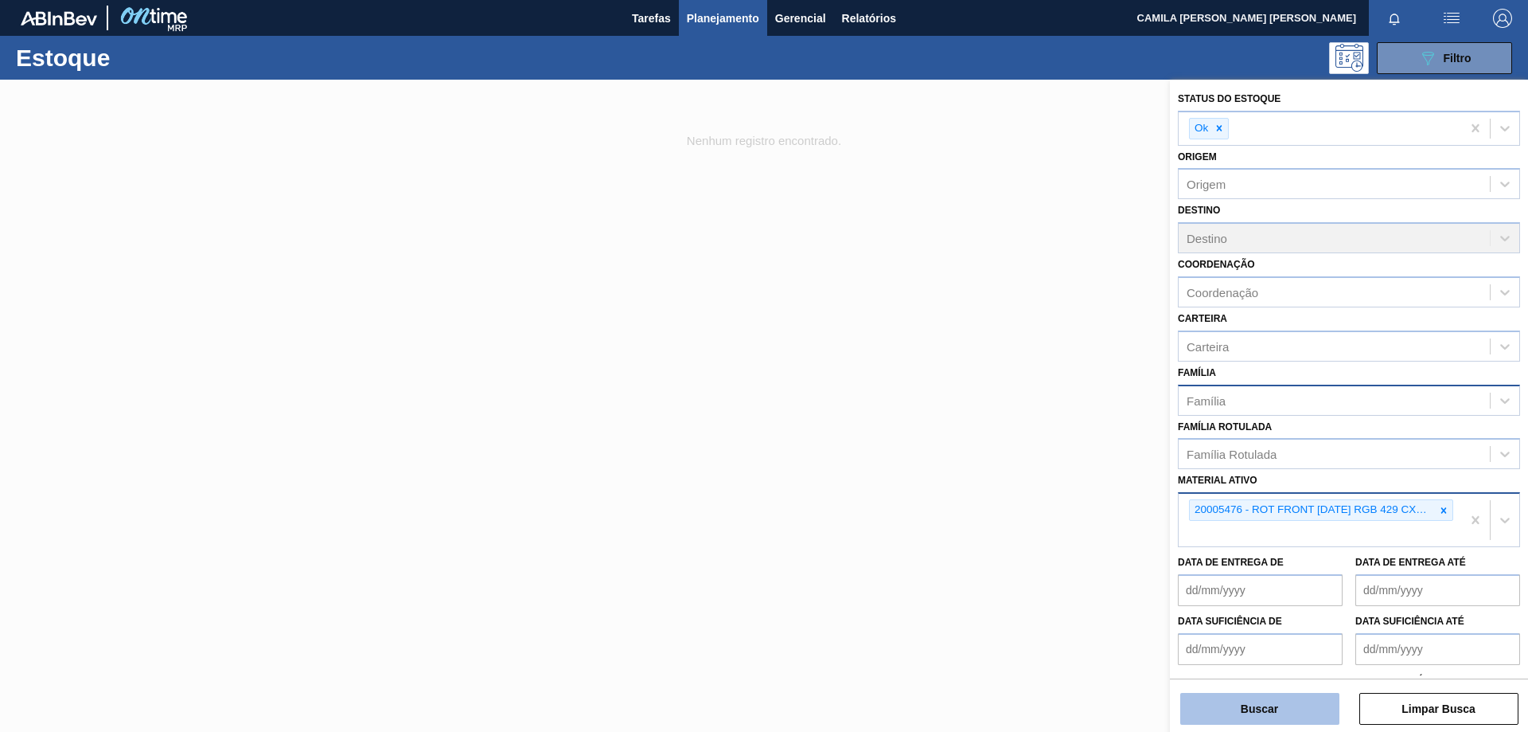
click at [1276, 719] on button "Buscar" at bounding box center [1260, 709] width 159 height 32
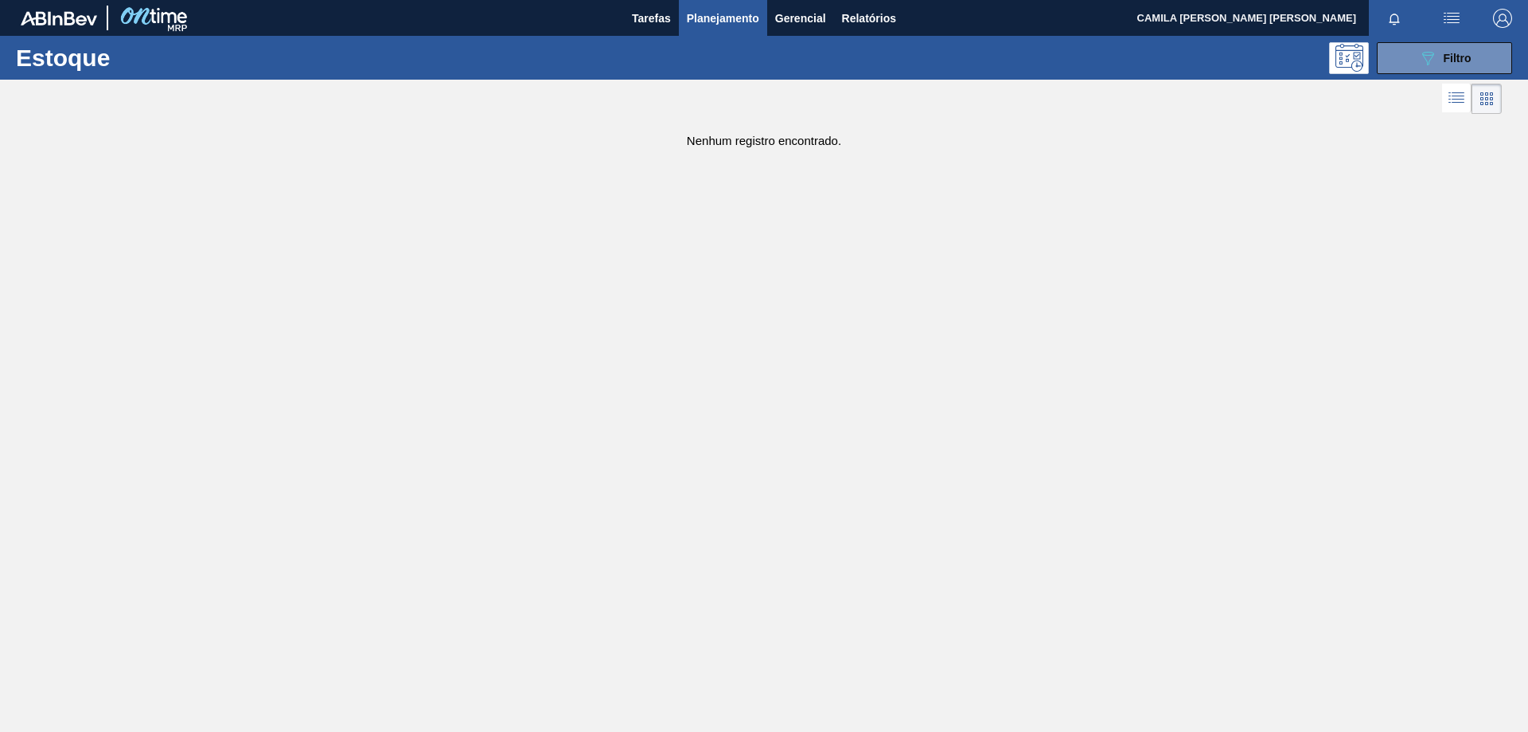
click at [1460, 92] on icon at bounding box center [1456, 97] width 19 height 19
click at [1465, 103] on icon at bounding box center [1457, 98] width 19 height 19
click at [1469, 98] on li at bounding box center [1457, 99] width 30 height 30
click at [1463, 97] on icon at bounding box center [1459, 96] width 13 height 1
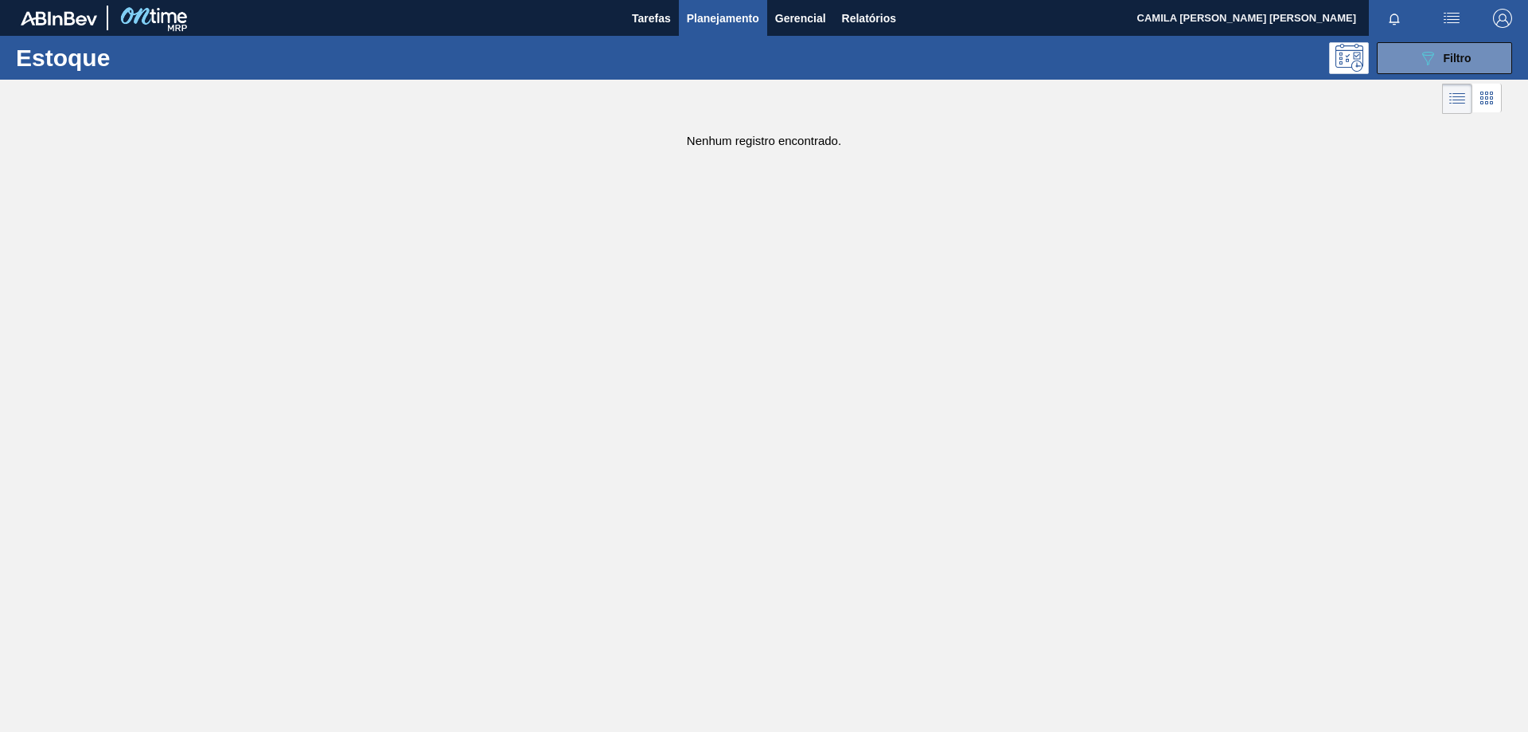
click at [1347, 258] on main "Tarefas Planejamento Gerencial Relatórios CAMILA [PERSON_NAME] [PERSON_NAME] to…" at bounding box center [764, 366] width 1528 height 732
click at [1450, 49] on div "089F7B8B-B2A5-4AFE-B5C0-19BA573D28AC Filtro" at bounding box center [1445, 58] width 53 height 19
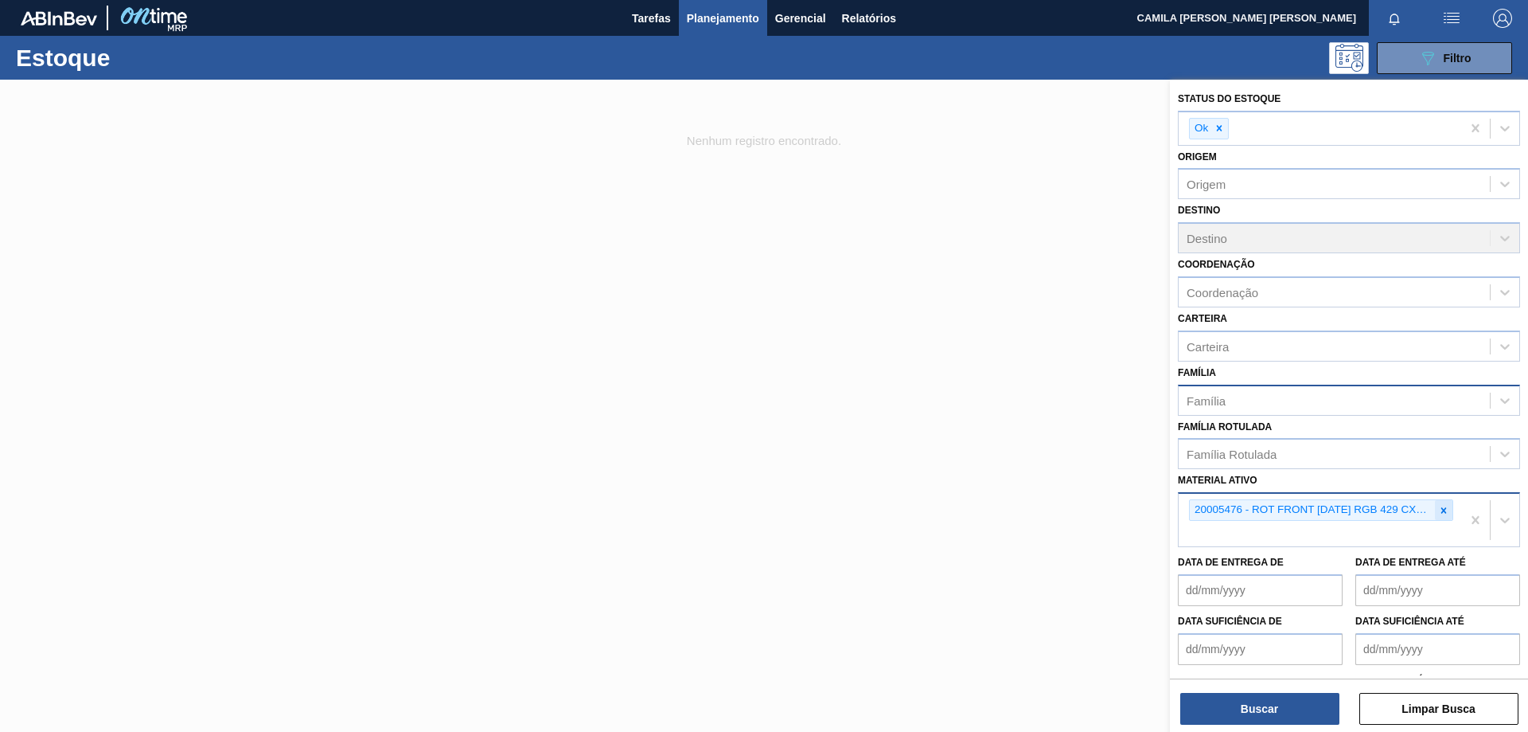
click at [1442, 510] on icon at bounding box center [1445, 510] width 6 height 6
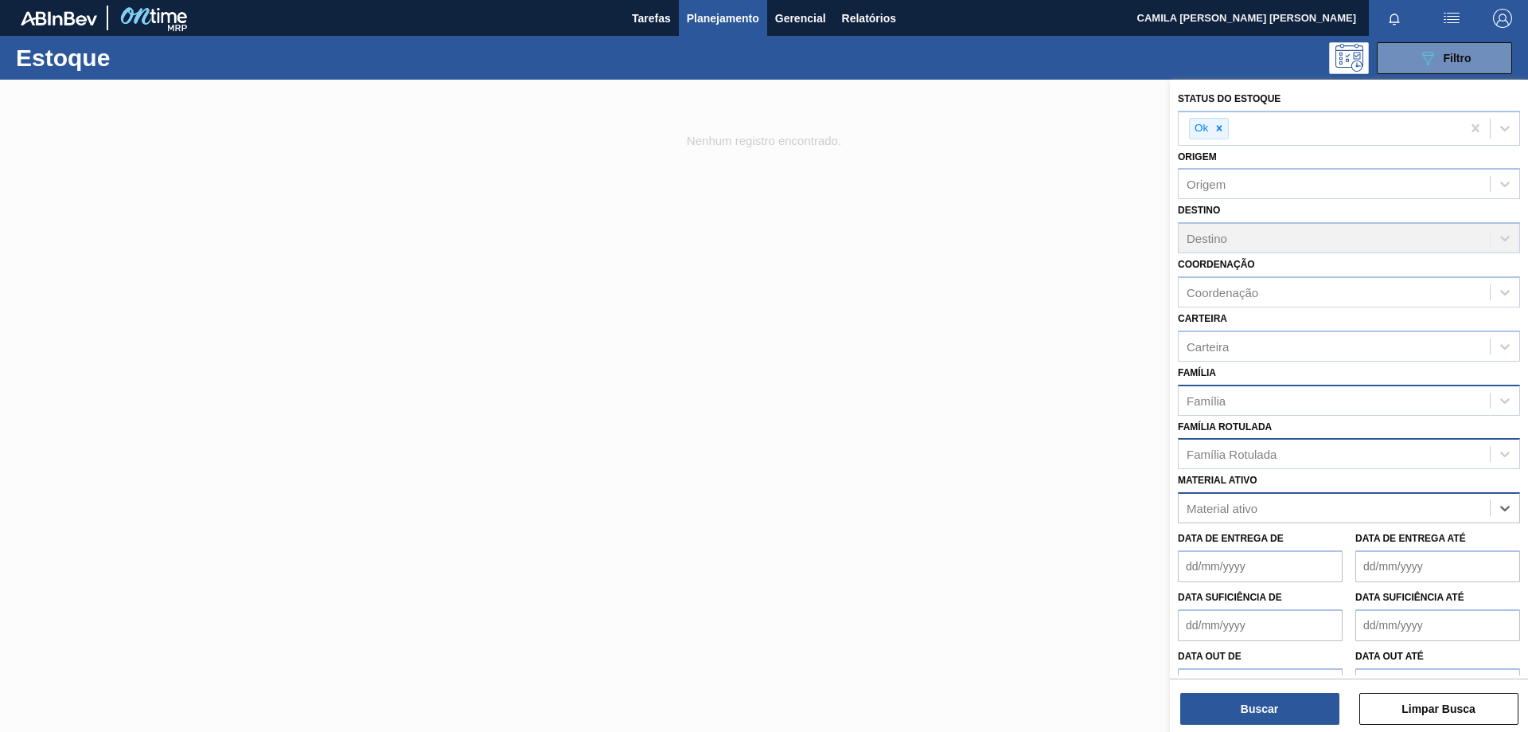
click at [1330, 449] on div "Família Rotulada" at bounding box center [1334, 454] width 311 height 23
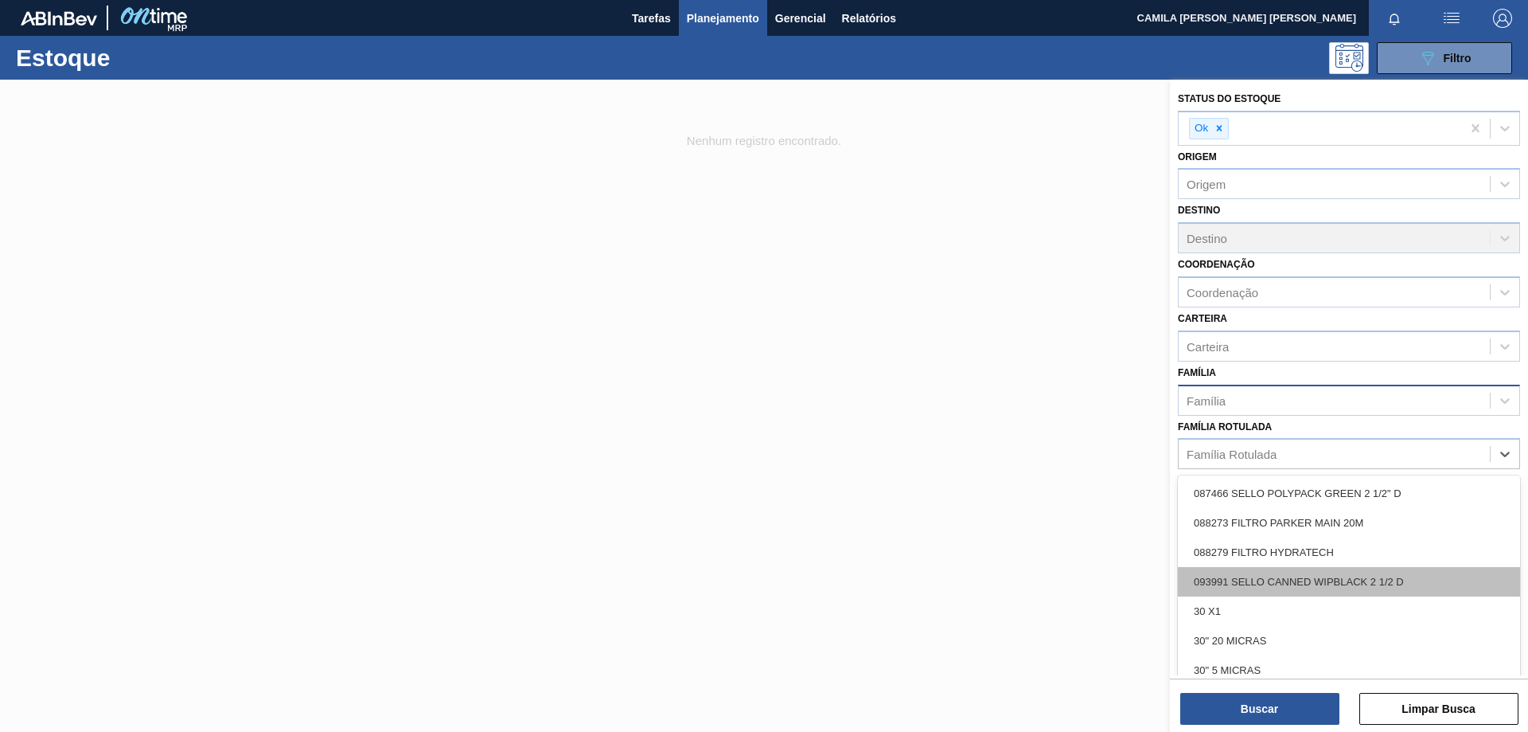
scroll to position [398, 0]
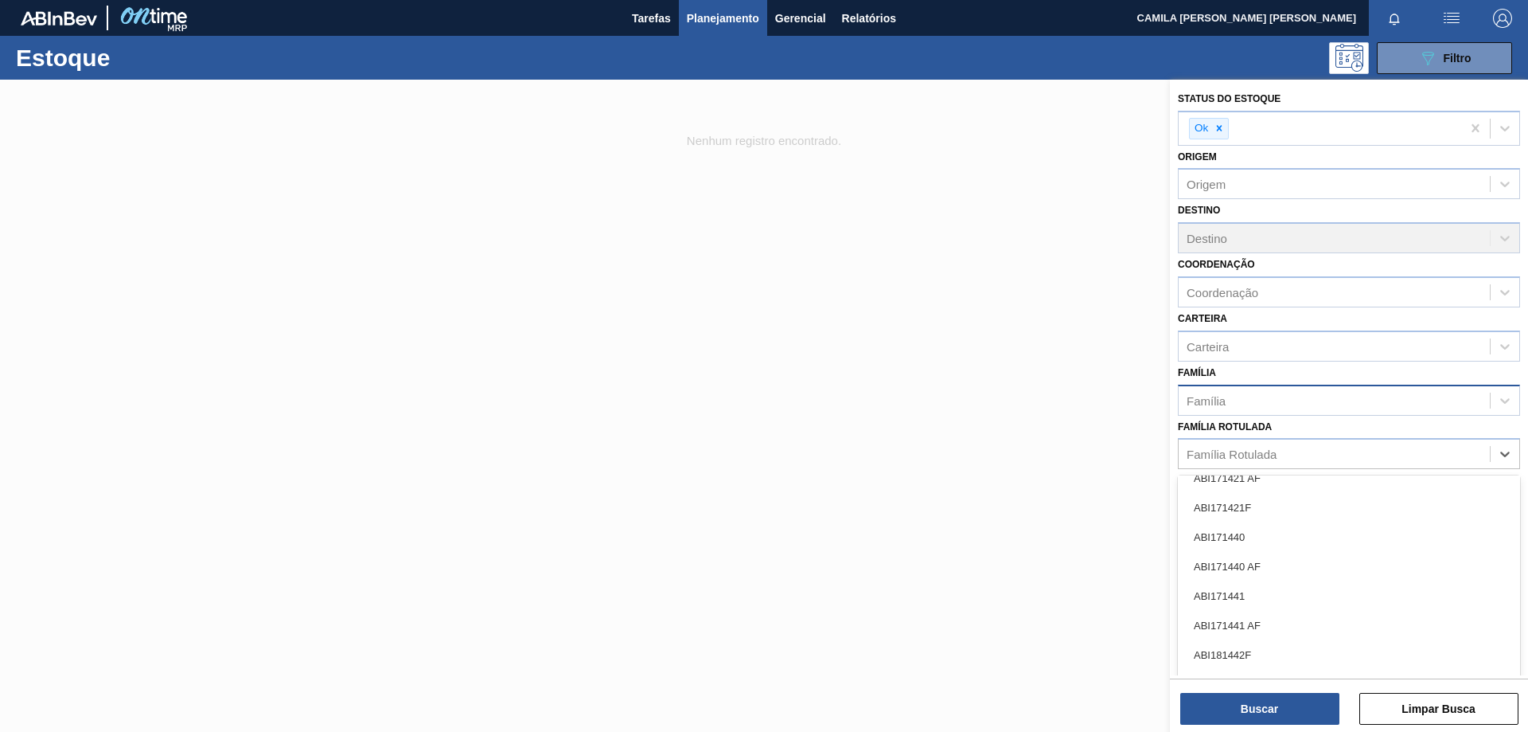
click at [1097, 510] on div at bounding box center [764, 446] width 1528 height 732
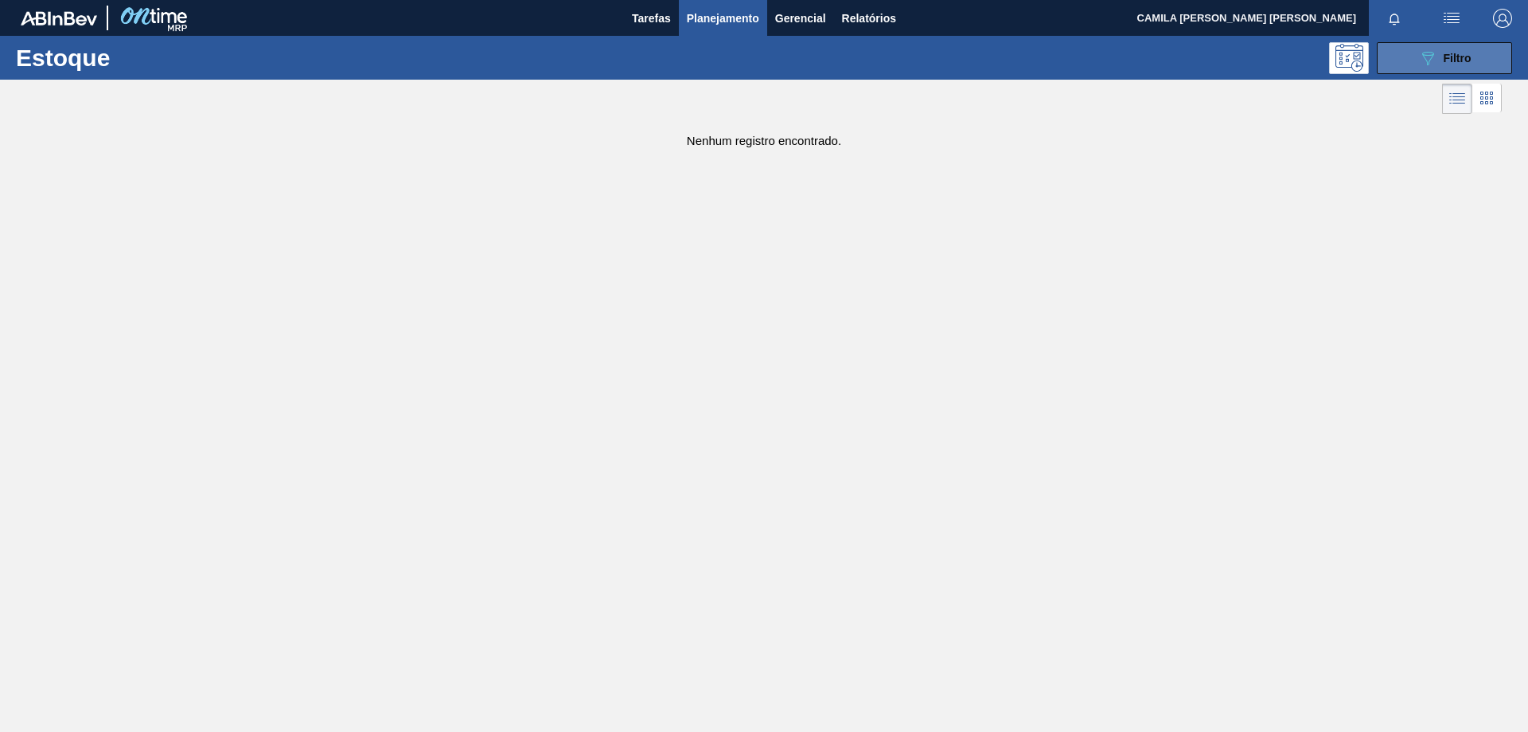
click at [1446, 52] on span "Filtro" at bounding box center [1458, 58] width 28 height 13
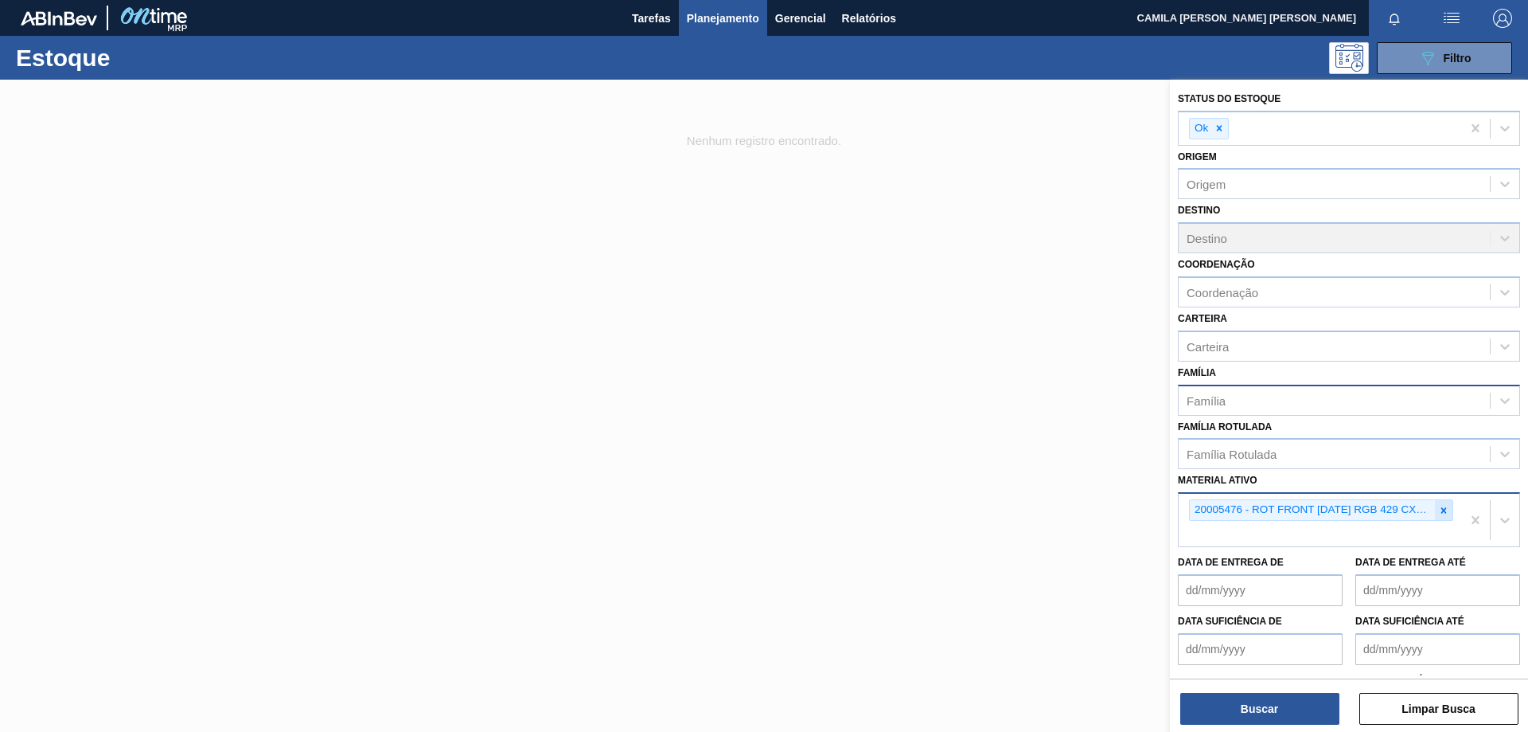
click at [1445, 510] on icon at bounding box center [1444, 510] width 11 height 11
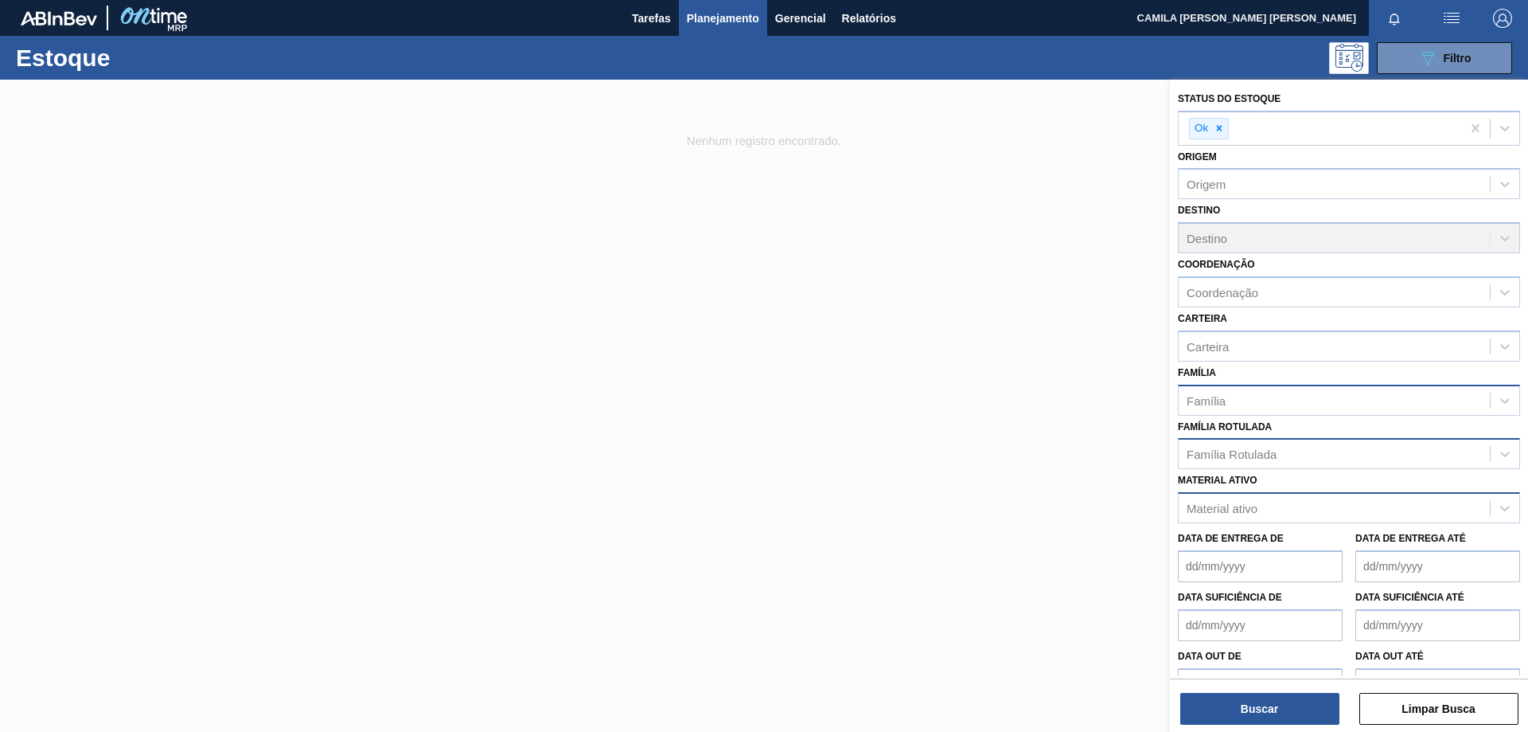
drag, startPoint x: 1230, startPoint y: 447, endPoint x: 1232, endPoint y: 461, distance: 13.7
click at [1230, 447] on div "Família Rotulada" at bounding box center [1232, 454] width 90 height 14
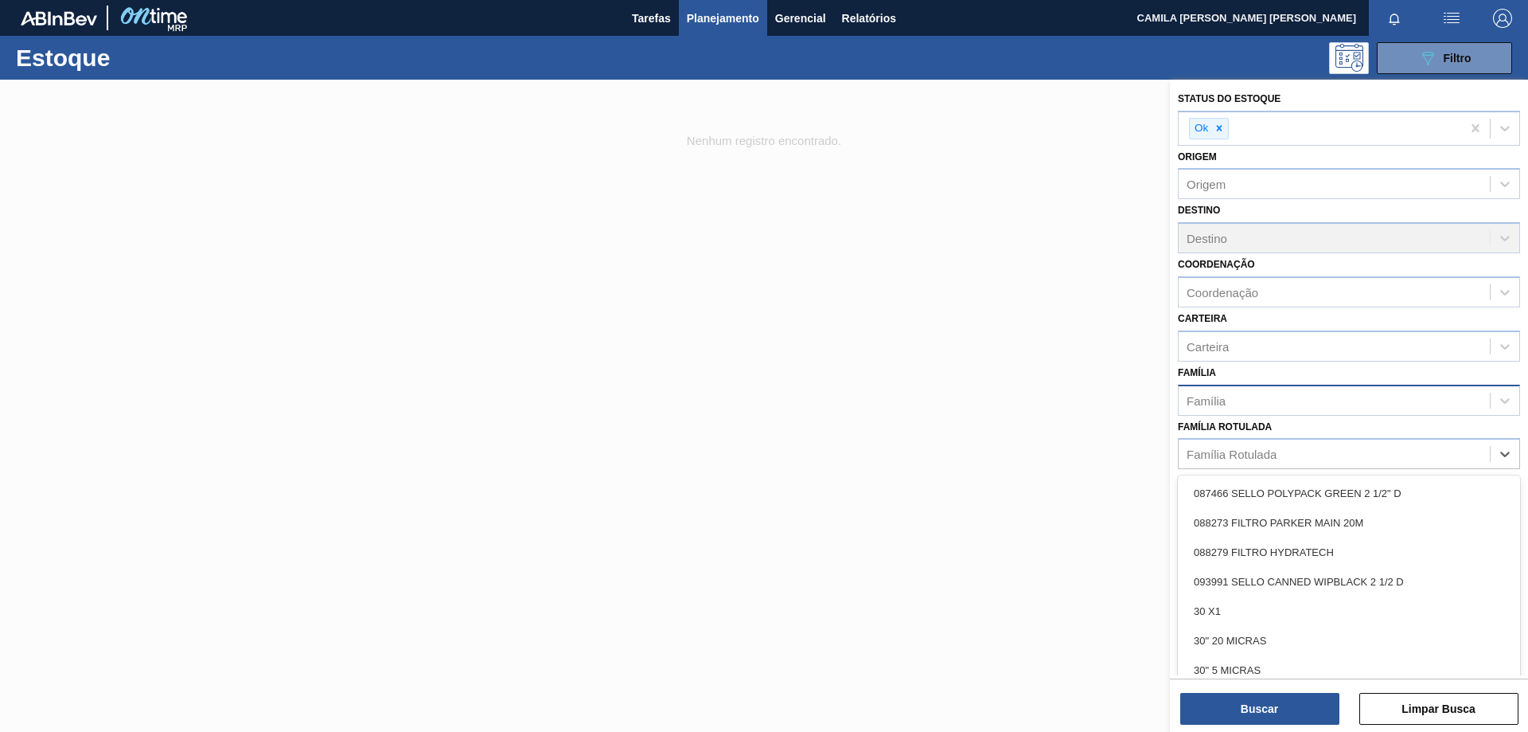
click at [1097, 382] on div at bounding box center [764, 446] width 1528 height 732
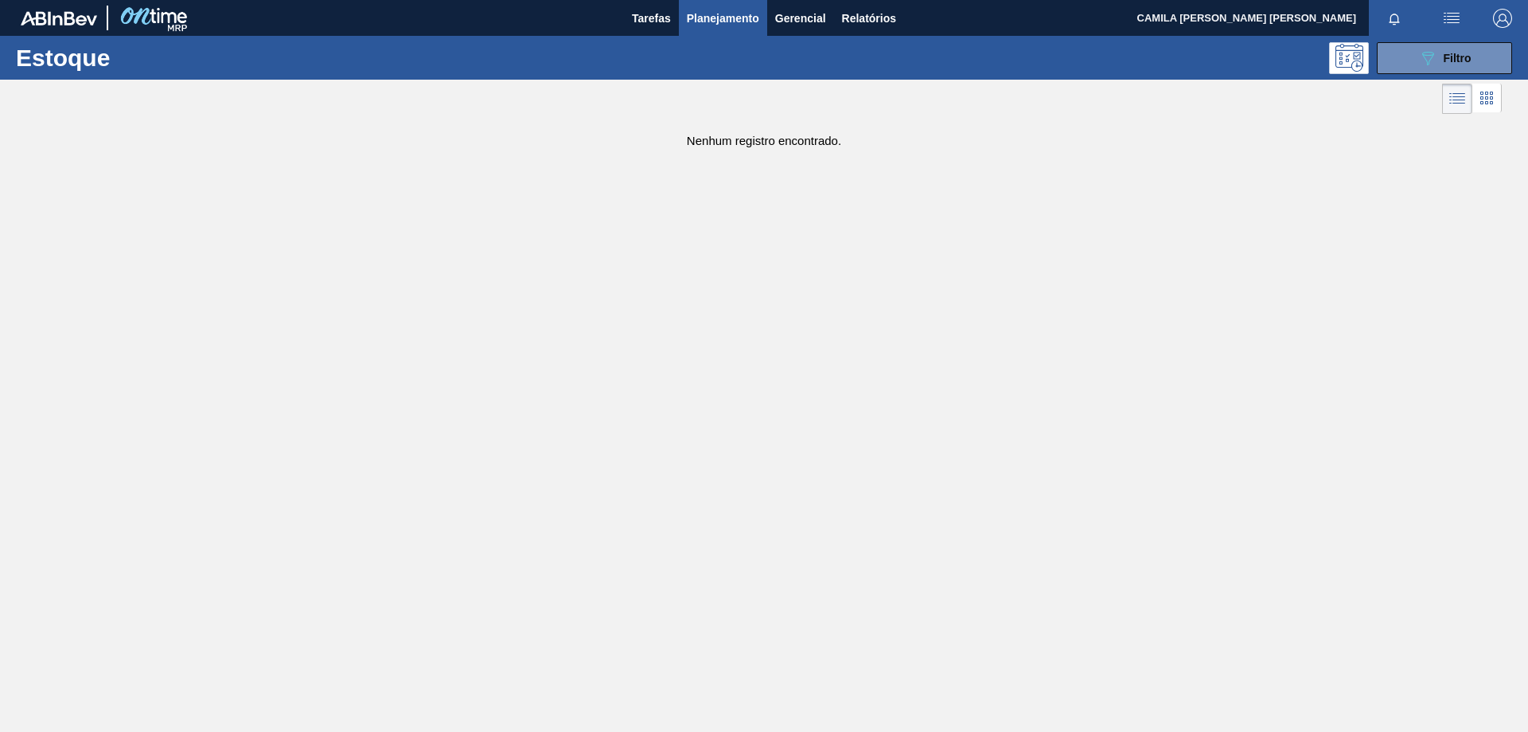
click at [1460, 104] on icon at bounding box center [1457, 98] width 19 height 19
click at [1458, 101] on icon at bounding box center [1457, 98] width 19 height 19
click at [1487, 100] on icon at bounding box center [1486, 97] width 3 height 3
click at [1454, 102] on icon at bounding box center [1456, 97] width 19 height 19
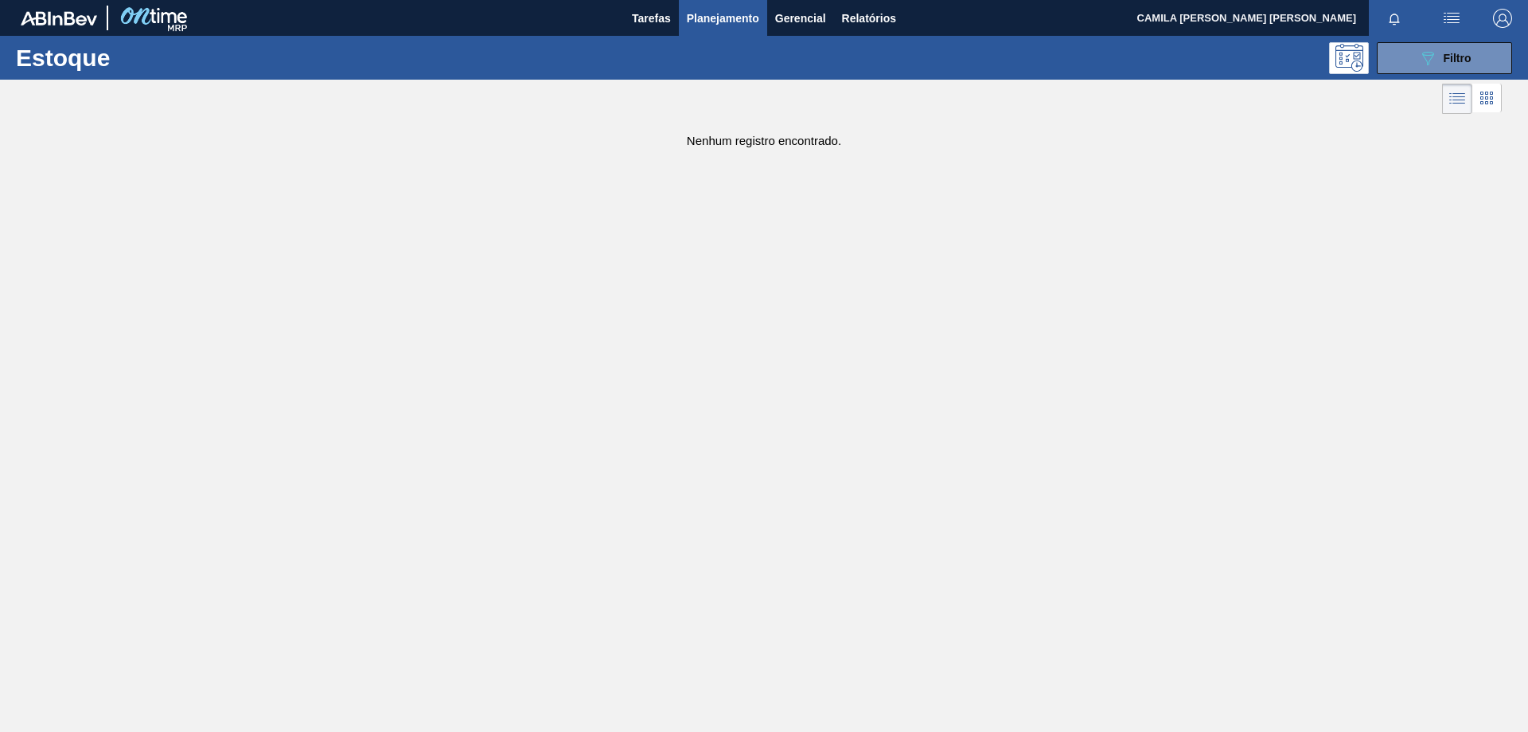
click at [1372, 221] on main "Tarefas Planejamento Gerencial Relatórios CAMILA [PERSON_NAME] [PERSON_NAME] to…" at bounding box center [764, 366] width 1528 height 732
click at [1454, 52] on span "Filtro" at bounding box center [1458, 58] width 28 height 13
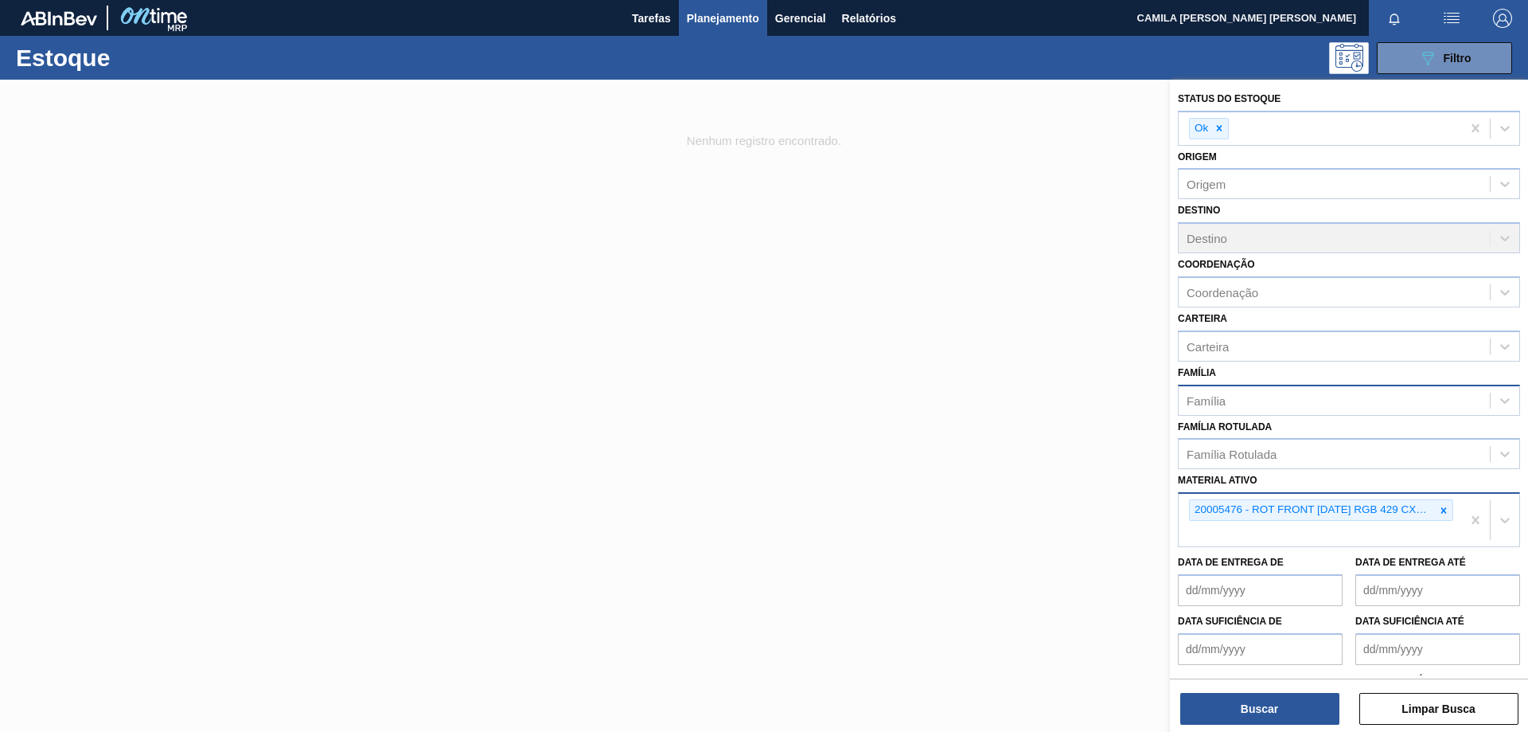
click at [1442, 513] on icon at bounding box center [1444, 510] width 11 height 11
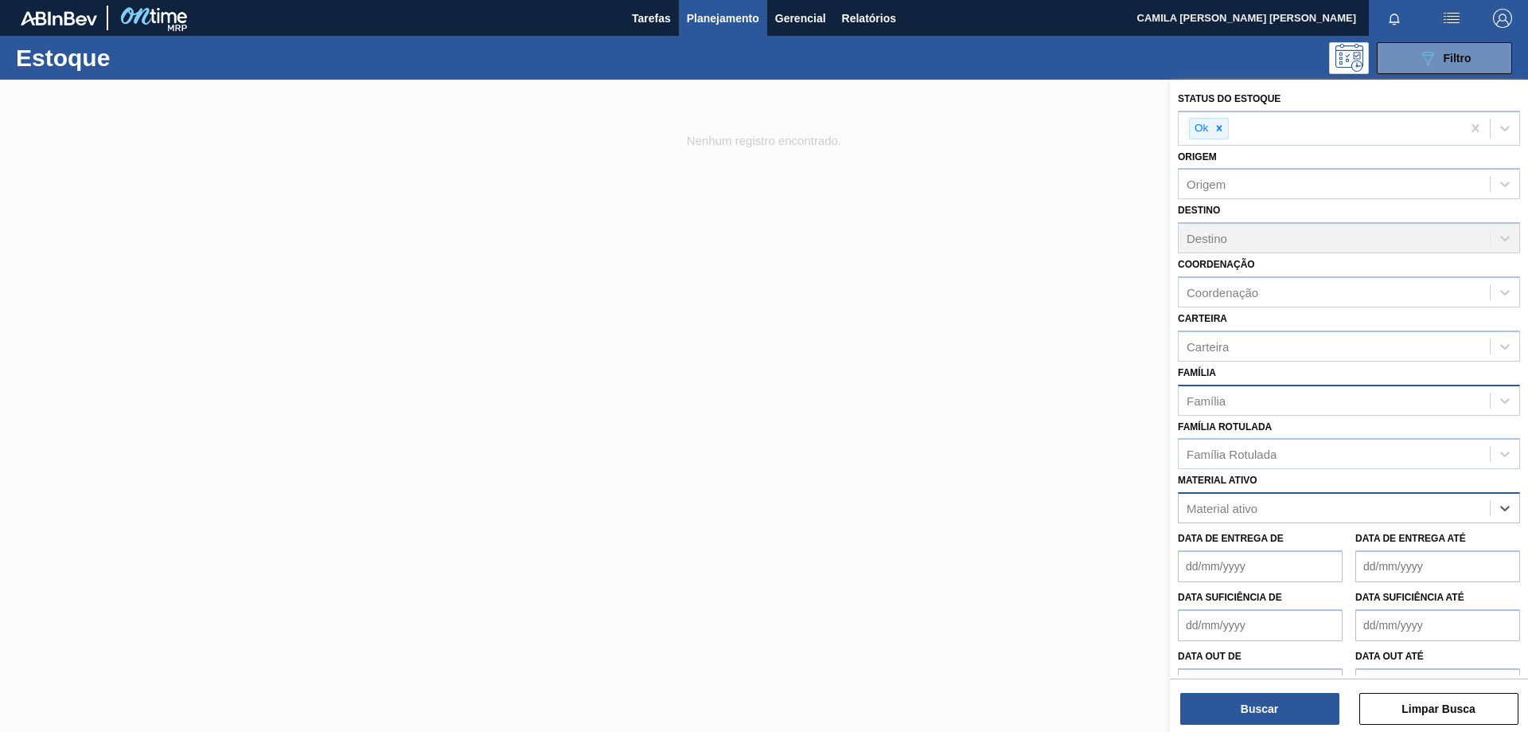
click at [1321, 500] on div "Material ativo" at bounding box center [1334, 508] width 311 height 23
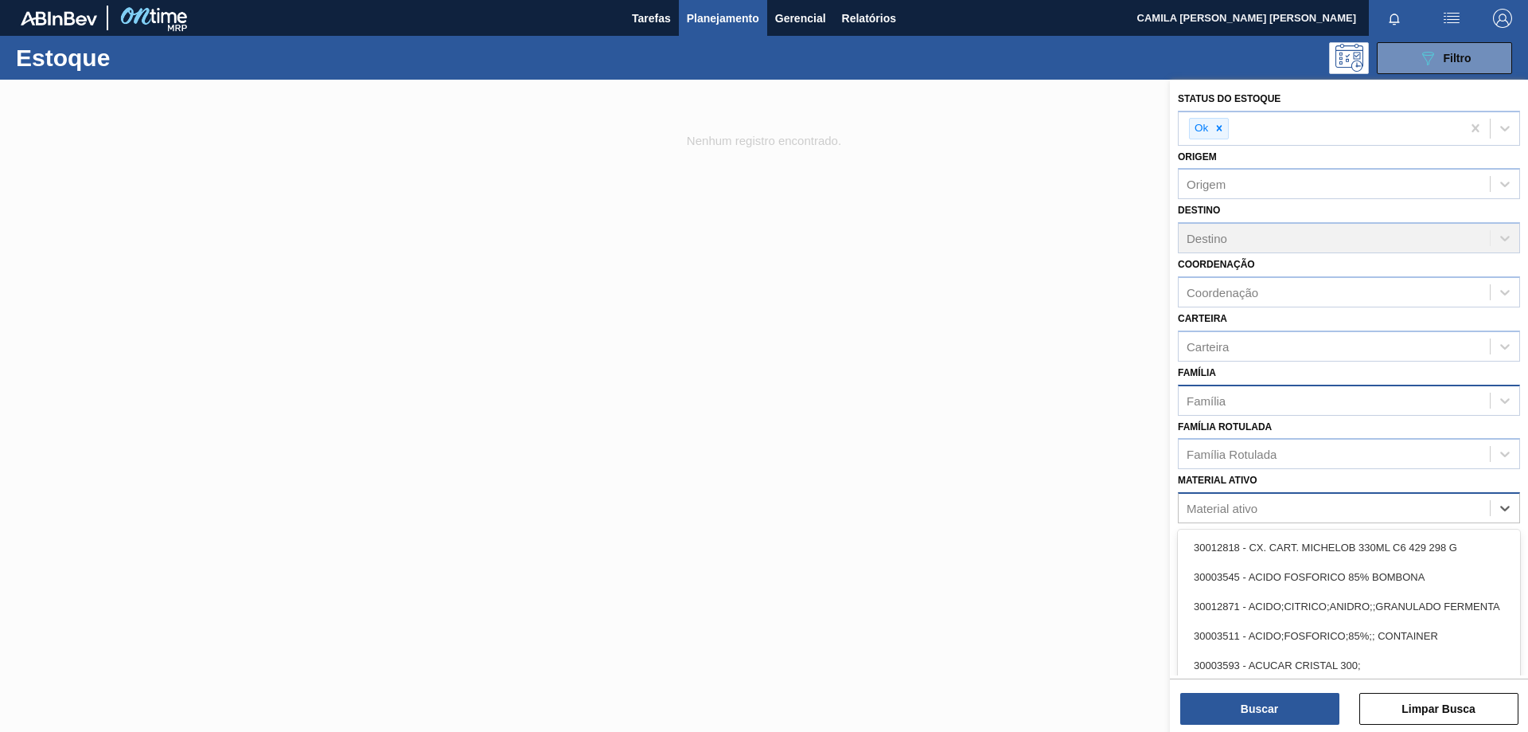
paste ativo "20002048"
type ativo "20002048"
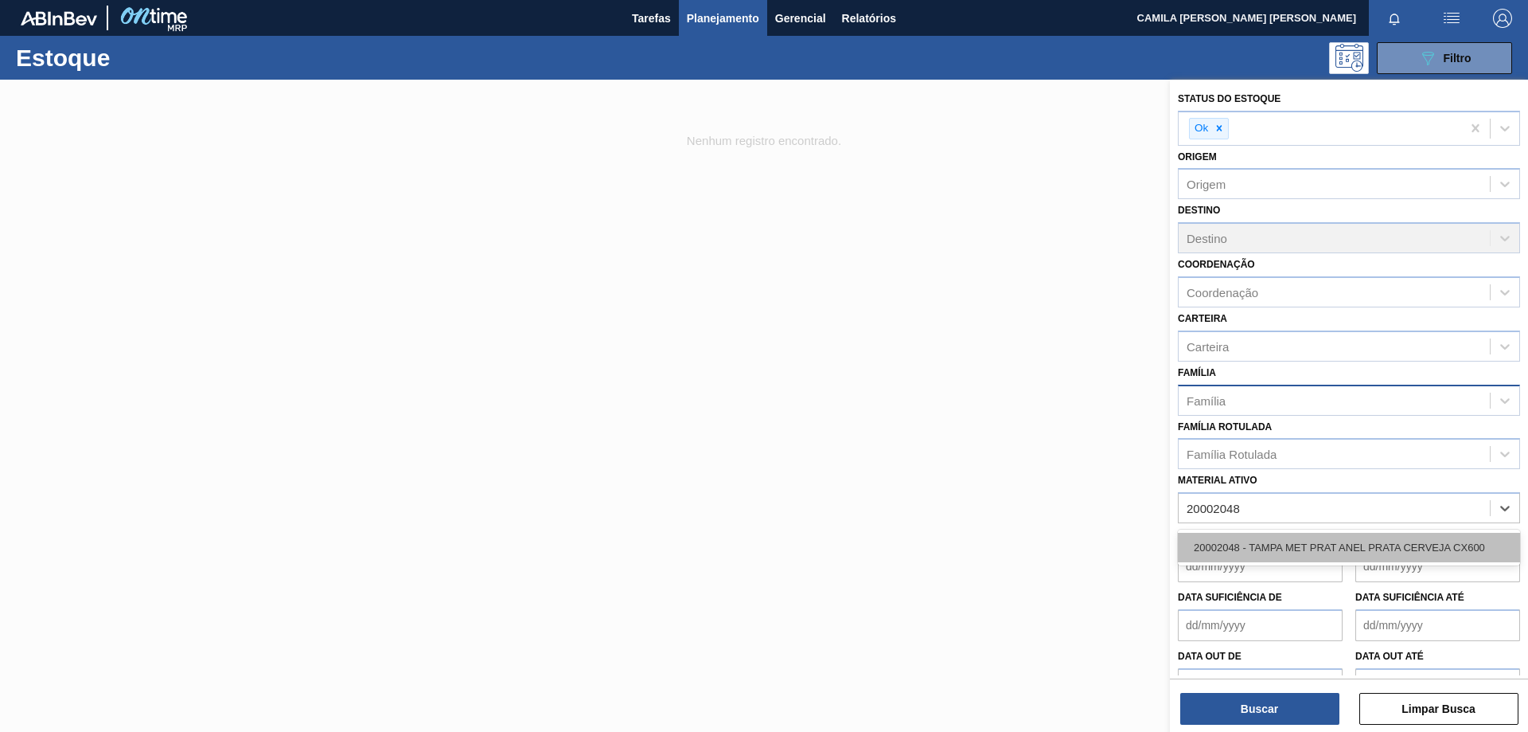
click at [1321, 551] on div "20002048 - TAMPA MET PRAT ANEL PRATA CERVEJA CX600" at bounding box center [1349, 547] width 342 height 29
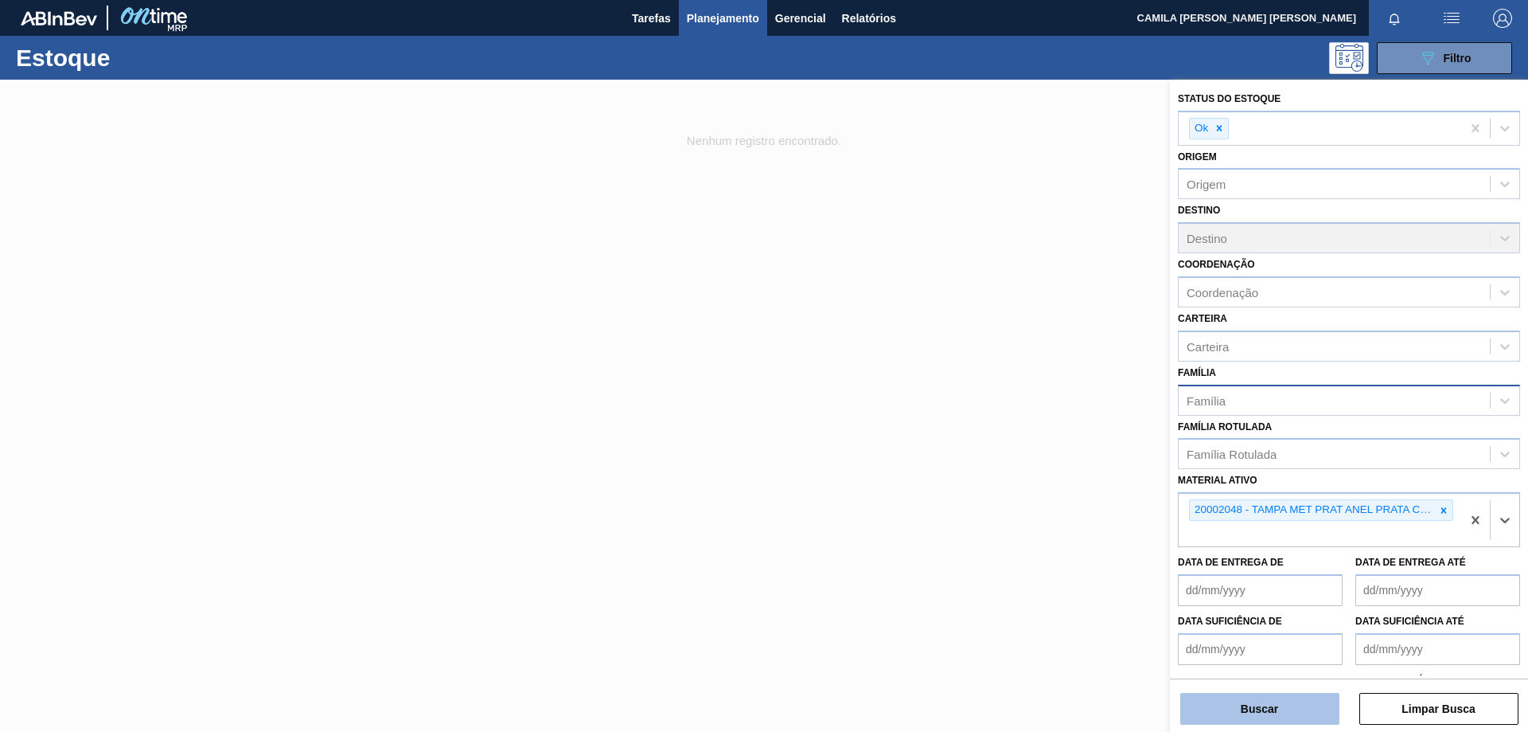
click at [1266, 712] on button "Buscar" at bounding box center [1260, 709] width 159 height 32
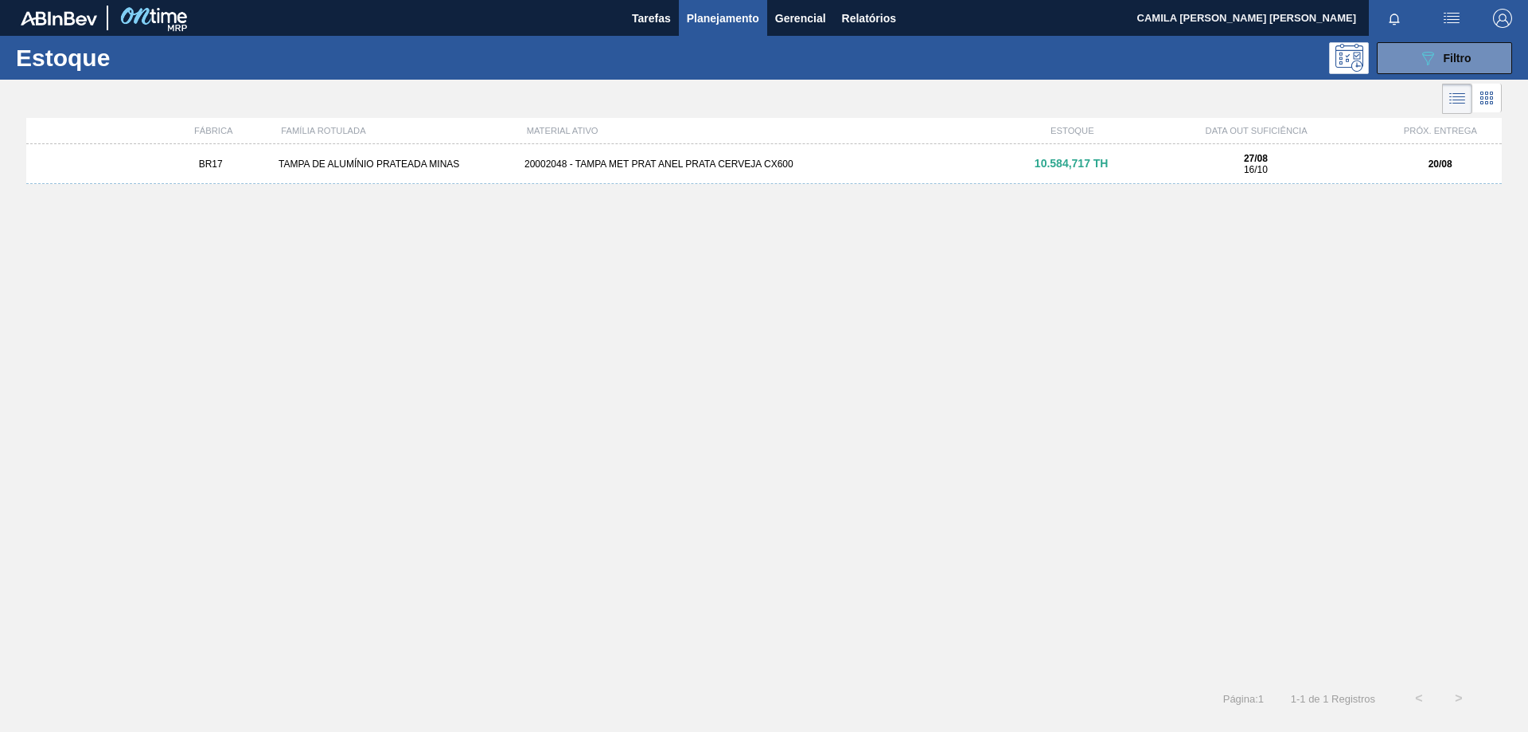
click at [439, 158] on div "TAMPA DE ALUMÍNIO PRATEADA MINAS" at bounding box center [395, 163] width 246 height 11
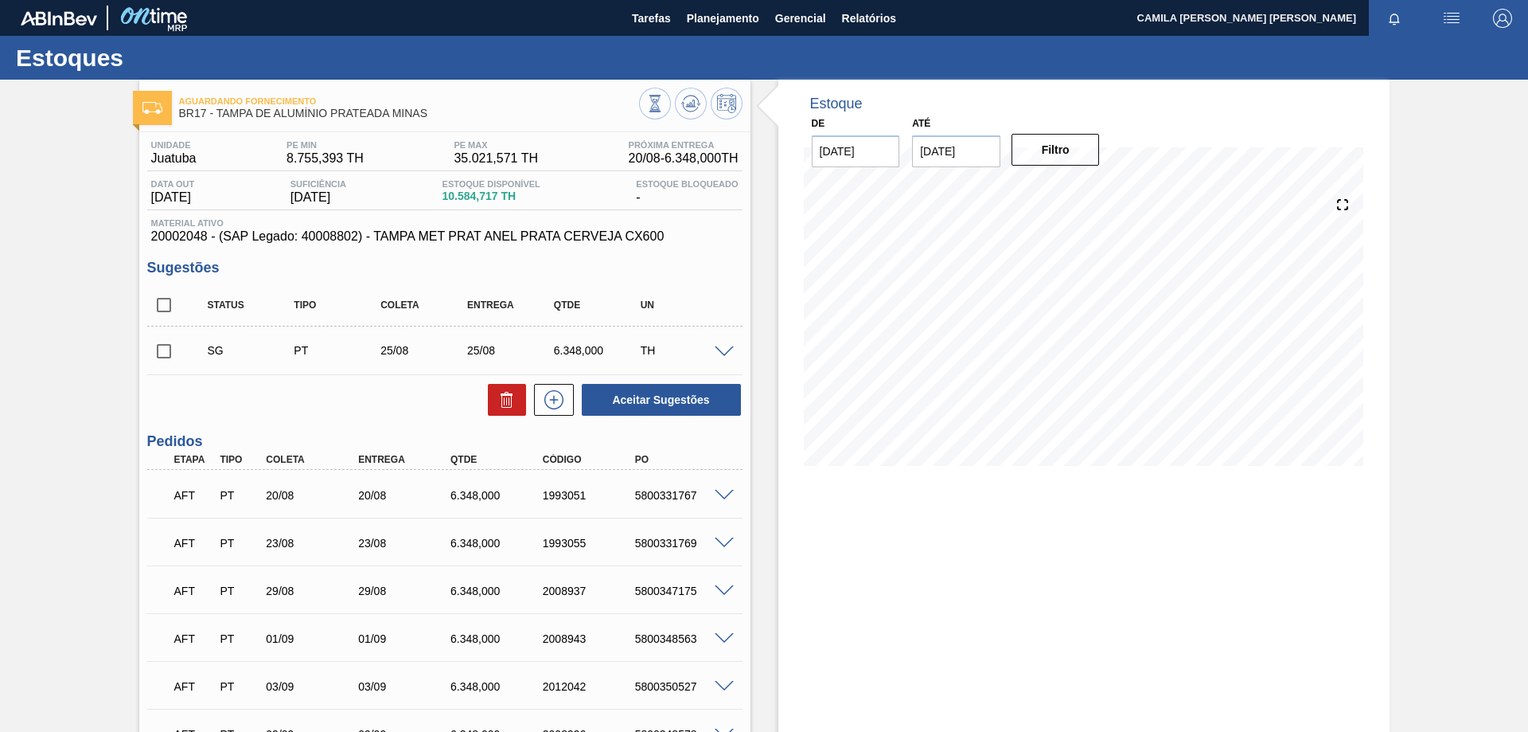
scroll to position [80, 0]
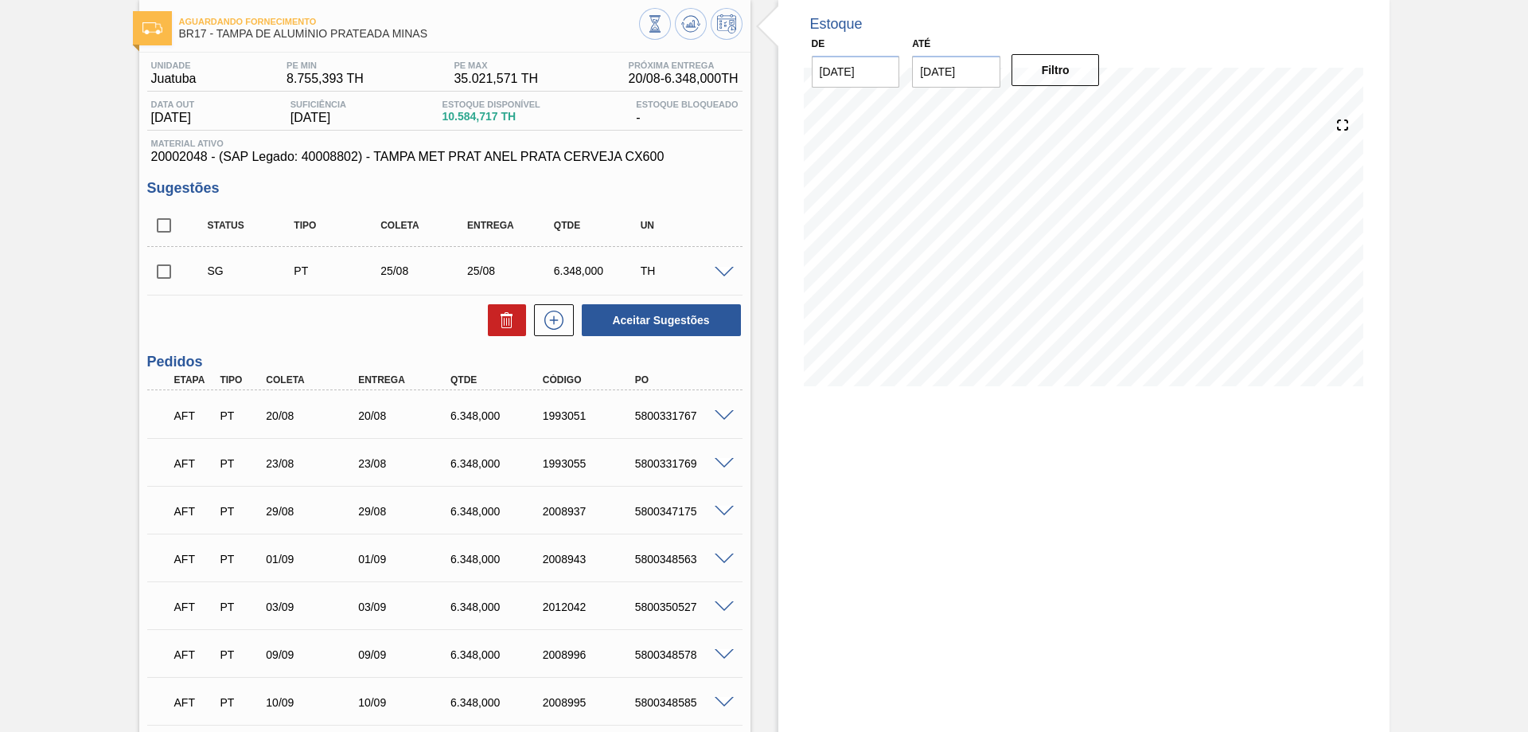
click at [728, 507] on span at bounding box center [724, 512] width 19 height 12
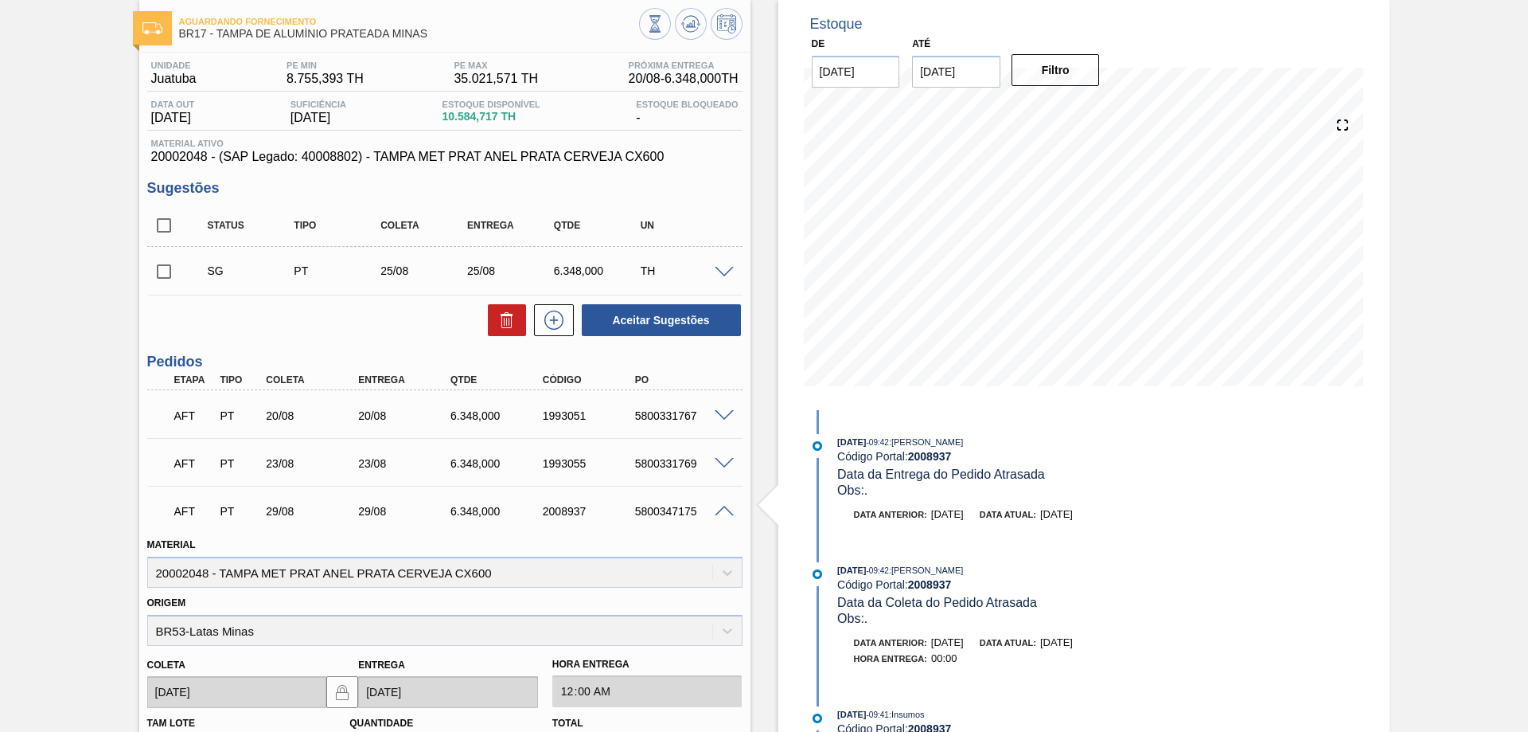
click at [716, 410] on span at bounding box center [724, 416] width 19 height 12
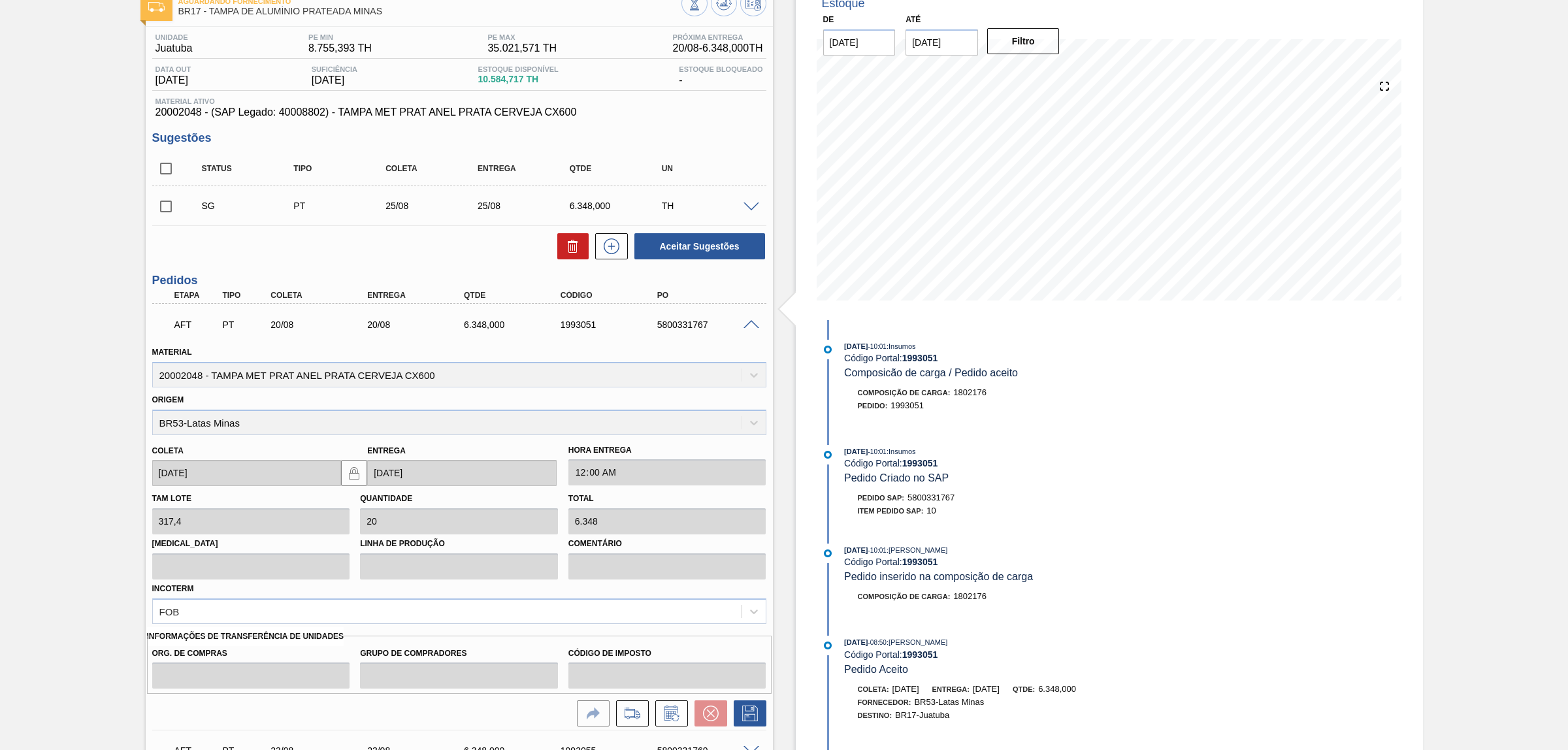
scroll to position [0, 0]
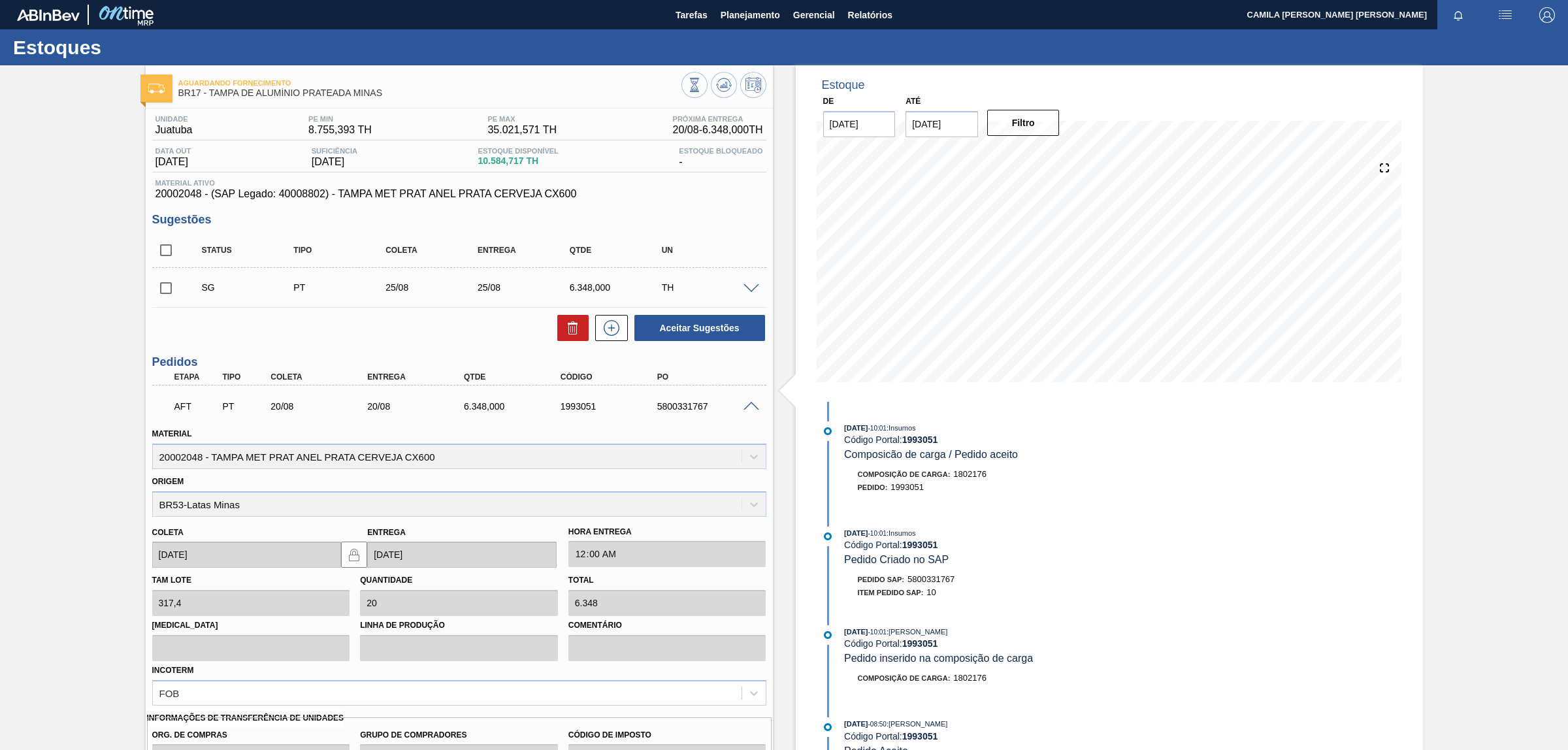
click at [49, 208] on div "Aguardando Fornecimento BR17 - [GEOGRAPHIC_DATA] DE ALUMÍNIO PRATEADA MINAS Uni…" at bounding box center [784, 707] width 1568 height 1284
click at [748, 402] on div at bounding box center [753, 405] width 26 height 10
click at [751, 409] on span at bounding box center [751, 407] width 16 height 10
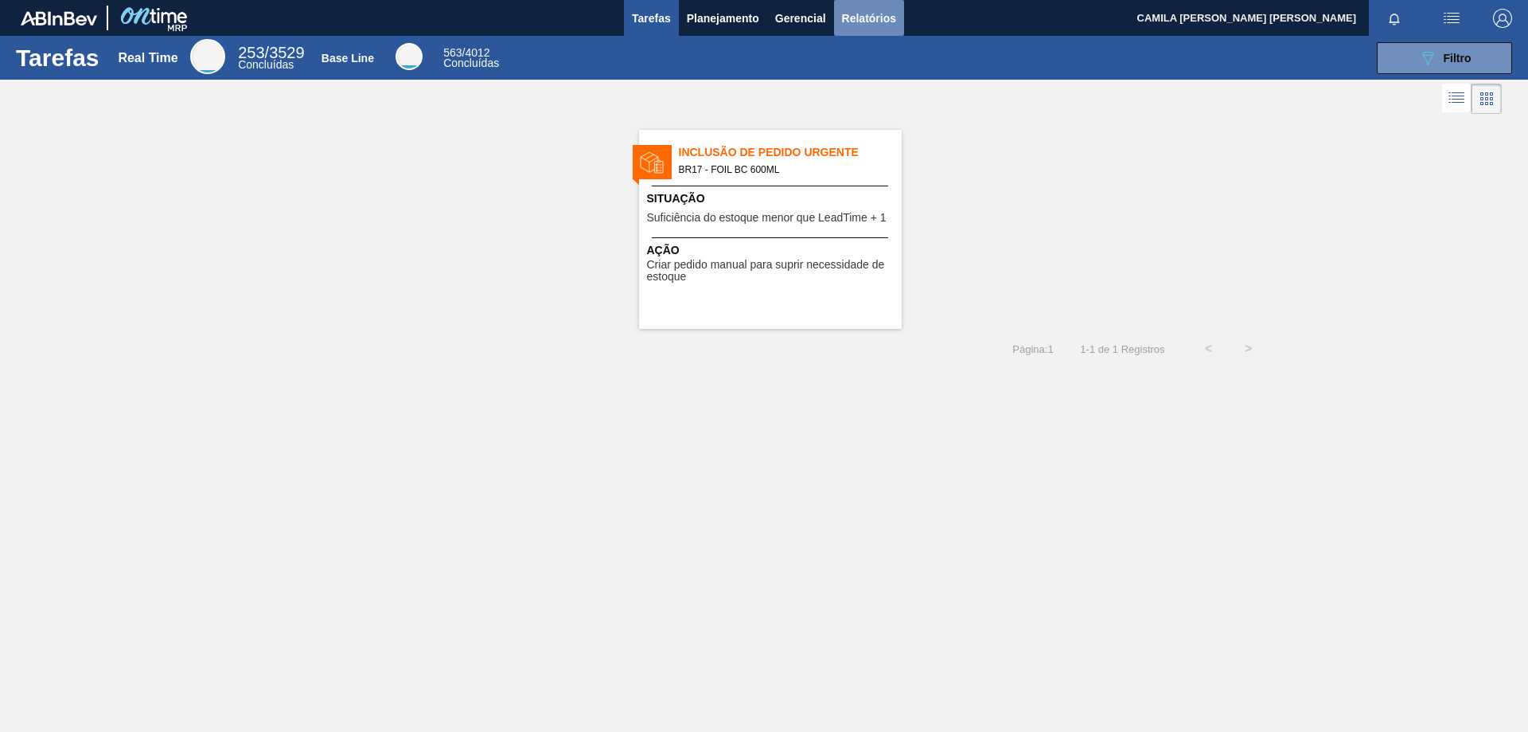
click at [874, 19] on span "Relatórios" at bounding box center [869, 18] width 54 height 19
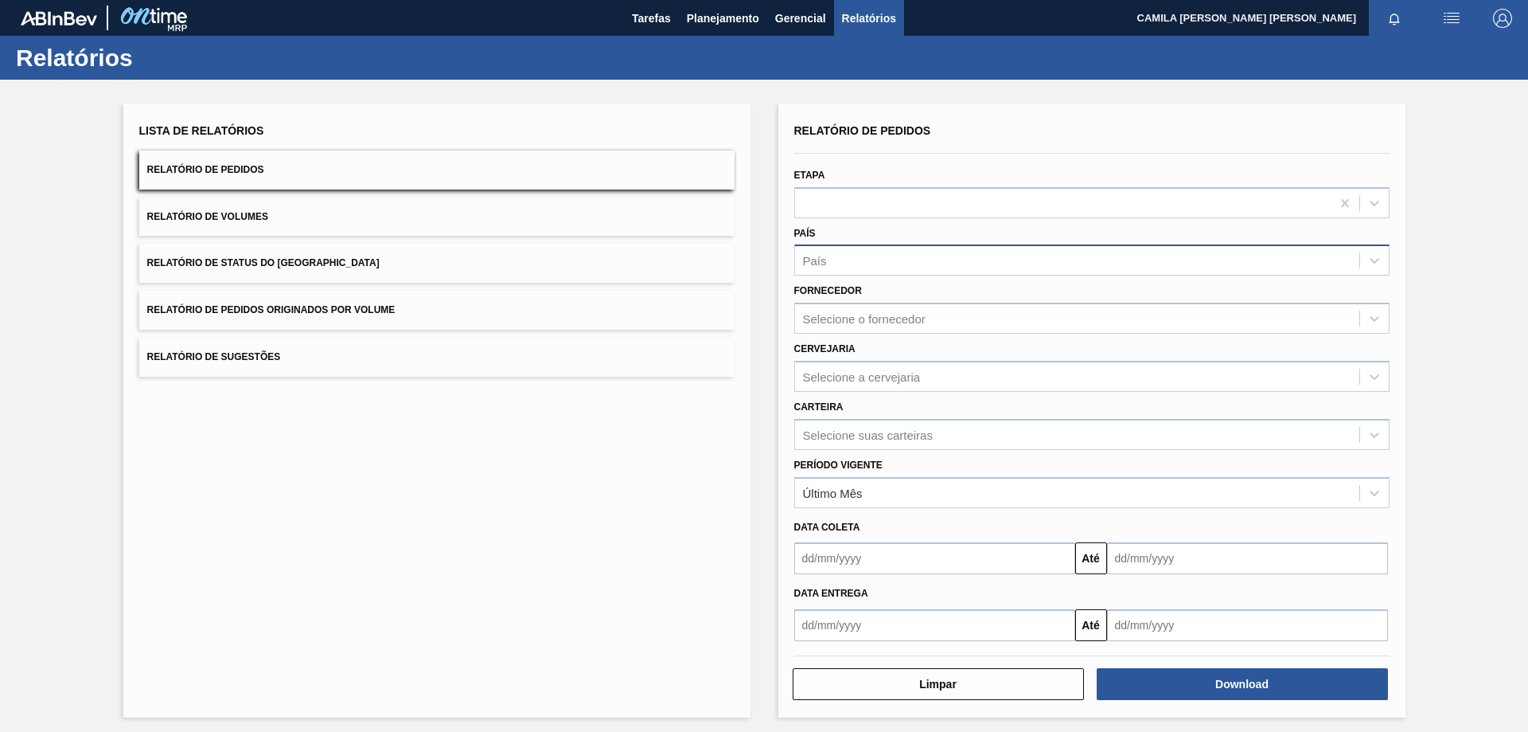
drag, startPoint x: 951, startPoint y: 251, endPoint x: 954, endPoint y: 260, distance: 10.1
click at [954, 259] on div "País" at bounding box center [1077, 260] width 564 height 23
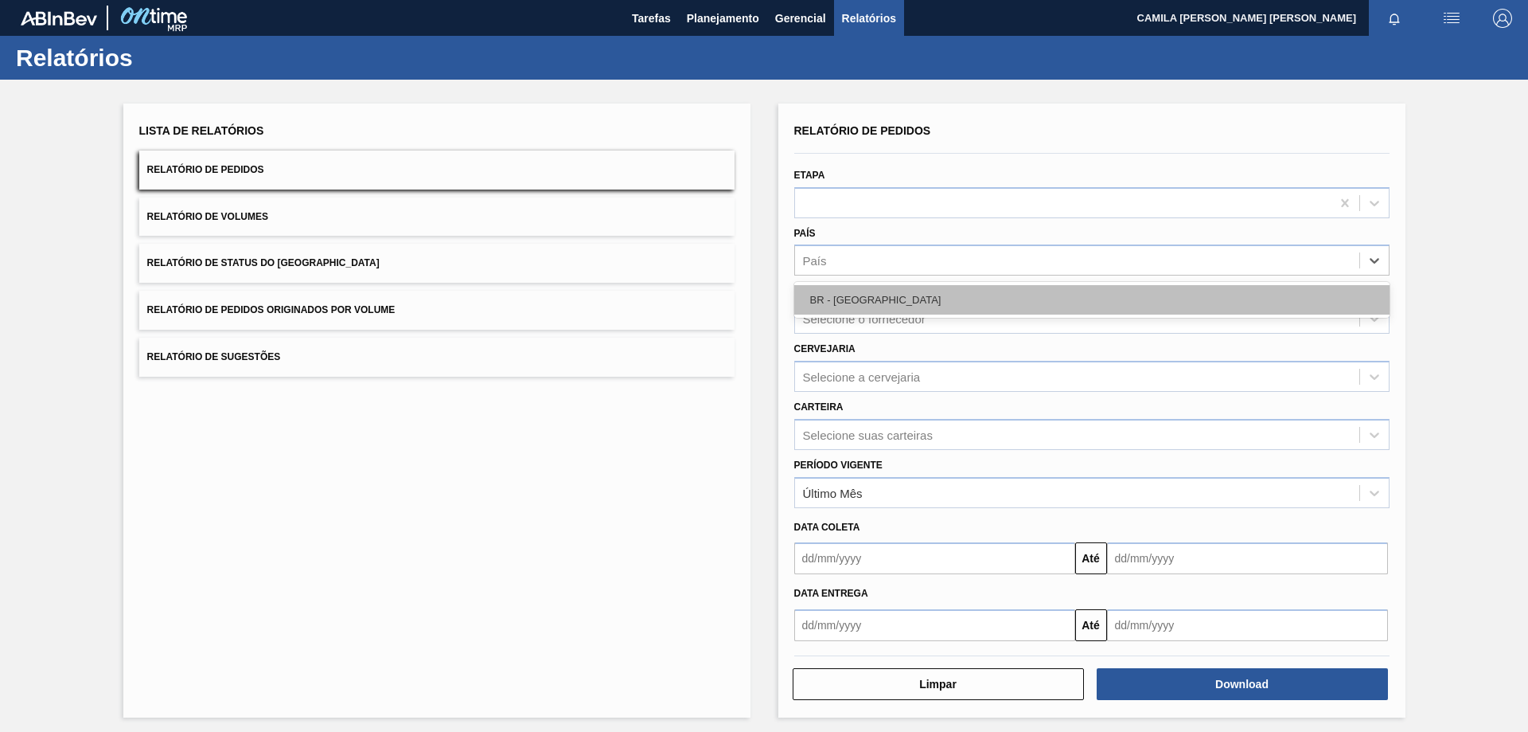
click at [870, 306] on div "BR - Brasil" at bounding box center [1091, 299] width 595 height 29
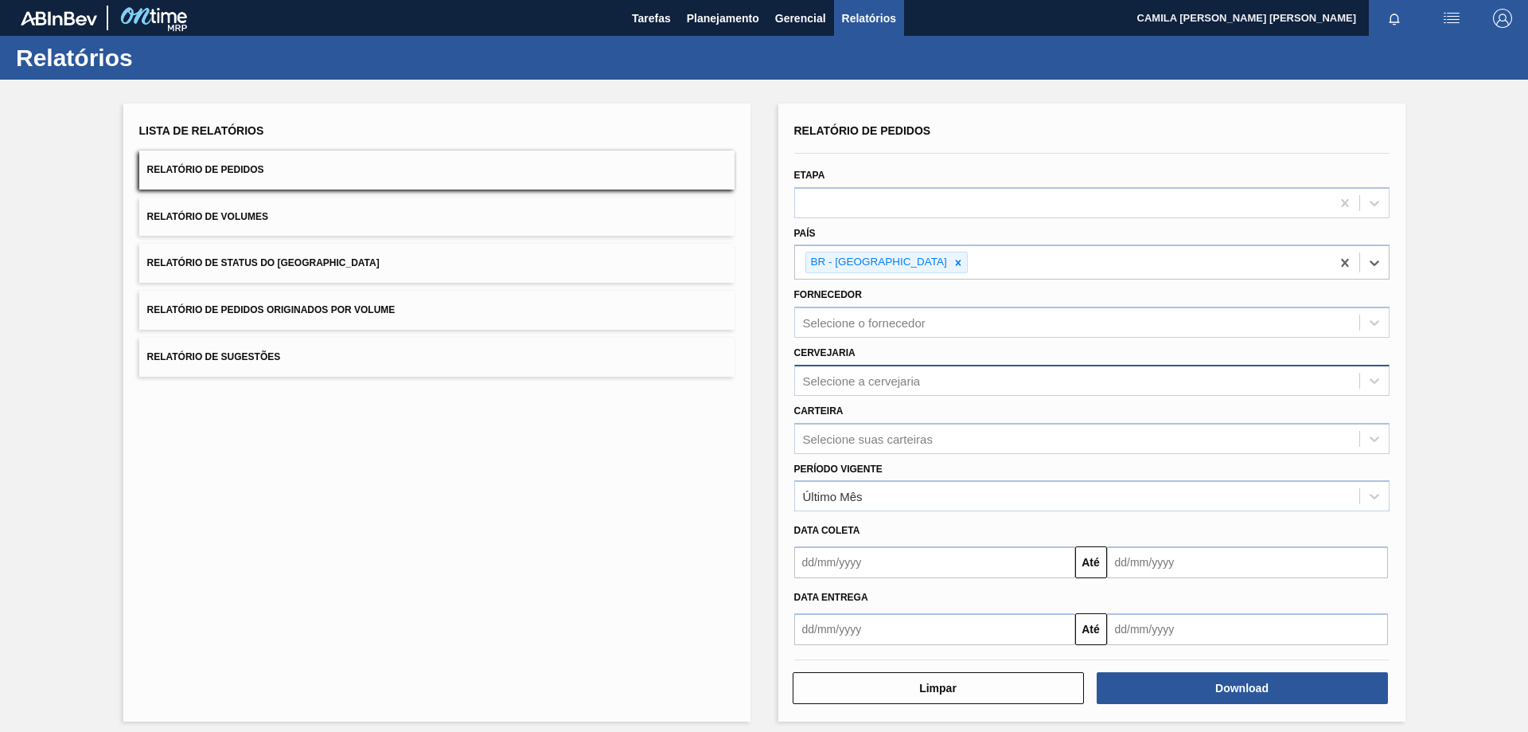
click at [946, 395] on div "Selecione a cervejaria" at bounding box center [1091, 380] width 595 height 31
drag, startPoint x: 882, startPoint y: 426, endPoint x: 907, endPoint y: 364, distance: 66.8
click at [891, 412] on div "BR17 - Juatuba" at bounding box center [1091, 419] width 595 height 29
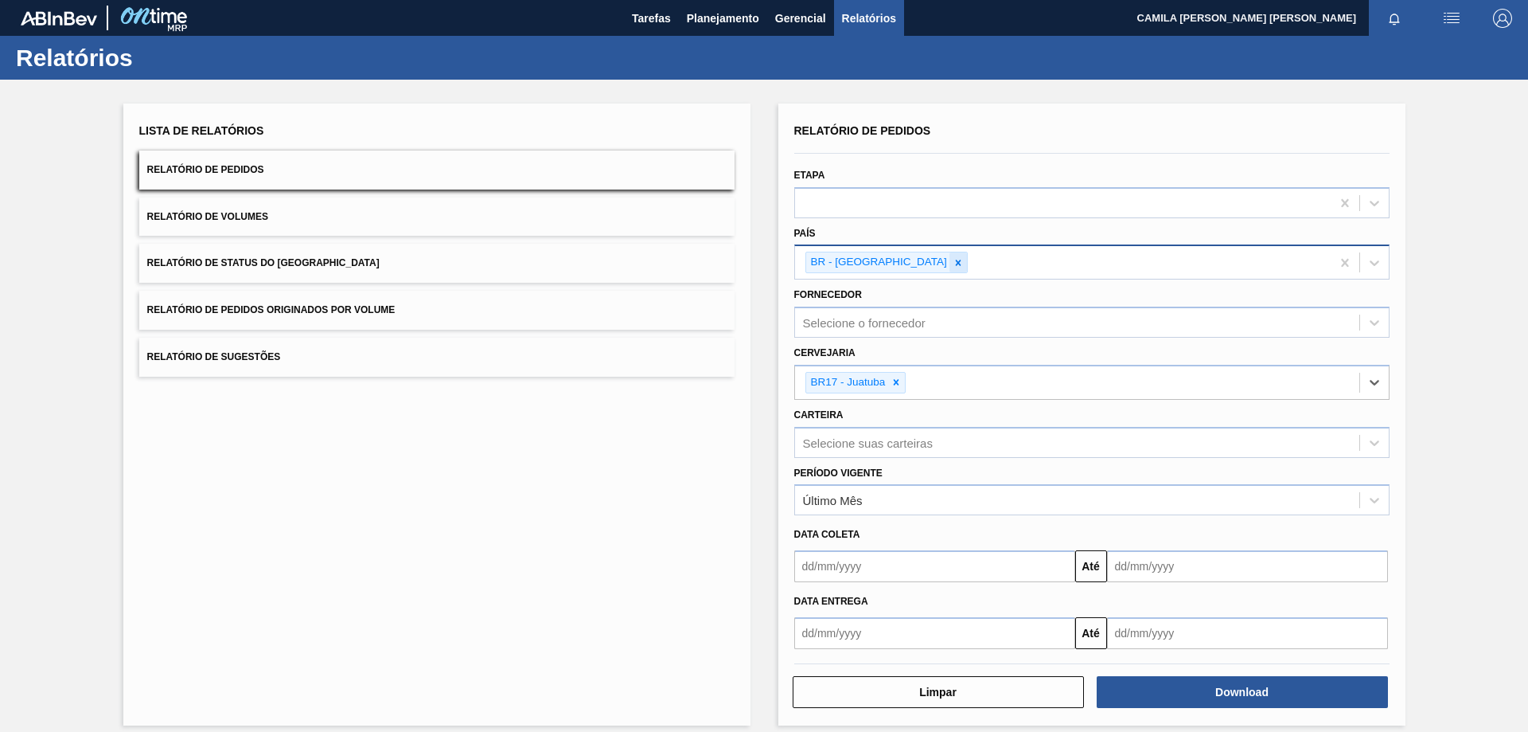
click at [950, 268] on div at bounding box center [959, 262] width 18 height 20
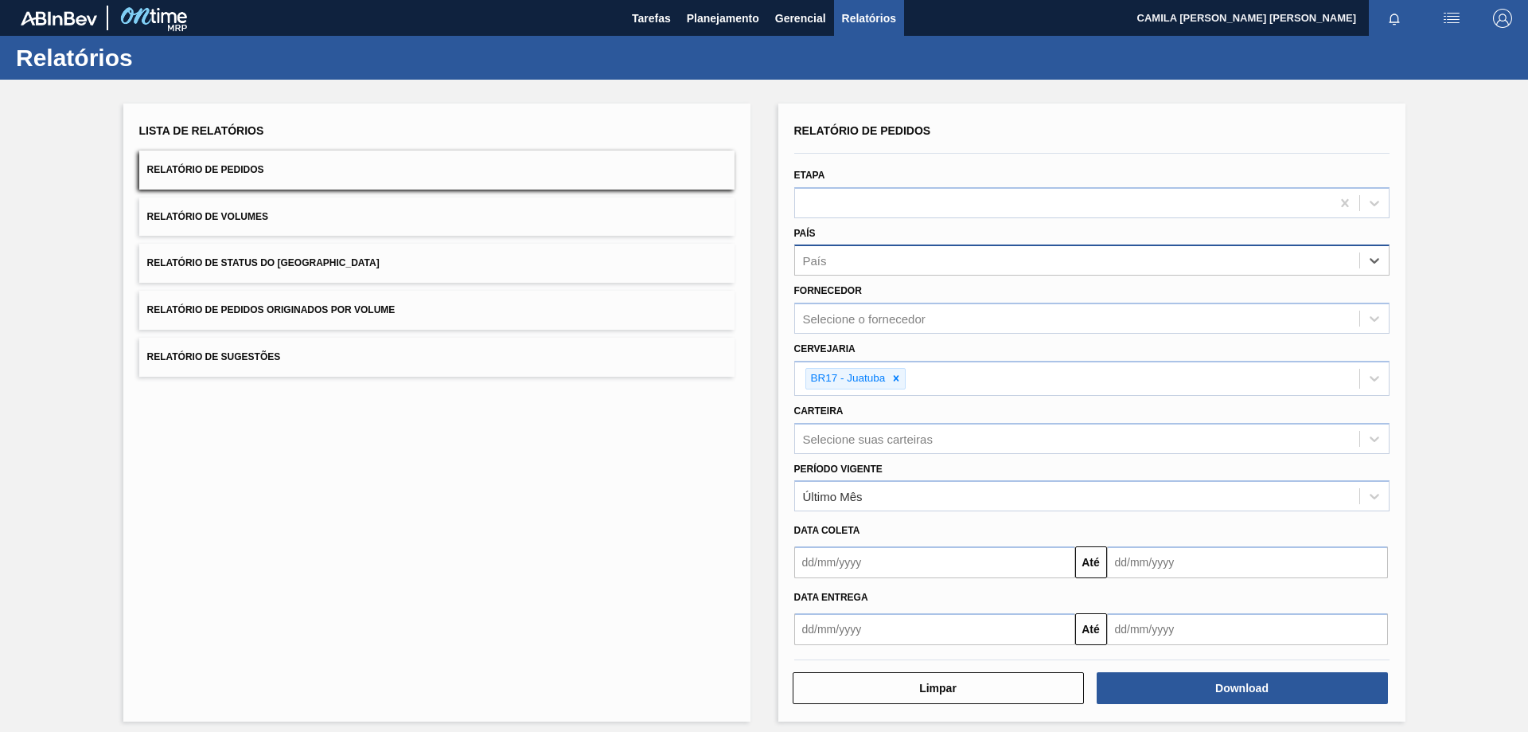
click at [816, 563] on input "text" at bounding box center [934, 562] width 281 height 32
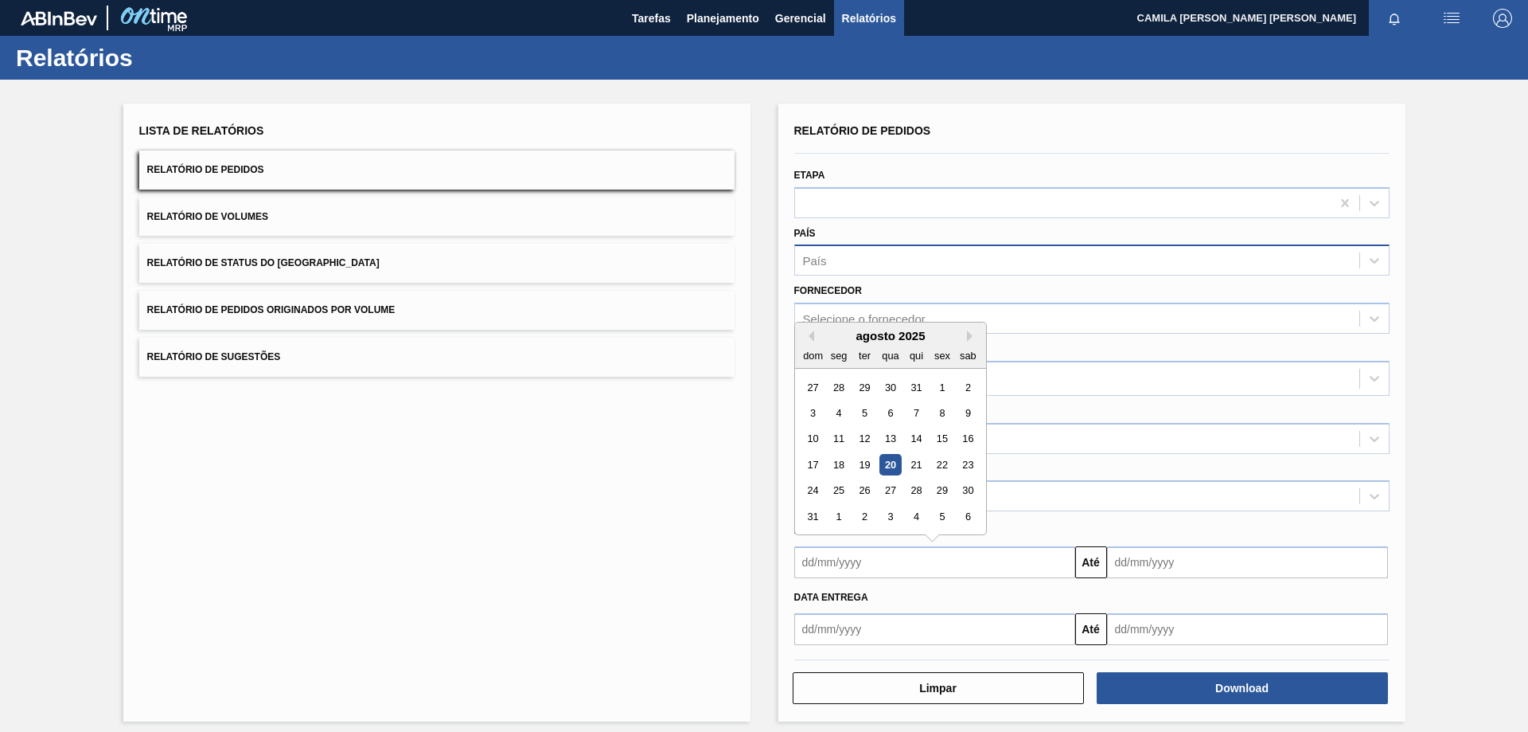
click at [815, 341] on div "agosto 2025" at bounding box center [890, 336] width 191 height 14
click at [814, 340] on div "agosto 2025" at bounding box center [890, 336] width 191 height 14
click at [810, 334] on button "Previous Month" at bounding box center [808, 335] width 11 height 11
click at [868, 383] on div "1" at bounding box center [863, 387] width 21 height 21
type input "01/07/2025"
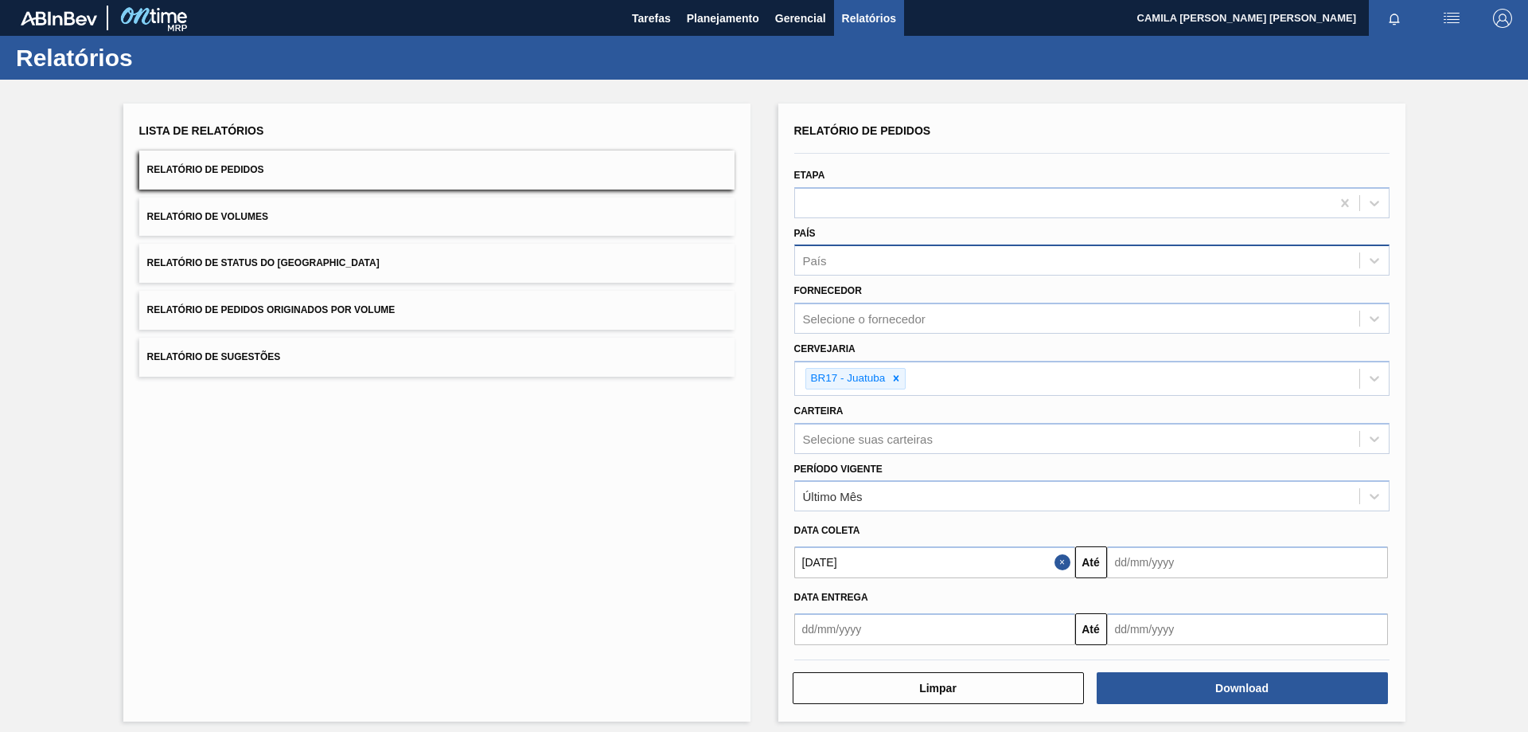
click at [1194, 568] on input "text" at bounding box center [1247, 562] width 281 height 32
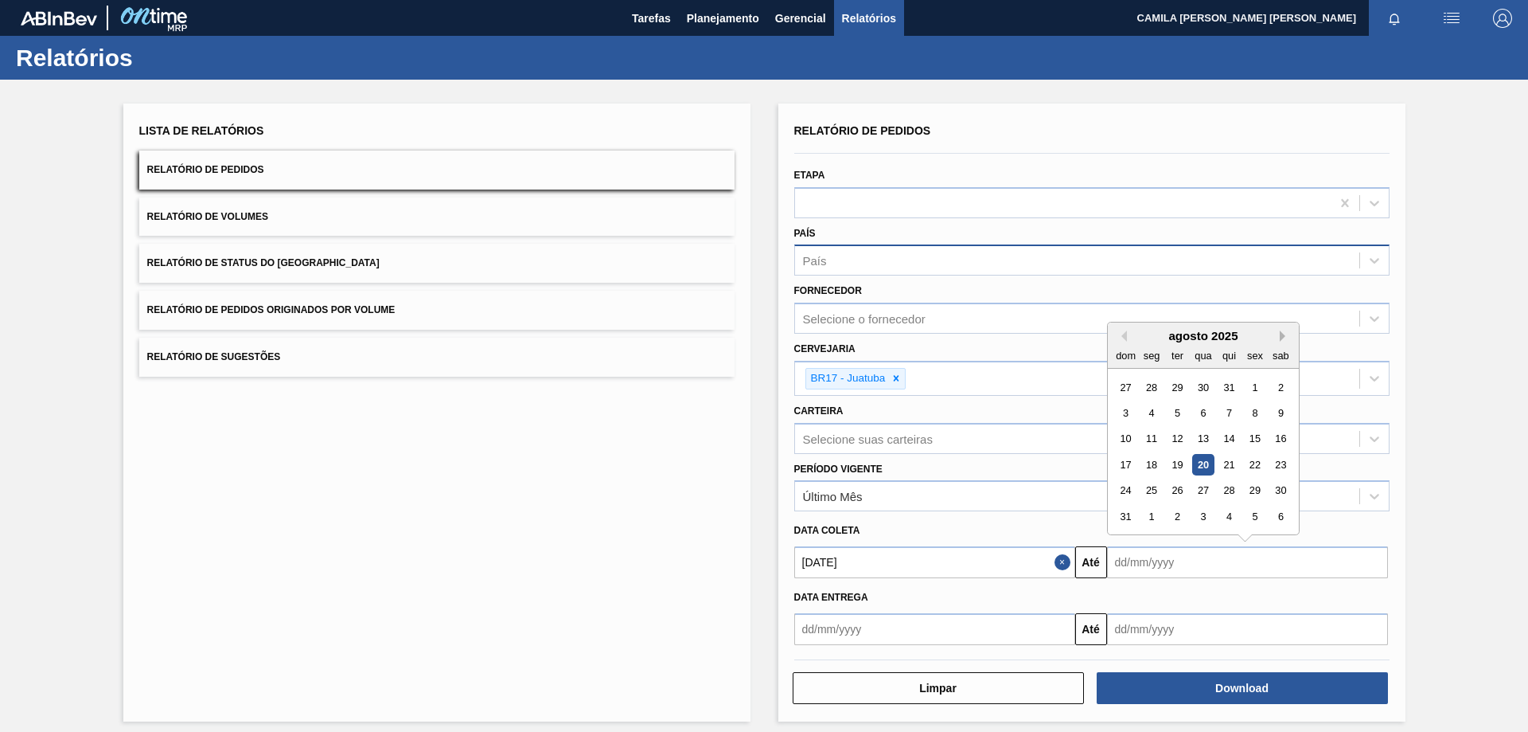
click at [1280, 333] on button "Next Month" at bounding box center [1285, 335] width 11 height 11
click at [1250, 490] on div "31" at bounding box center [1254, 490] width 21 height 21
type input "31/10/2025"
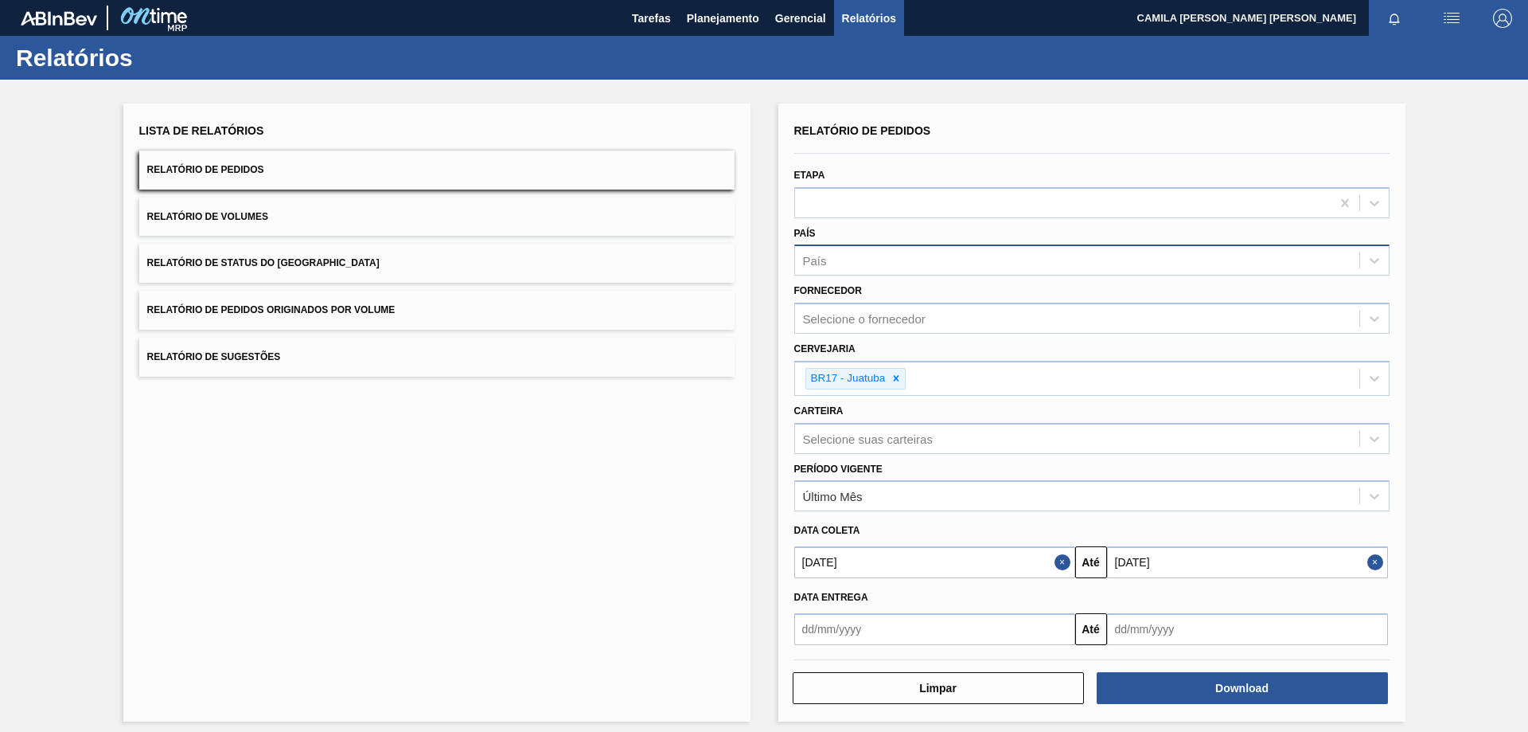
scroll to position [10, 0]
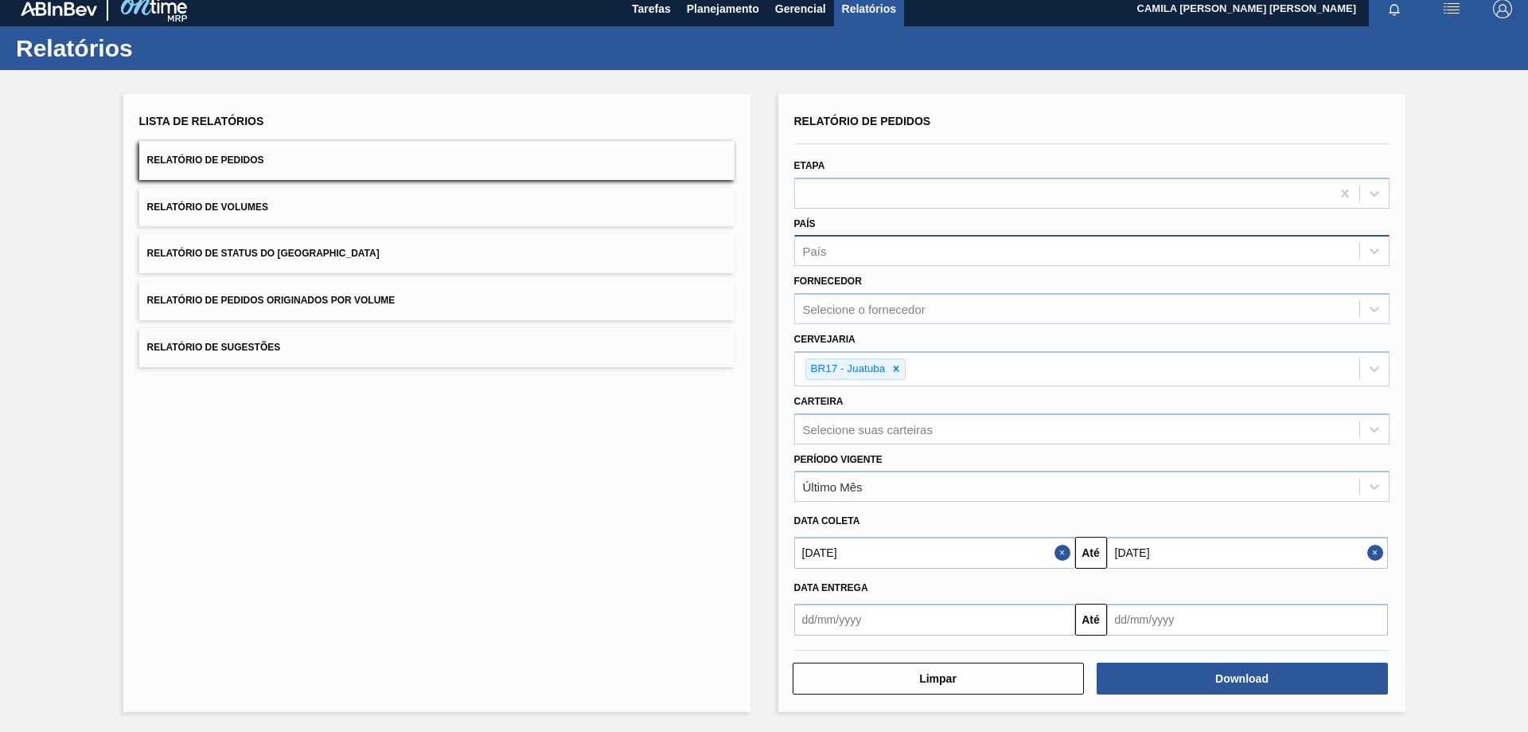
click at [1057, 548] on button "Close" at bounding box center [1065, 553] width 21 height 32
click at [1379, 557] on button "Close" at bounding box center [1378, 553] width 21 height 32
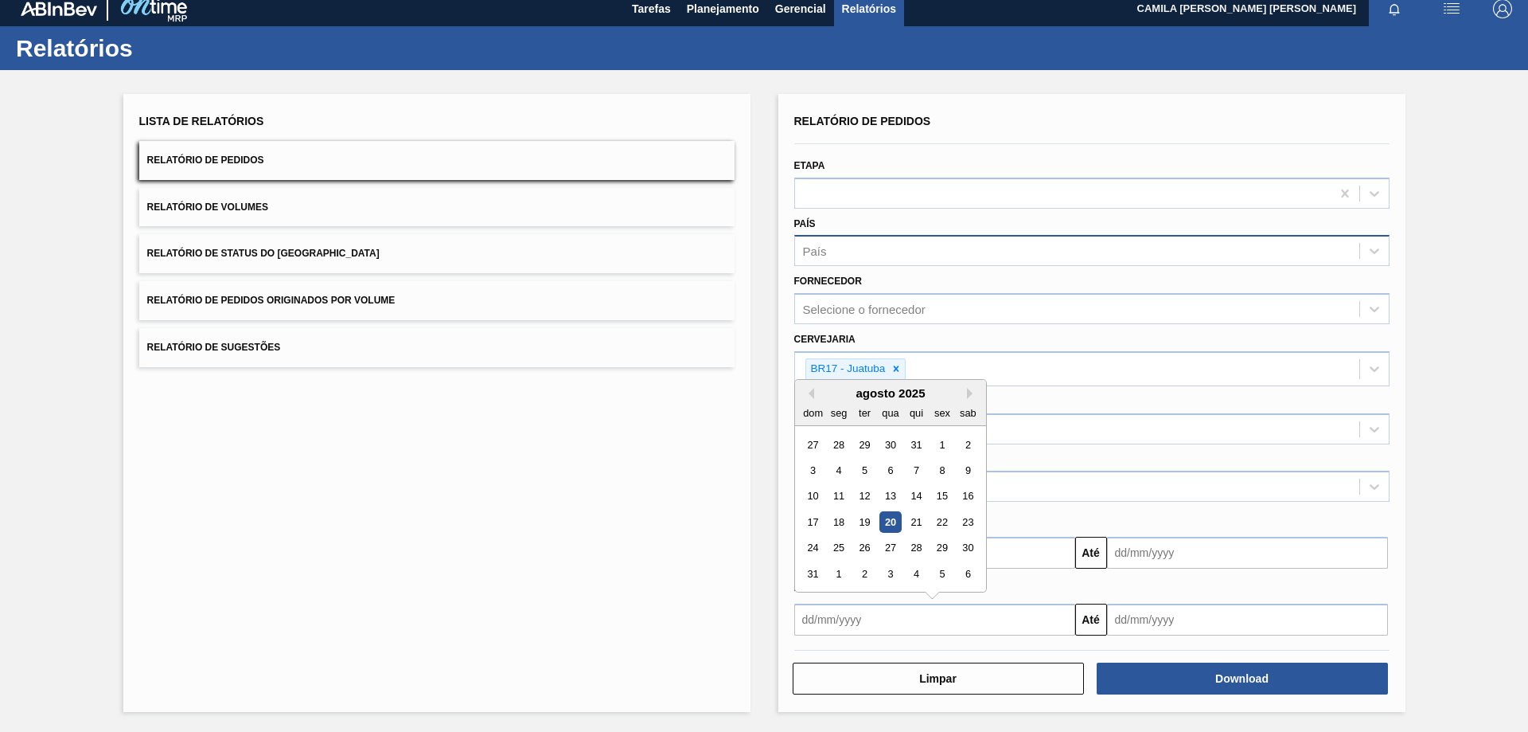
click at [1040, 615] on input "text" at bounding box center [934, 619] width 281 height 32
click at [806, 396] on button "Previous Month" at bounding box center [808, 393] width 11 height 11
click at [857, 441] on div "1" at bounding box center [863, 444] width 21 height 21
type input "01/07/2025"
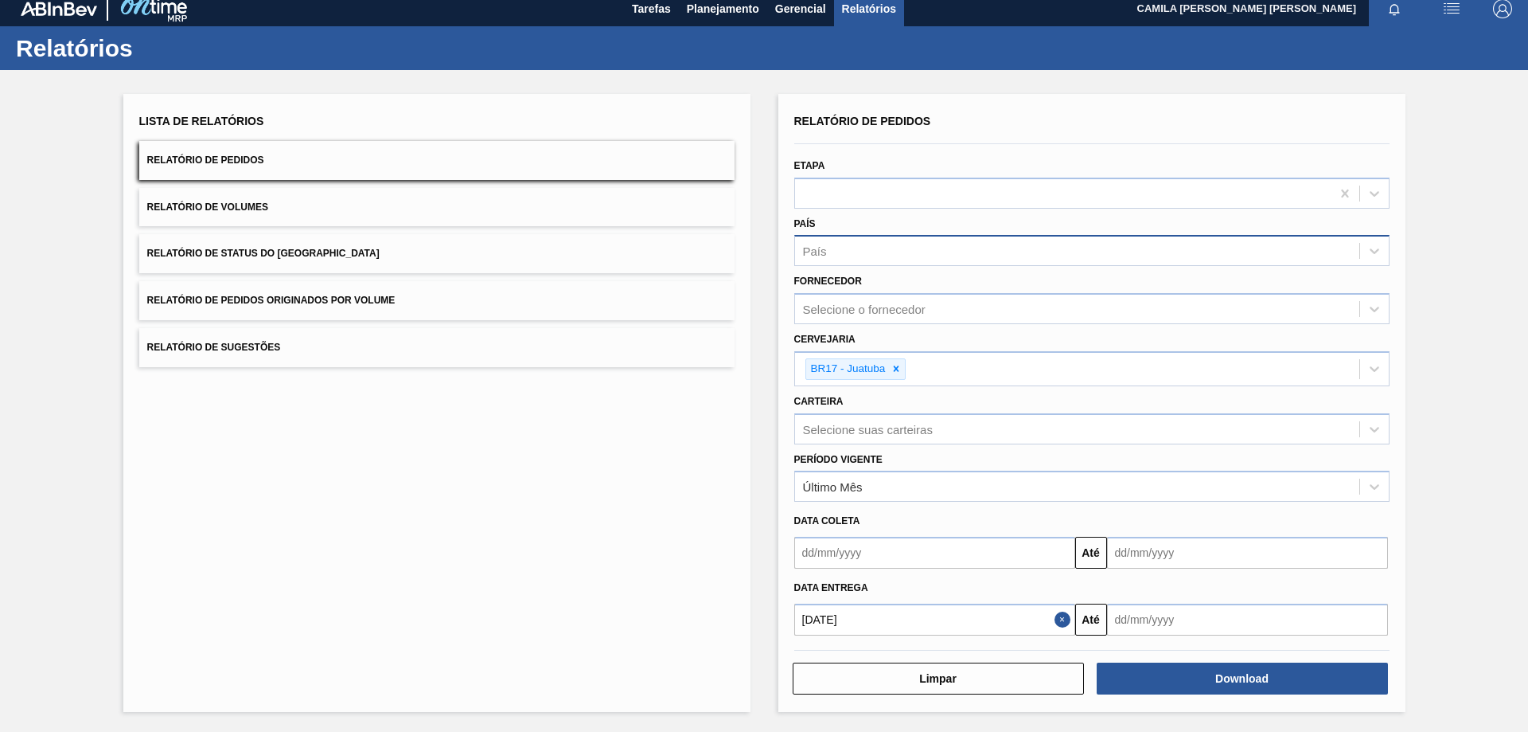
click at [1243, 568] on input "text" at bounding box center [1247, 553] width 281 height 32
click at [1292, 392] on div "agosto 2025" at bounding box center [1203, 393] width 191 height 14
click at [1280, 388] on button "Next Month" at bounding box center [1285, 393] width 11 height 11
click at [1282, 398] on button "Next Month" at bounding box center [1285, 393] width 11 height 11
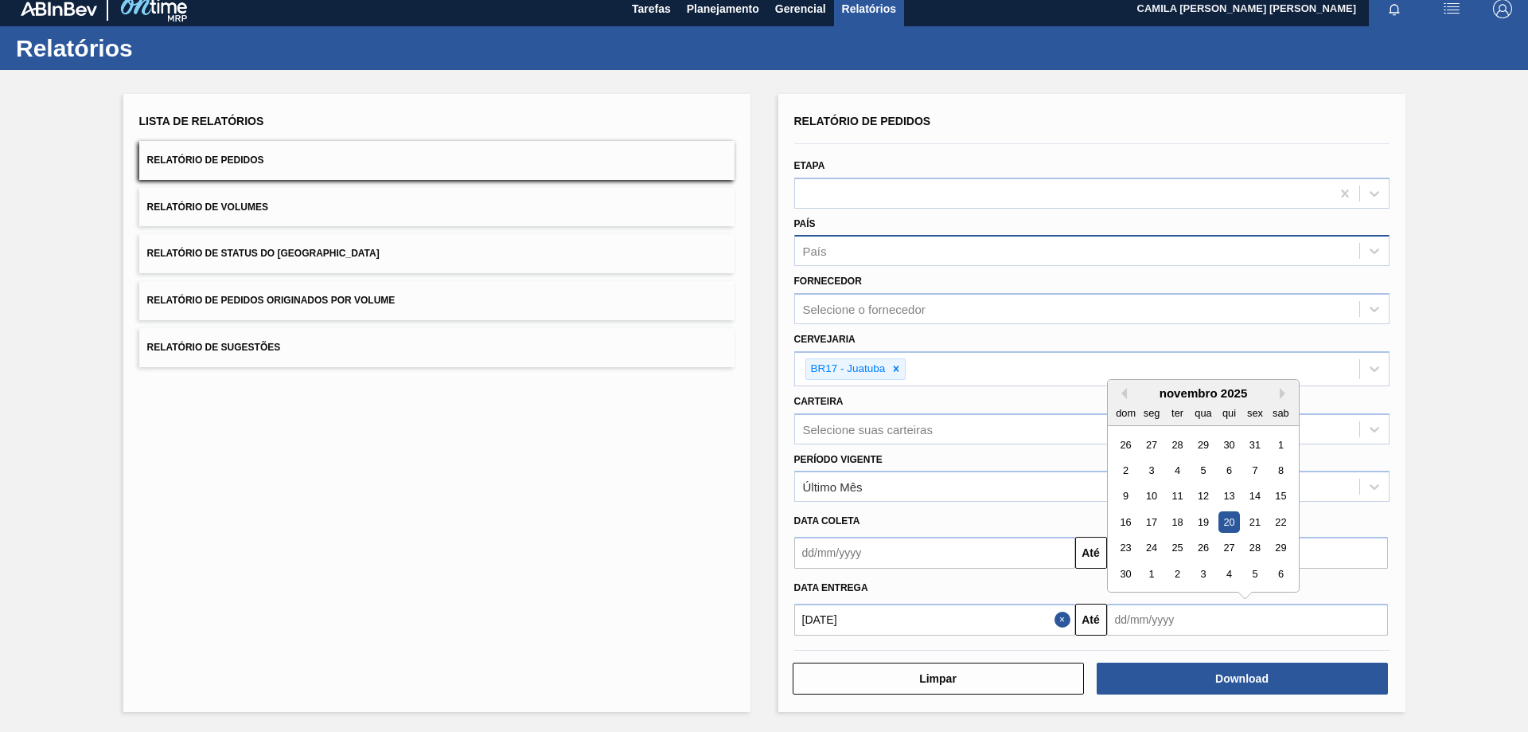
click at [1128, 392] on div "novembro 2025" at bounding box center [1203, 393] width 191 height 14
click at [1121, 393] on button "Previous Month" at bounding box center [1121, 393] width 11 height 11
click at [1251, 547] on div "31" at bounding box center [1254, 547] width 21 height 21
type input "31/10/2025"
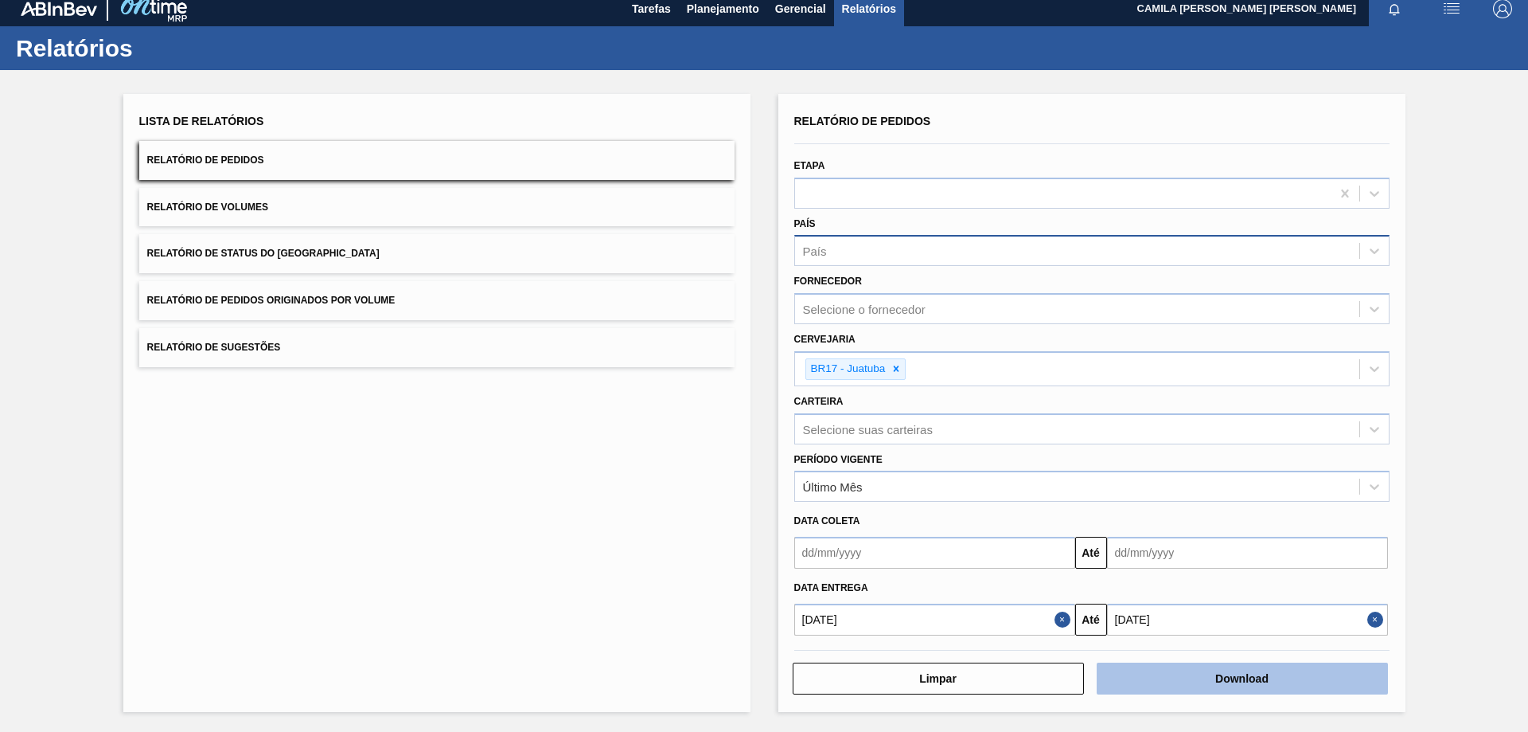
click at [1258, 676] on button "Download" at bounding box center [1242, 678] width 291 height 32
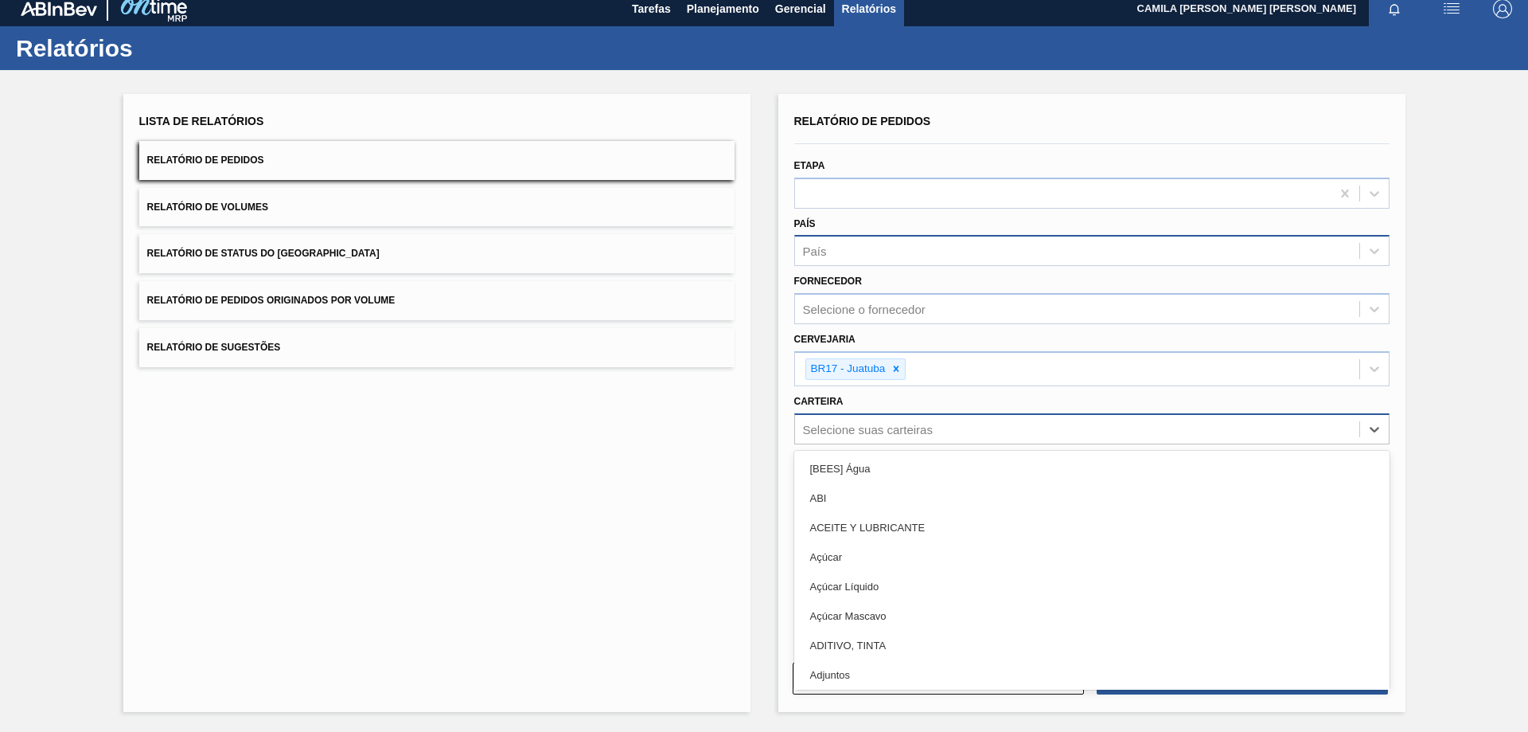
click at [946, 435] on div "Selecione suas carteiras" at bounding box center [1077, 428] width 564 height 23
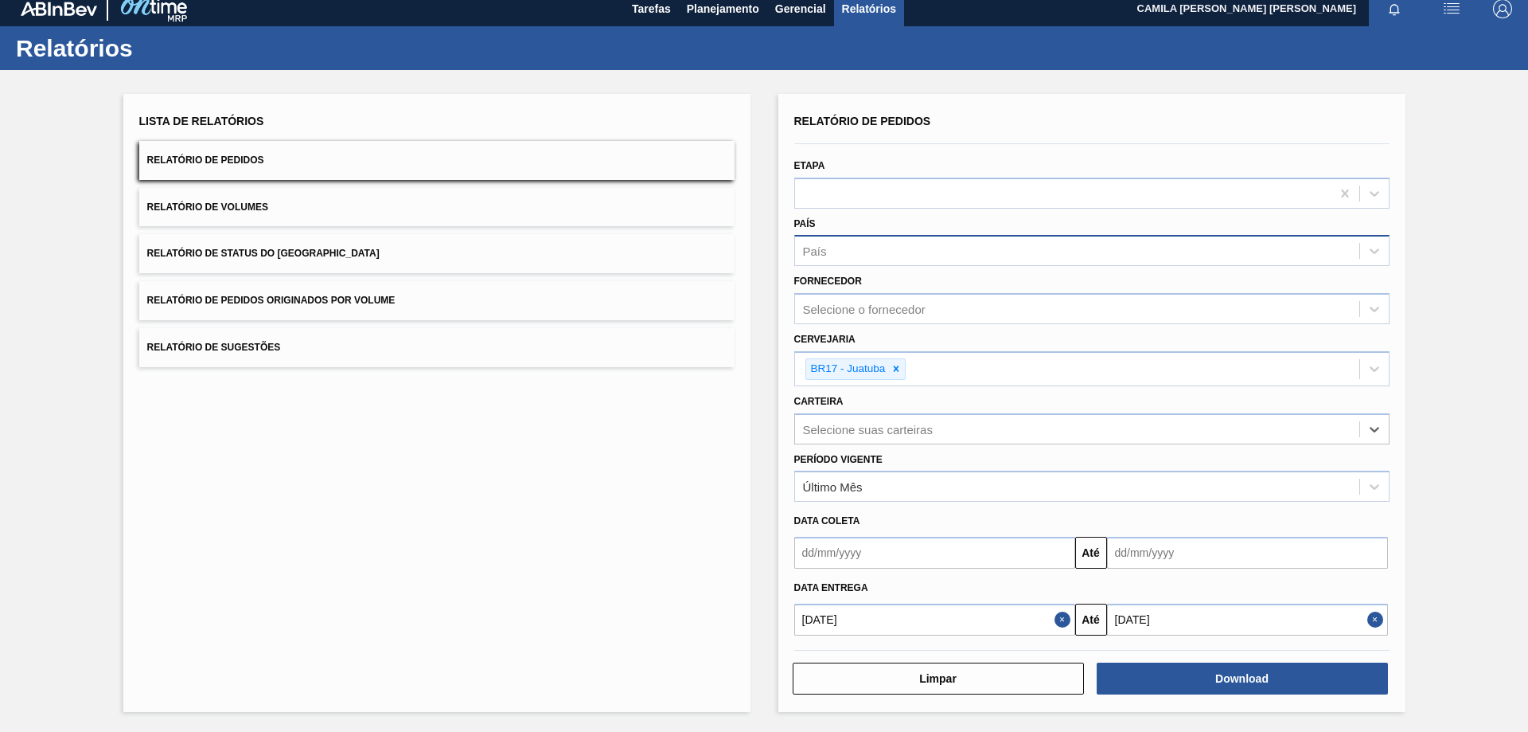
click at [892, 253] on div "País" at bounding box center [1077, 251] width 564 height 23
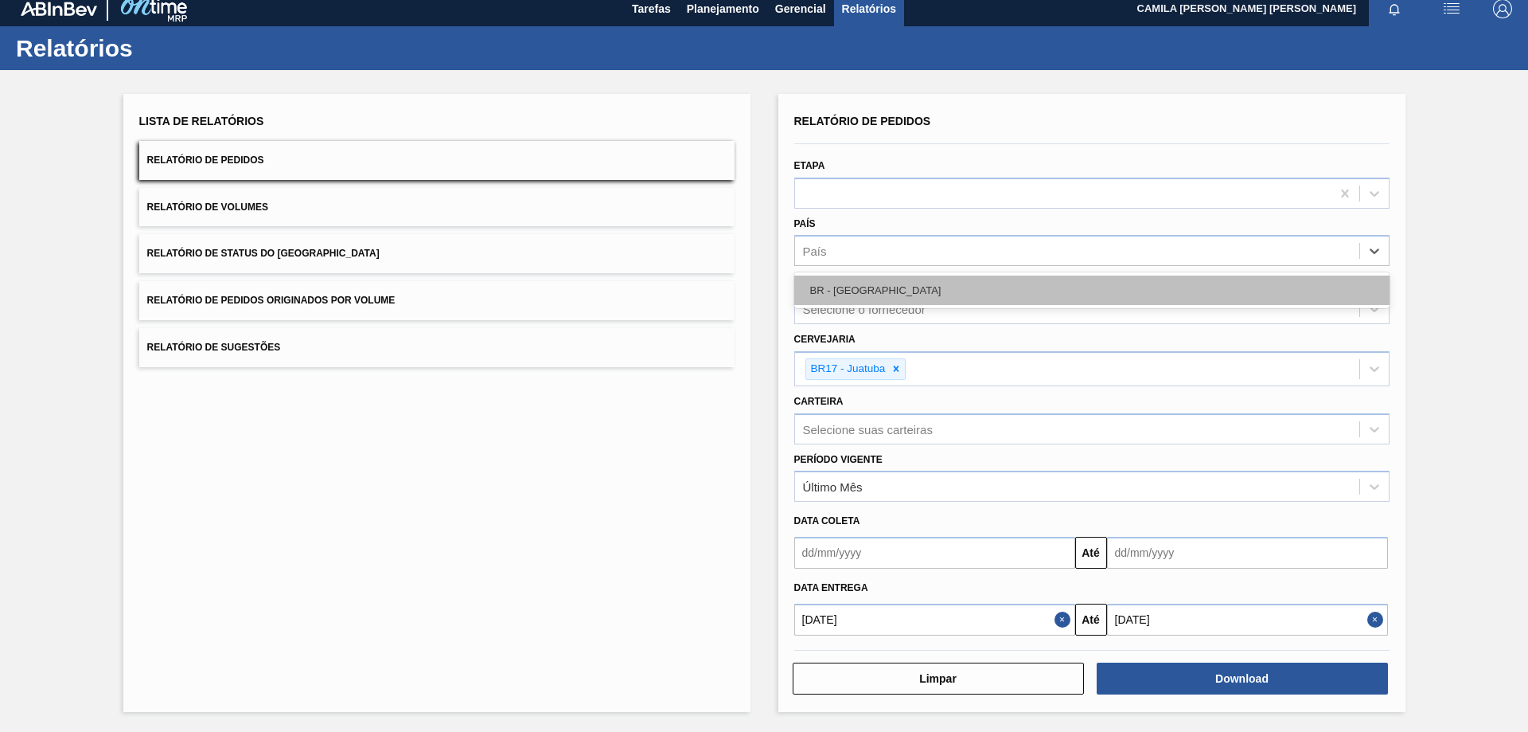
click at [912, 285] on div "BR - Brasil" at bounding box center [1091, 289] width 595 height 29
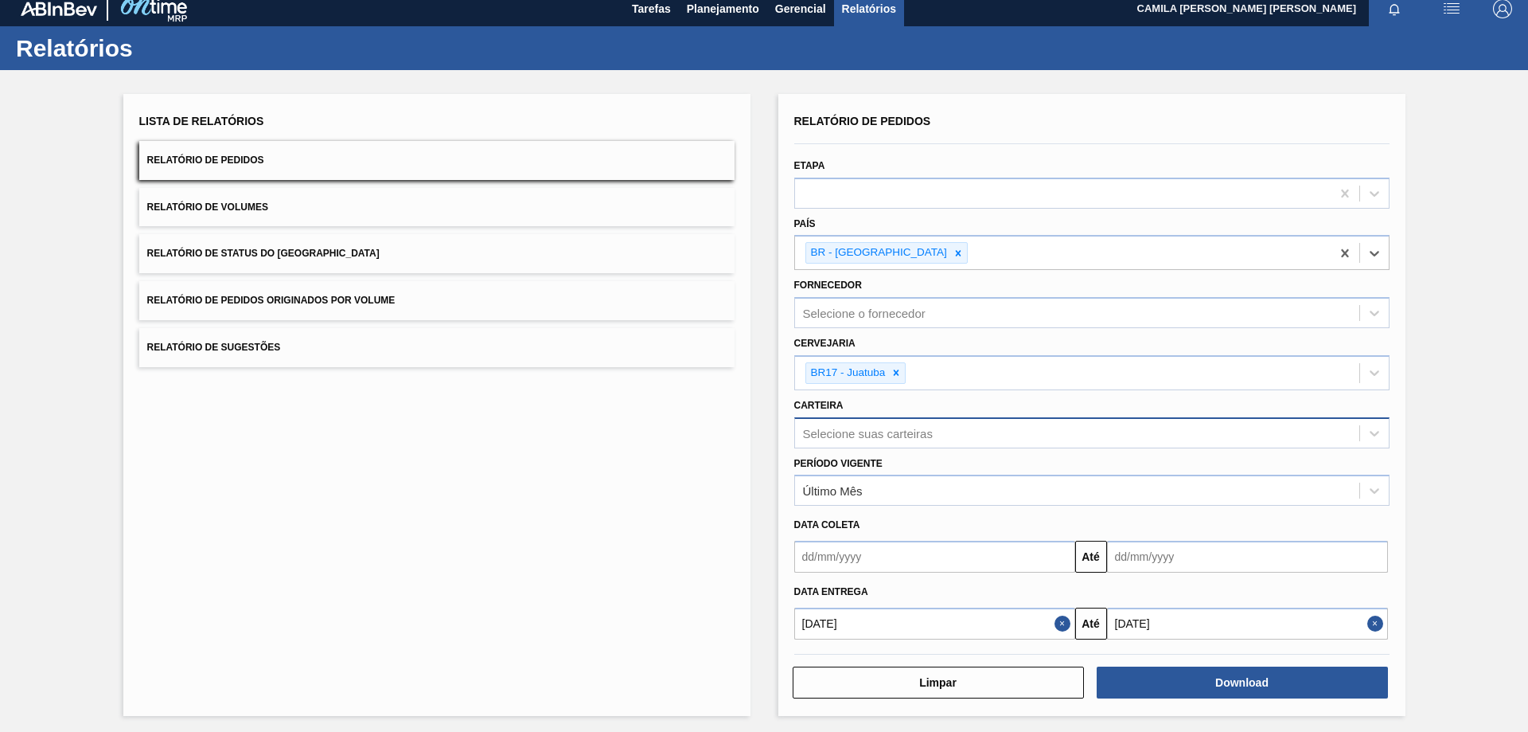
scroll to position [14, 0]
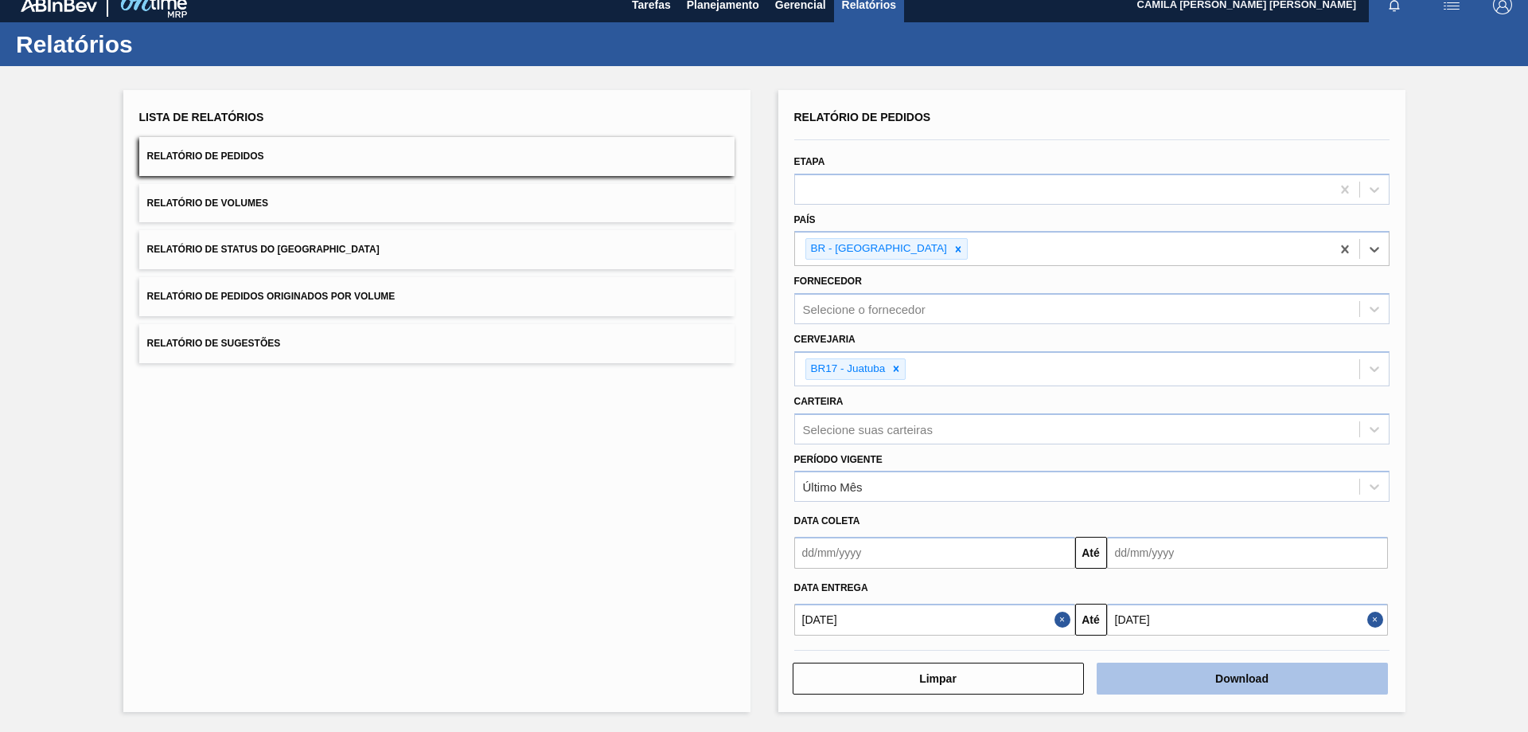
click at [1224, 675] on button "Download" at bounding box center [1242, 678] width 291 height 32
